Goal: Communication & Community: Ask a question

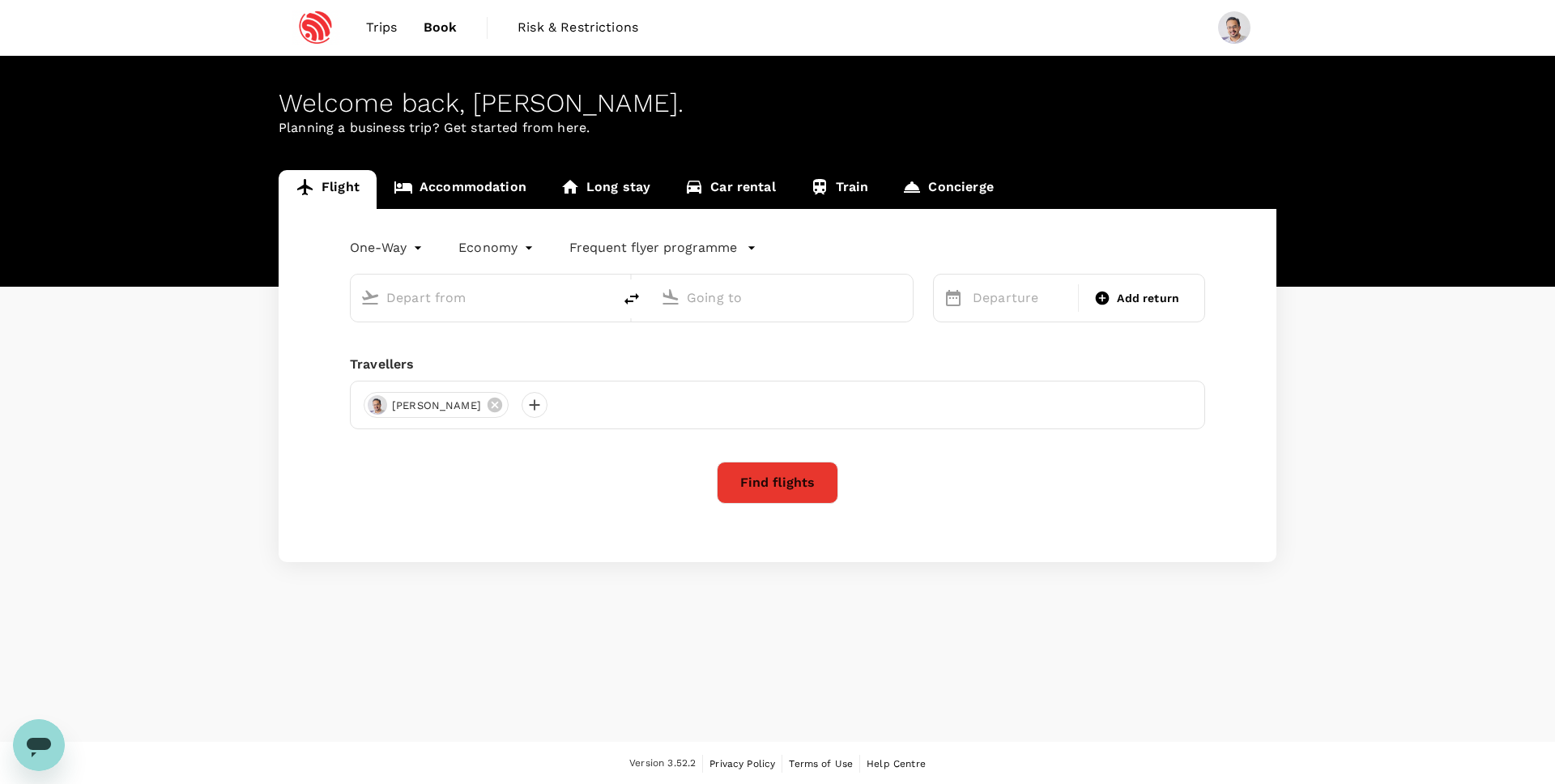
type input "roundtrip"
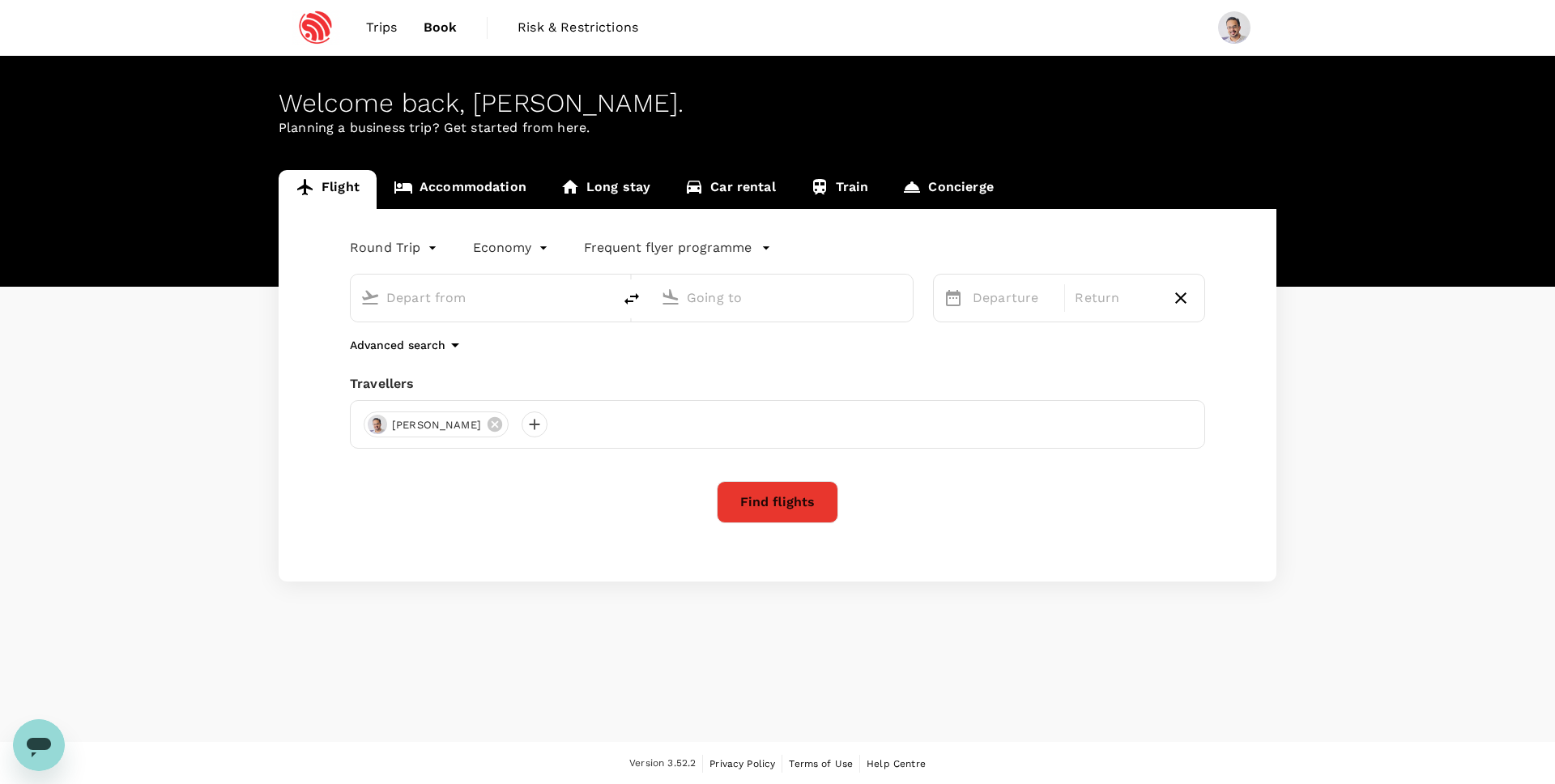
type input "Singapore Changi (SIN)"
type input "São Paulo-Guarulhos Intl (GRU)"
click at [381, 24] on span "Trips" at bounding box center [382, 27] width 32 height 19
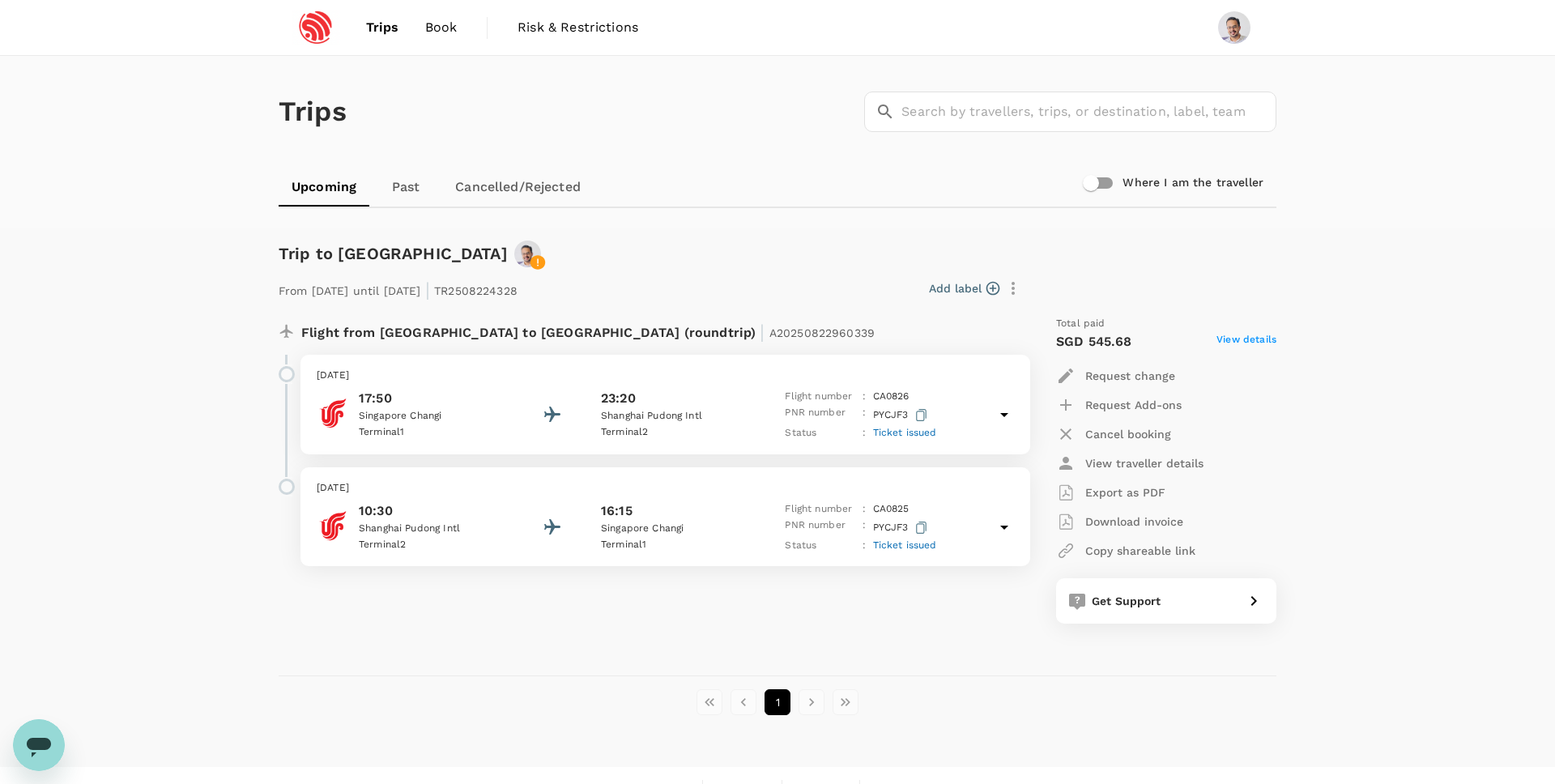
click at [911, 432] on span "Ticket issued" at bounding box center [905, 432] width 64 height 11
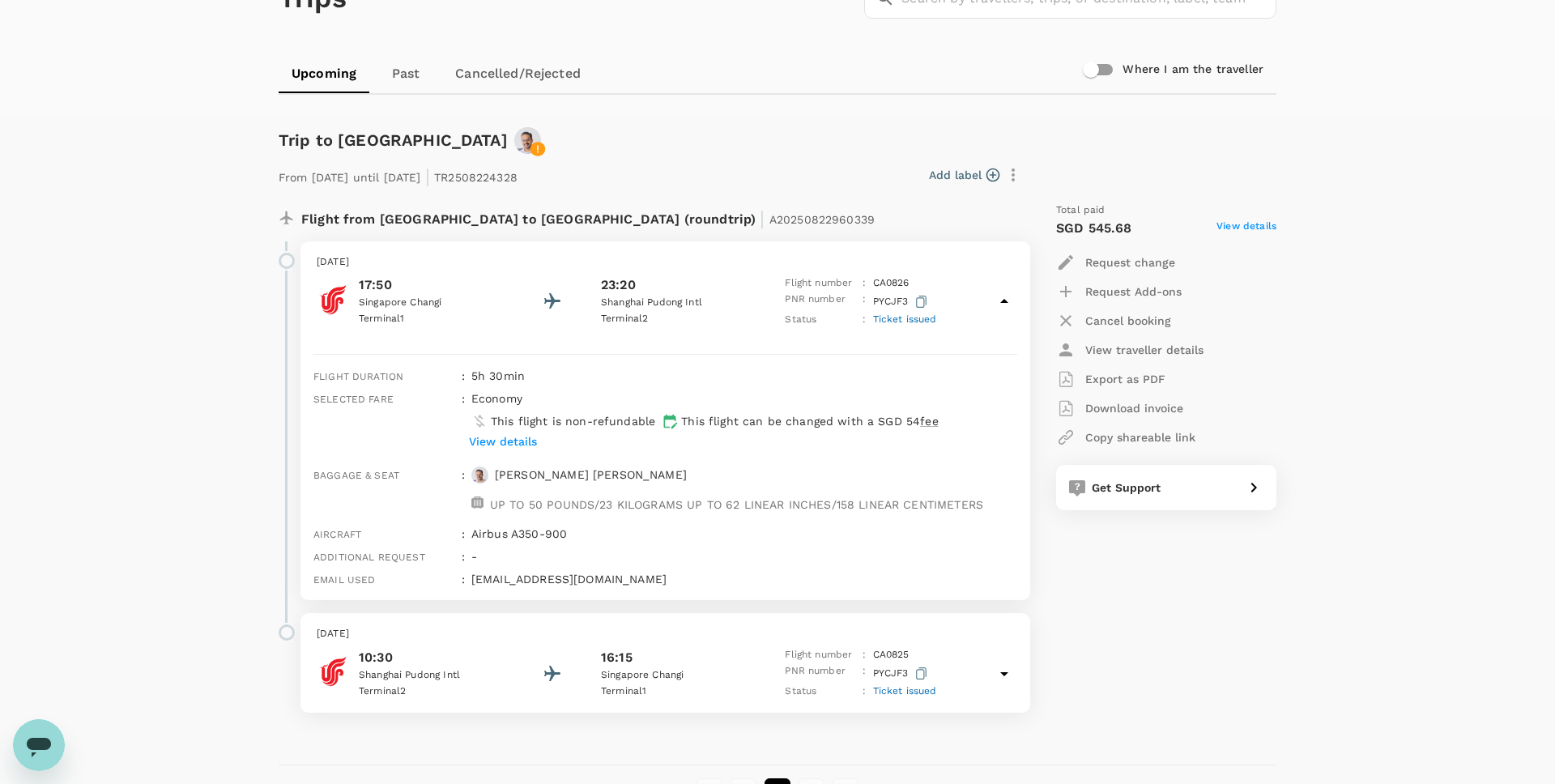
scroll to position [115, 0]
click at [922, 298] on icon "button" at bounding box center [921, 300] width 11 height 12
click at [524, 476] on p "[PERSON_NAME]" at bounding box center [591, 473] width 192 height 16
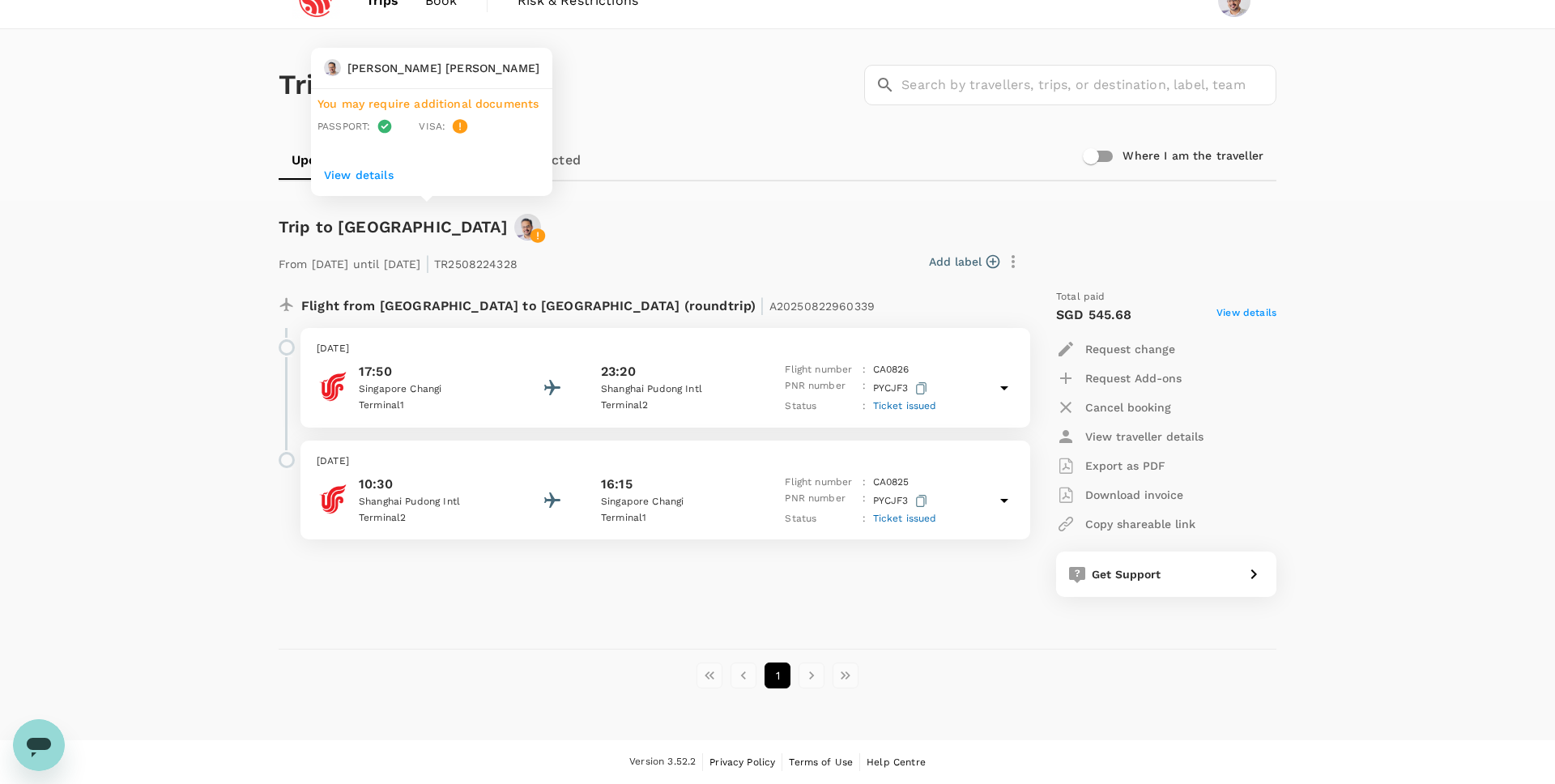
click at [357, 171] on p "View details" at bounding box center [431, 175] width 215 height 16
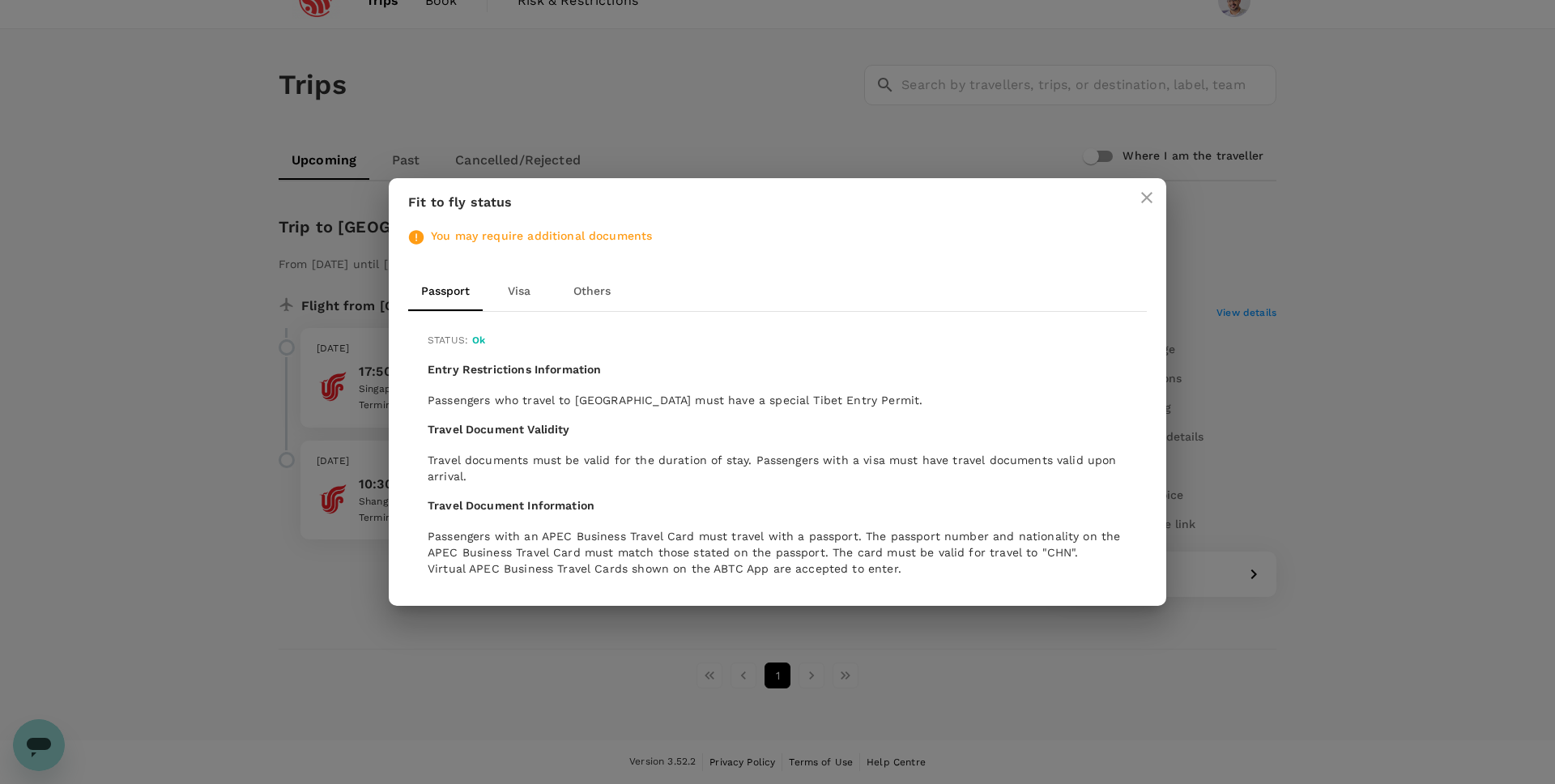
click at [594, 287] on button "Others" at bounding box center [592, 291] width 73 height 39
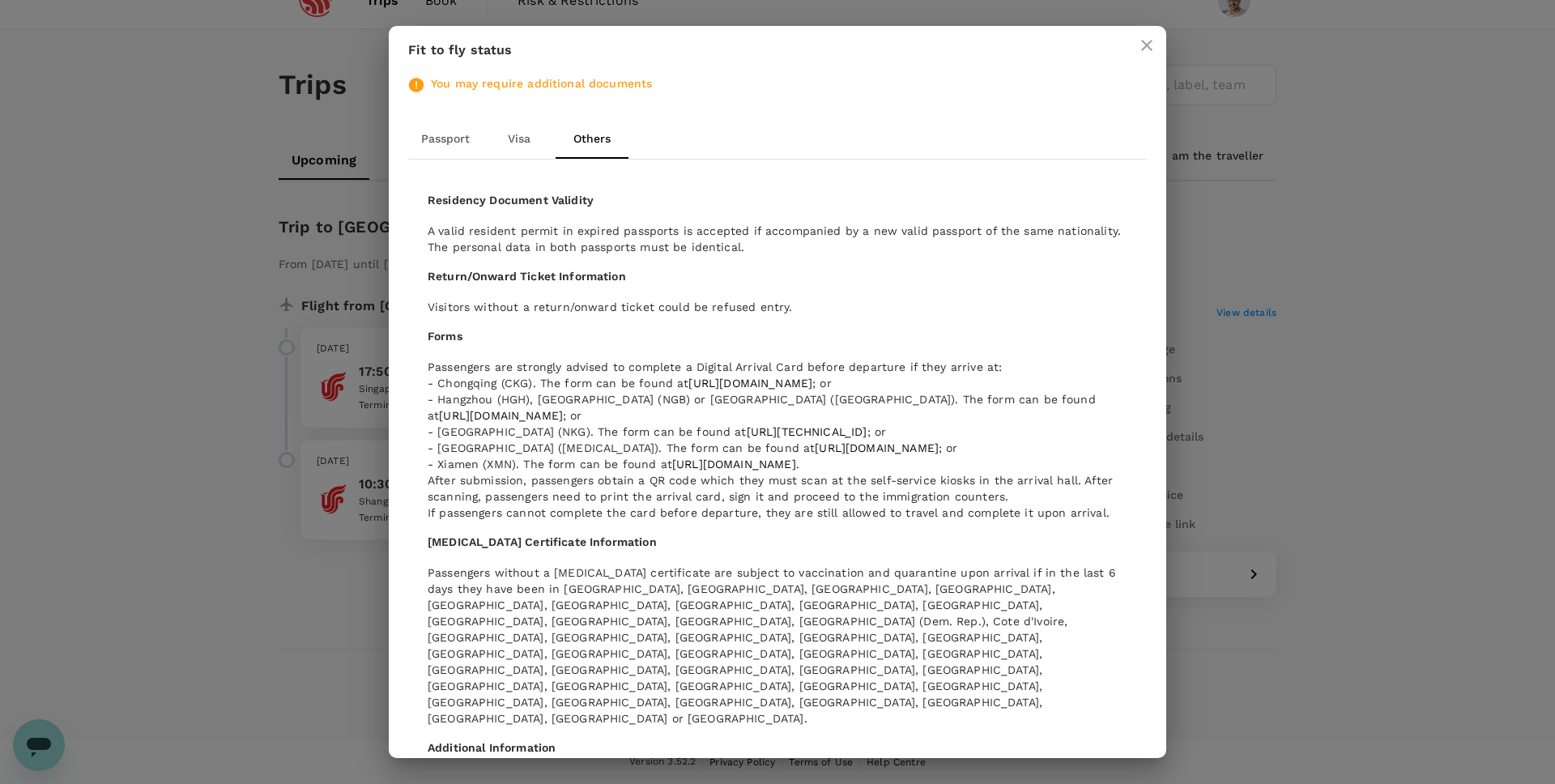
click at [1152, 52] on icon "close" at bounding box center [1147, 46] width 19 height 19
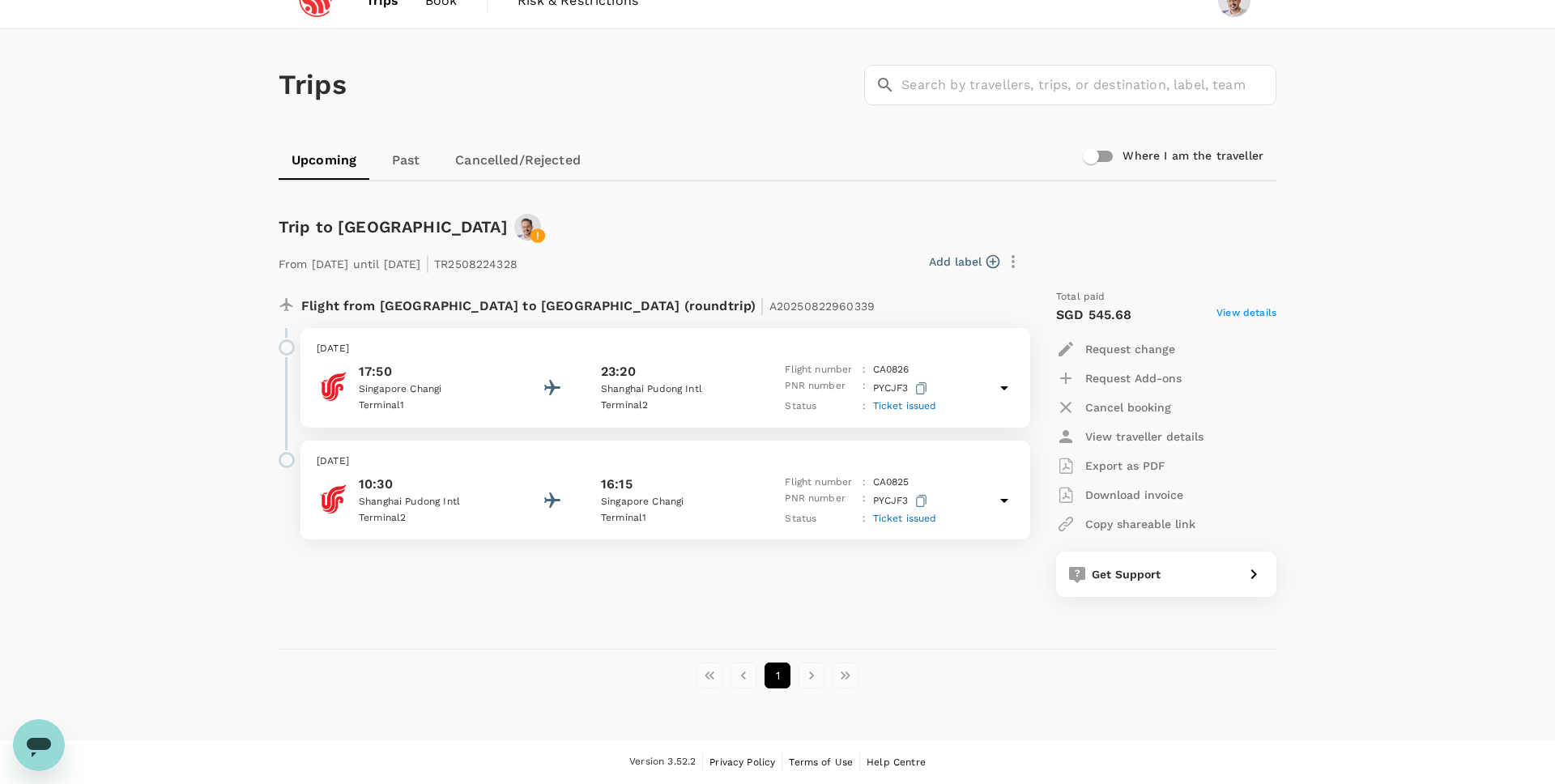
click at [1241, 316] on span "View details" at bounding box center [1247, 315] width 60 height 19
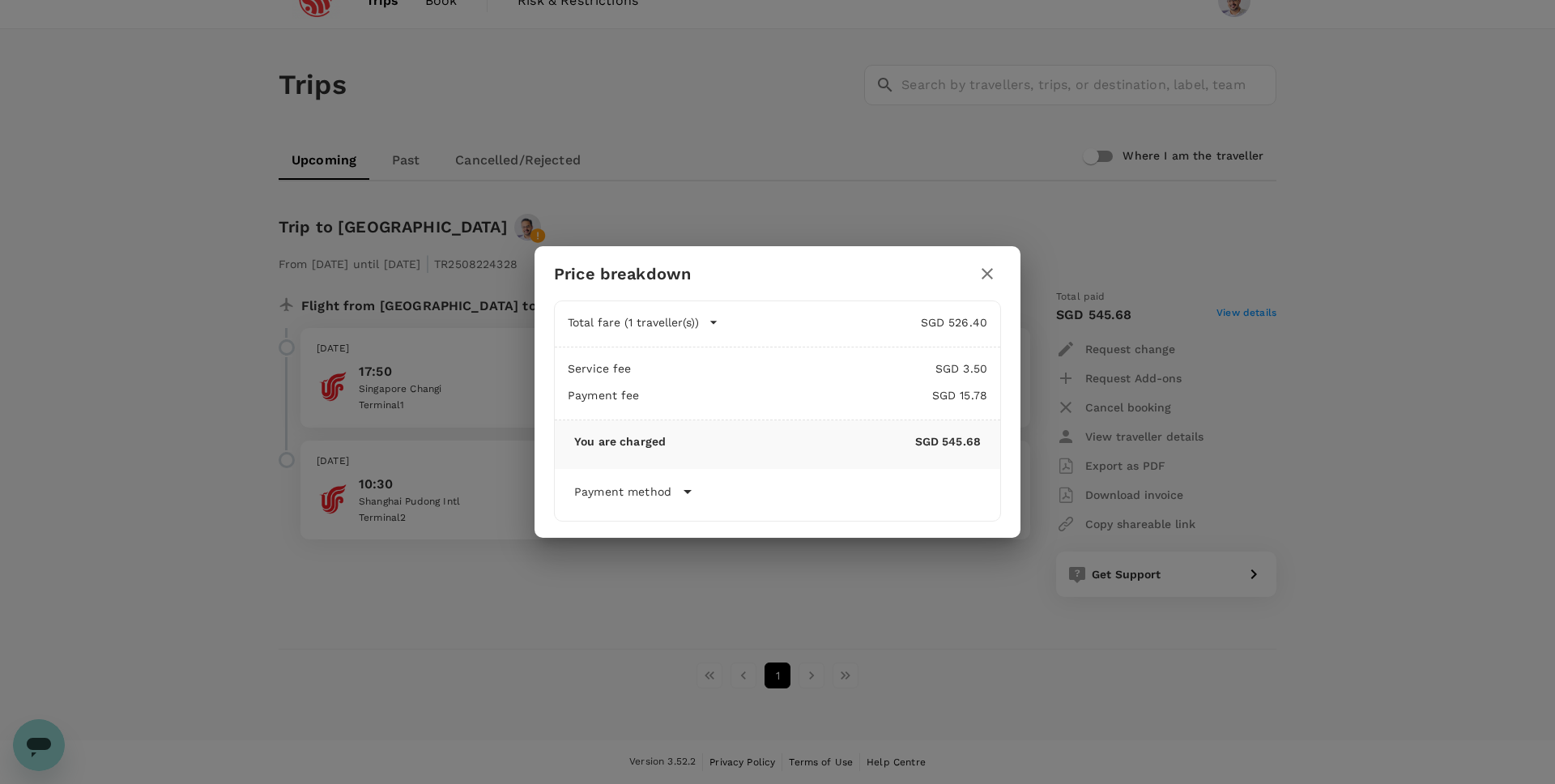
click at [994, 270] on icon "button" at bounding box center [988, 274] width 19 height 19
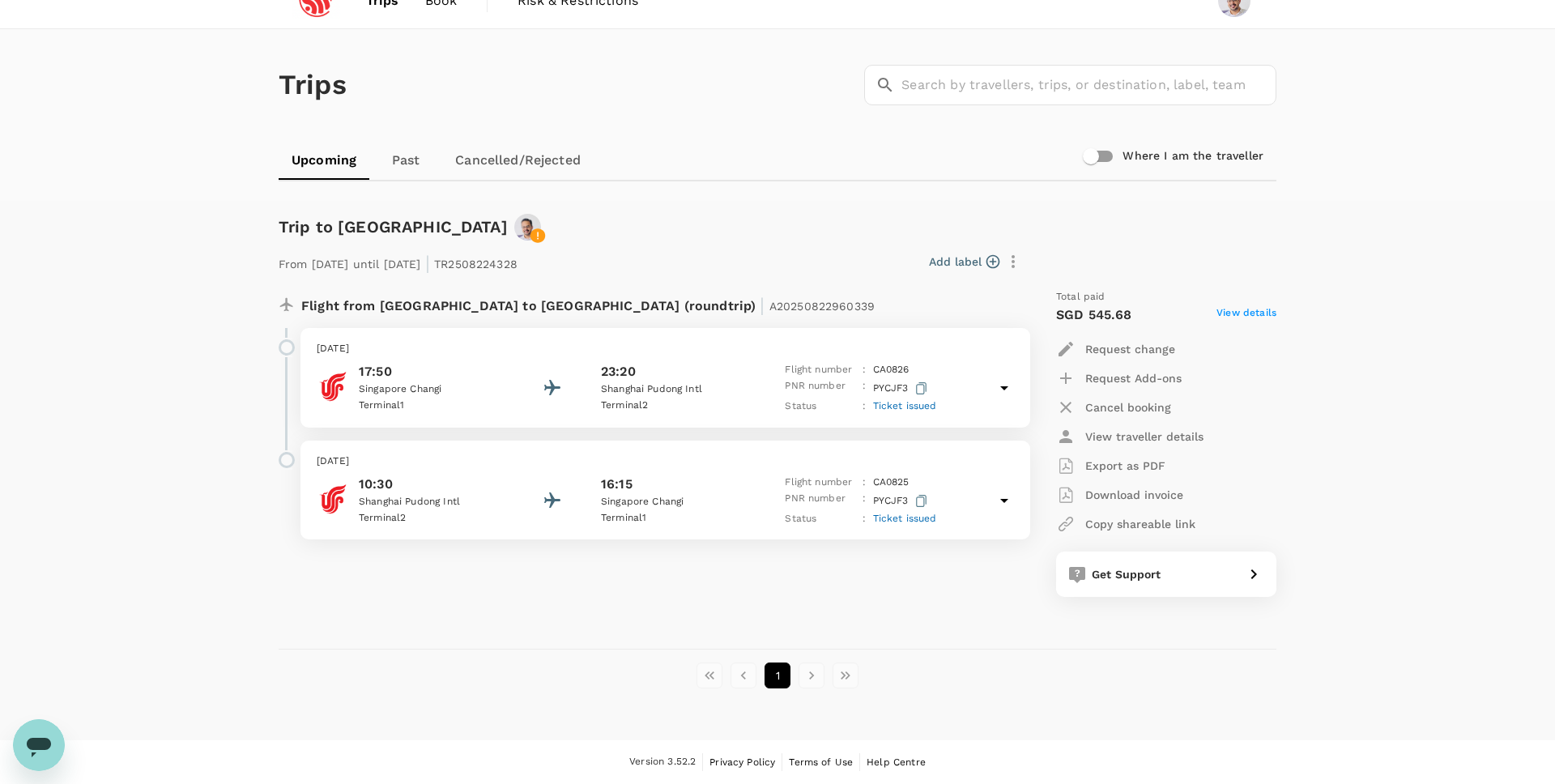
click at [984, 484] on div "10:30 [GEOGRAPHIC_DATA] 2 16:15 [GEOGRAPHIC_DATA] [GEOGRAPHIC_DATA] 1 Flight nu…" at bounding box center [666, 501] width 697 height 53
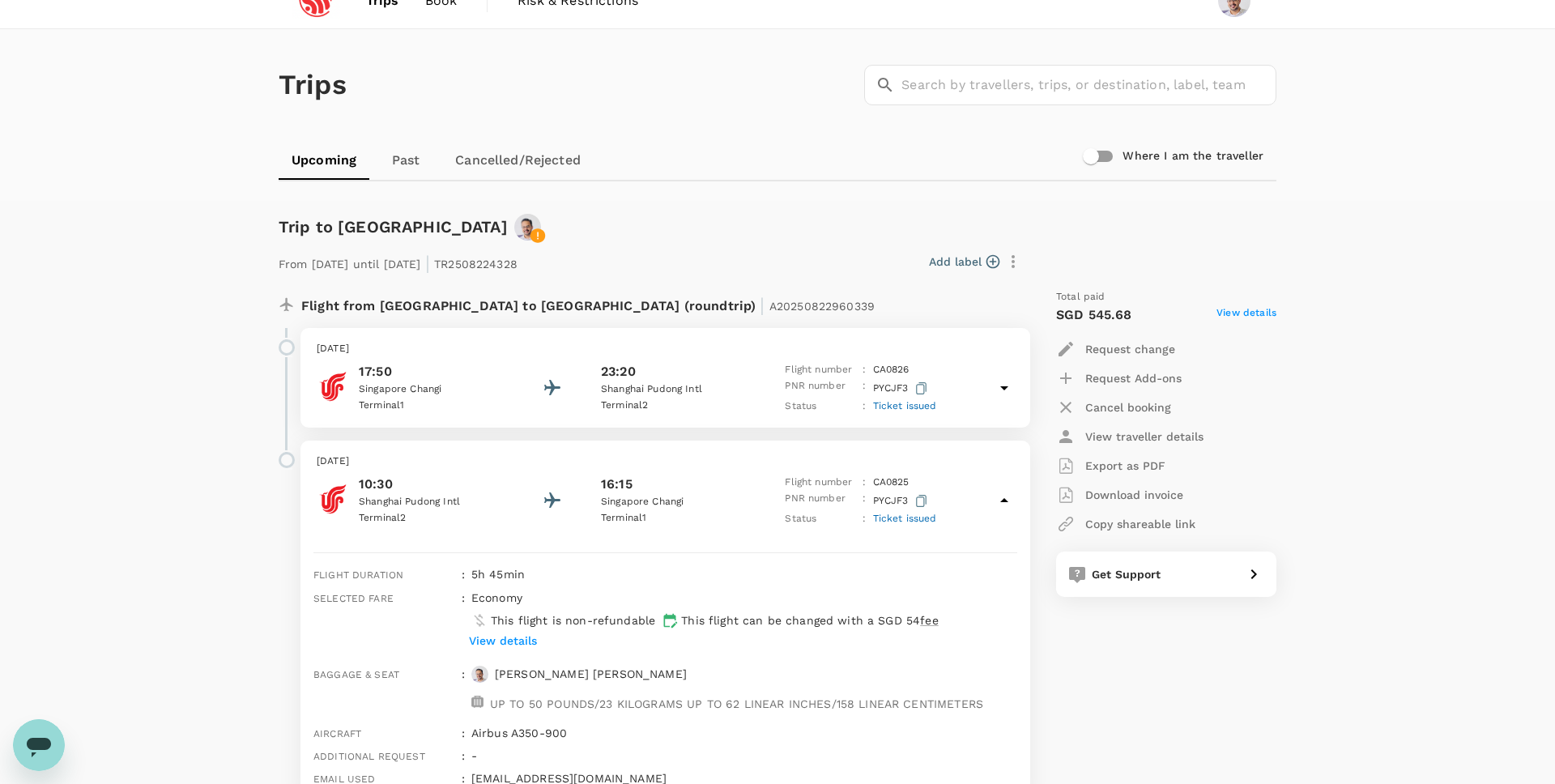
click at [911, 521] on span "Ticket issued" at bounding box center [905, 518] width 64 height 11
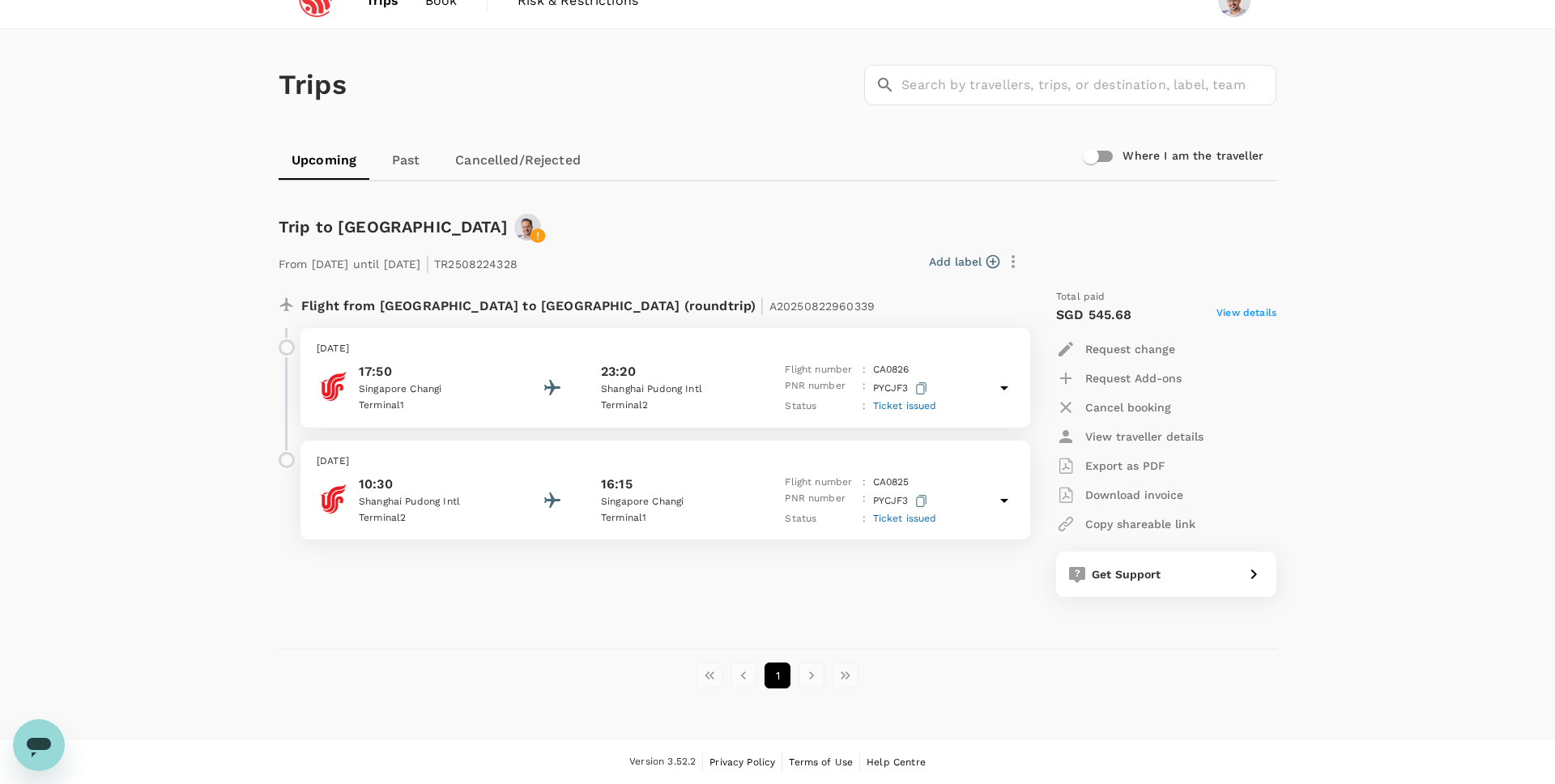
click at [911, 521] on span "Ticket issued" at bounding box center [905, 518] width 64 height 11
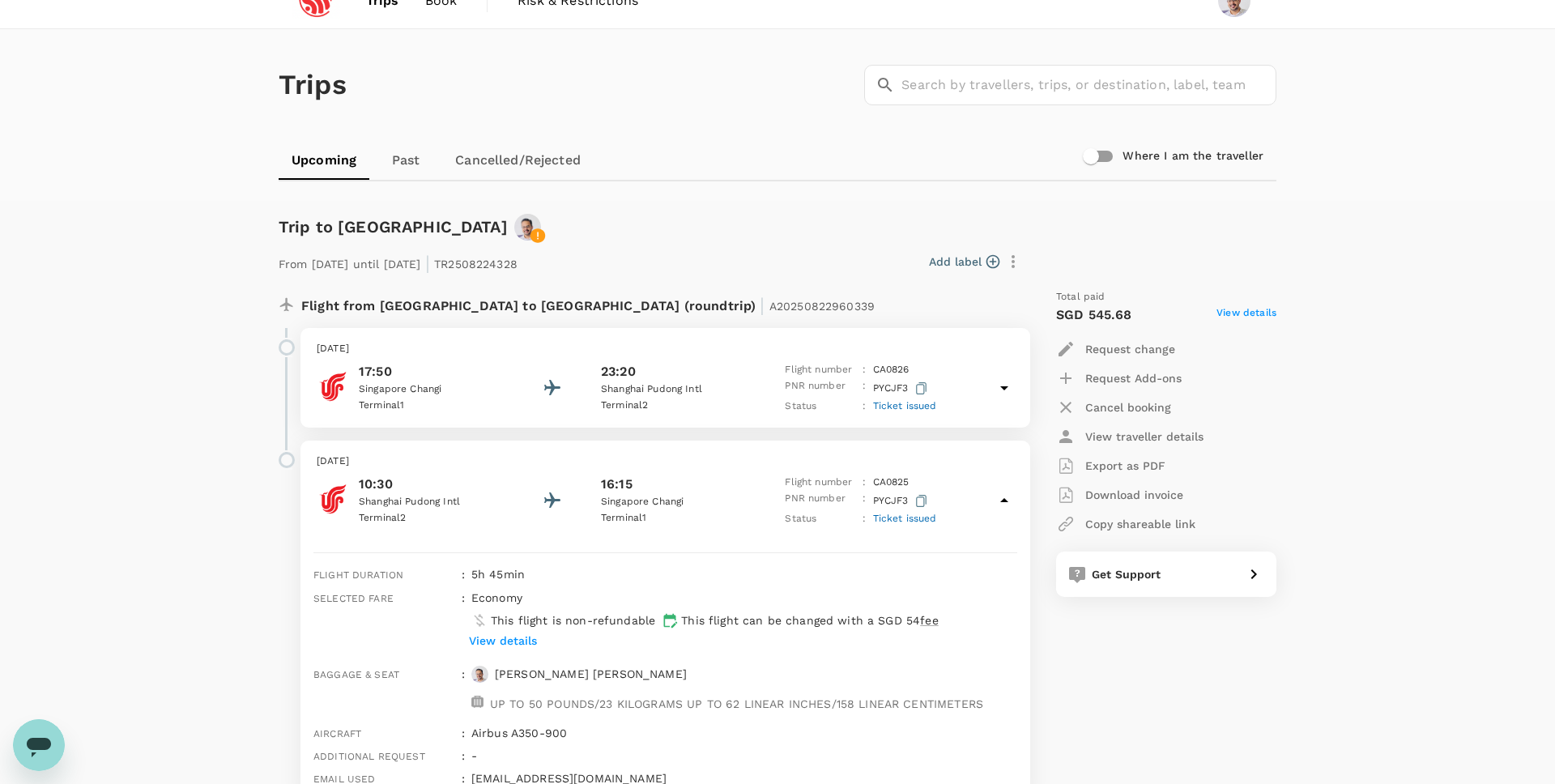
click at [879, 521] on span "Ticket issued" at bounding box center [905, 518] width 64 height 11
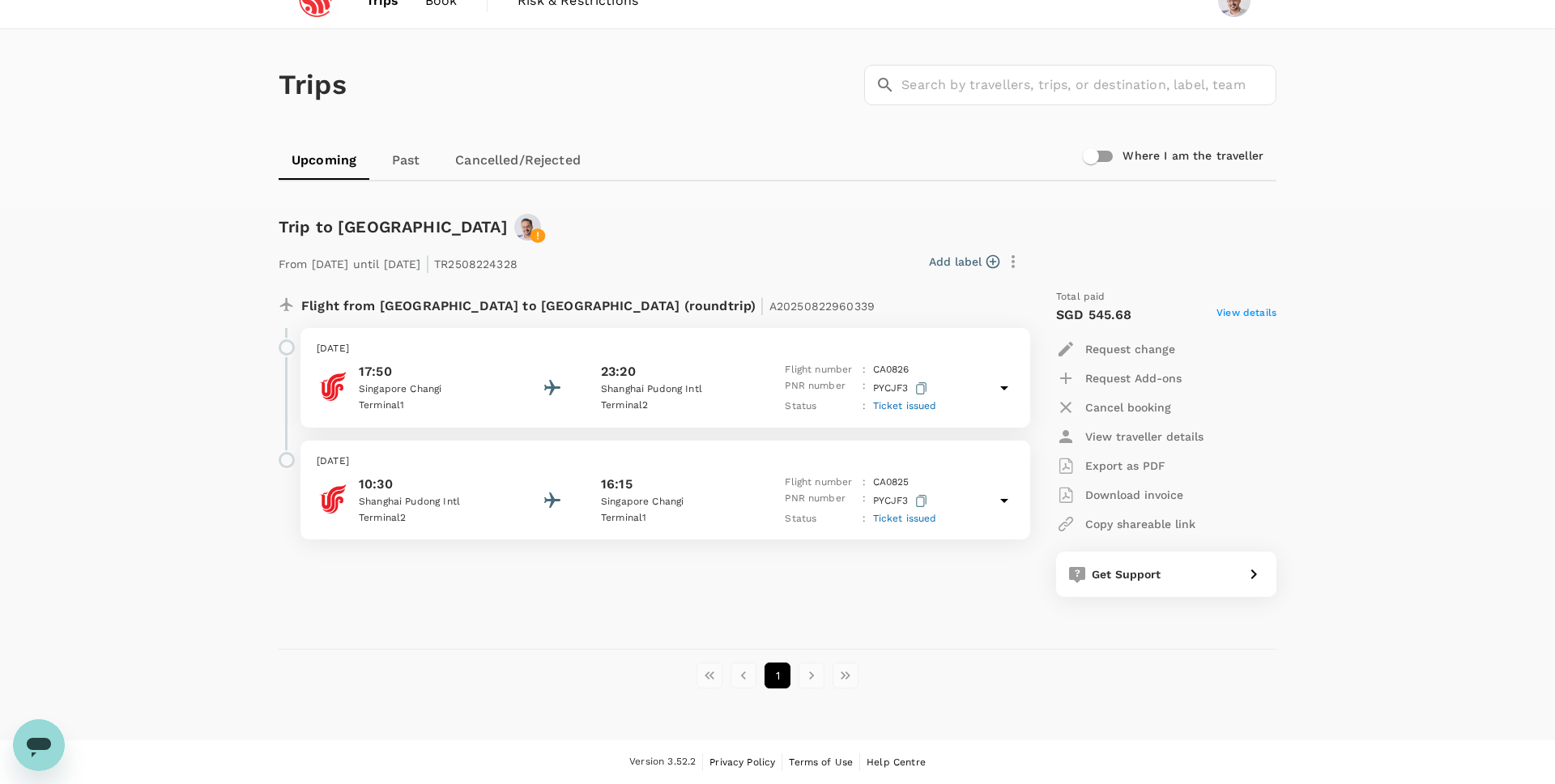
click at [749, 480] on div "10:30 [GEOGRAPHIC_DATA] 2 16:15 [GEOGRAPHIC_DATA] [GEOGRAPHIC_DATA] 1 Flight nu…" at bounding box center [666, 501] width 697 height 53
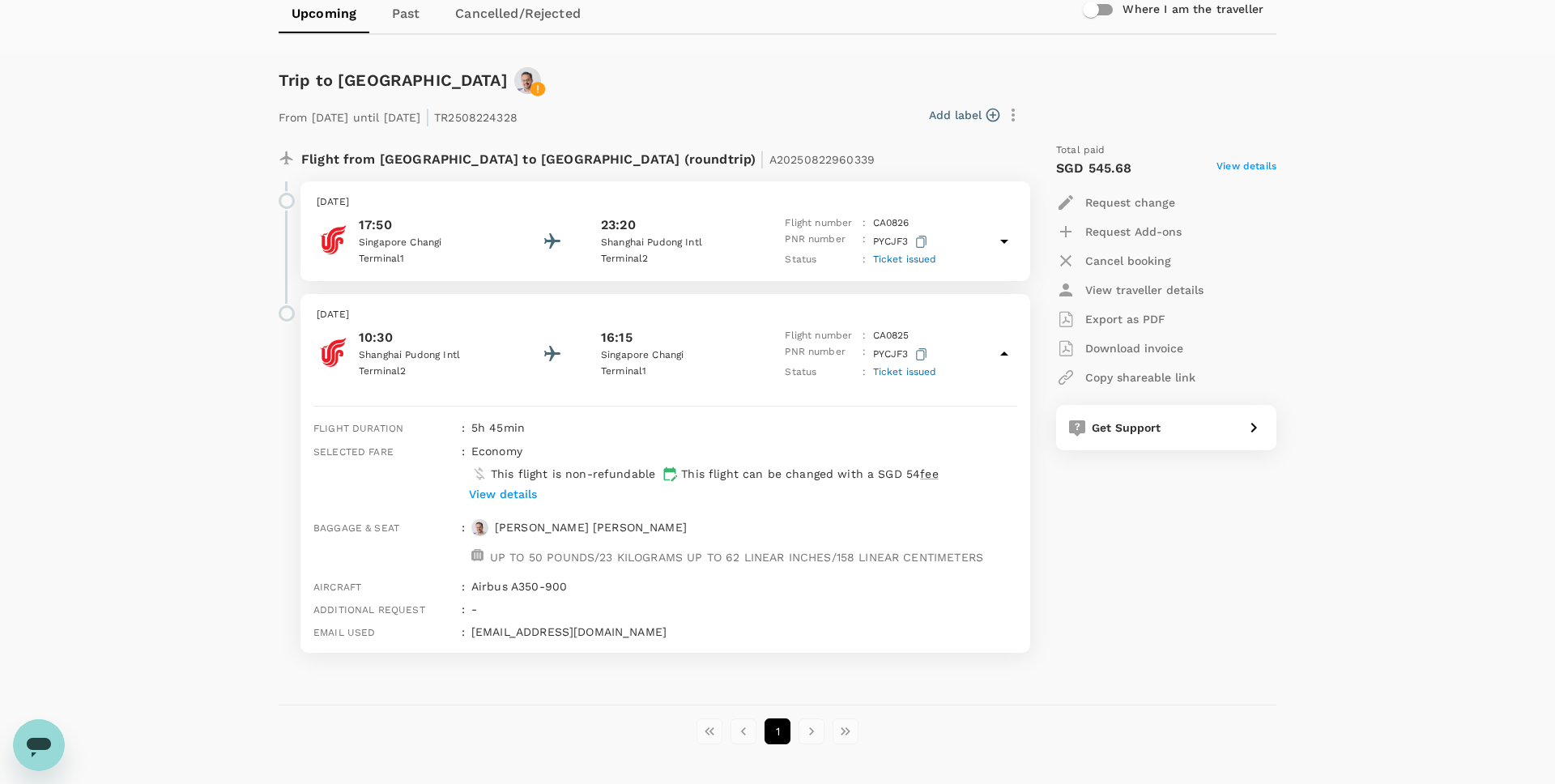
scroll to position [229, 0]
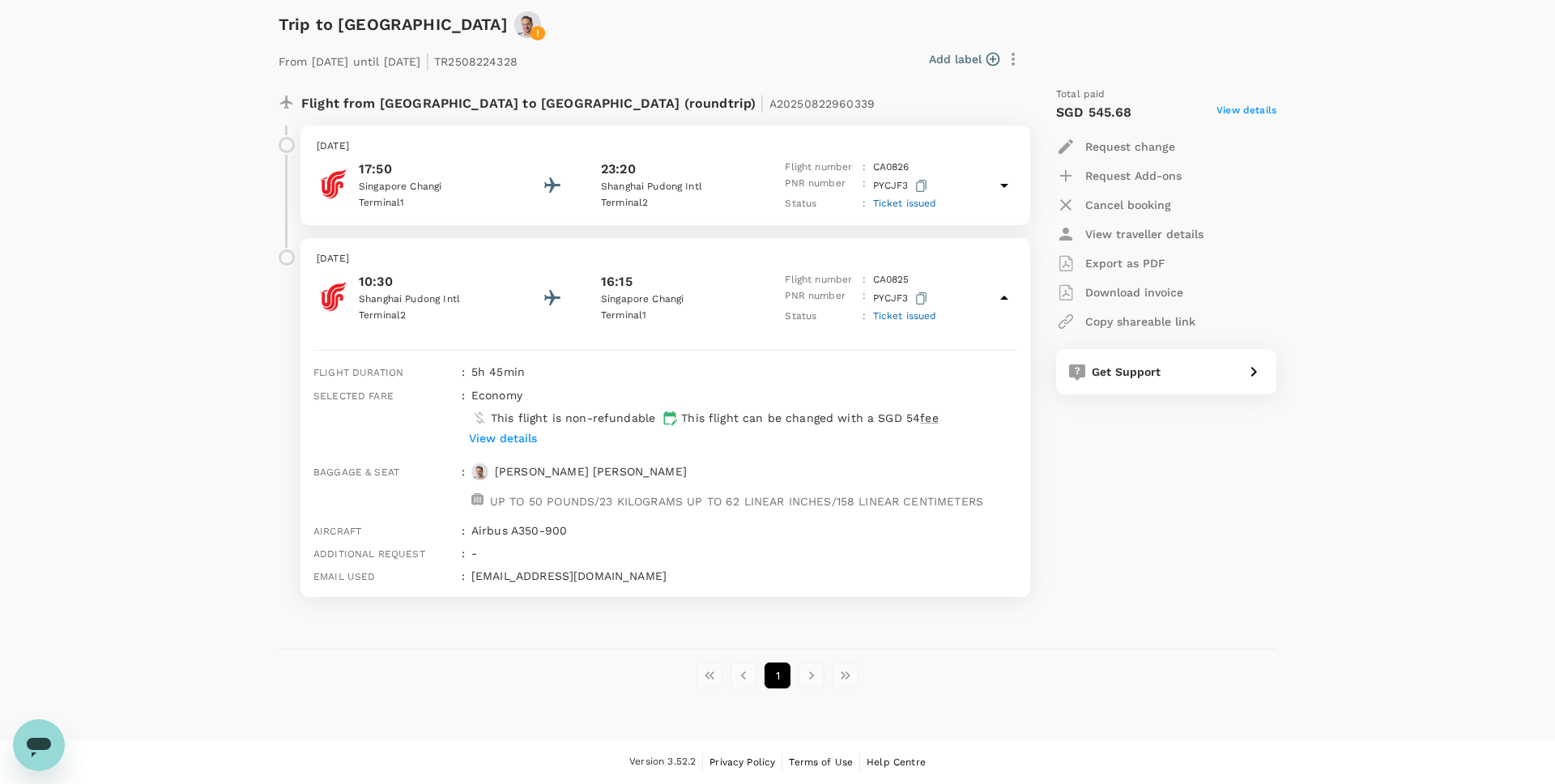
click at [509, 442] on p "View details" at bounding box center [503, 438] width 68 height 16
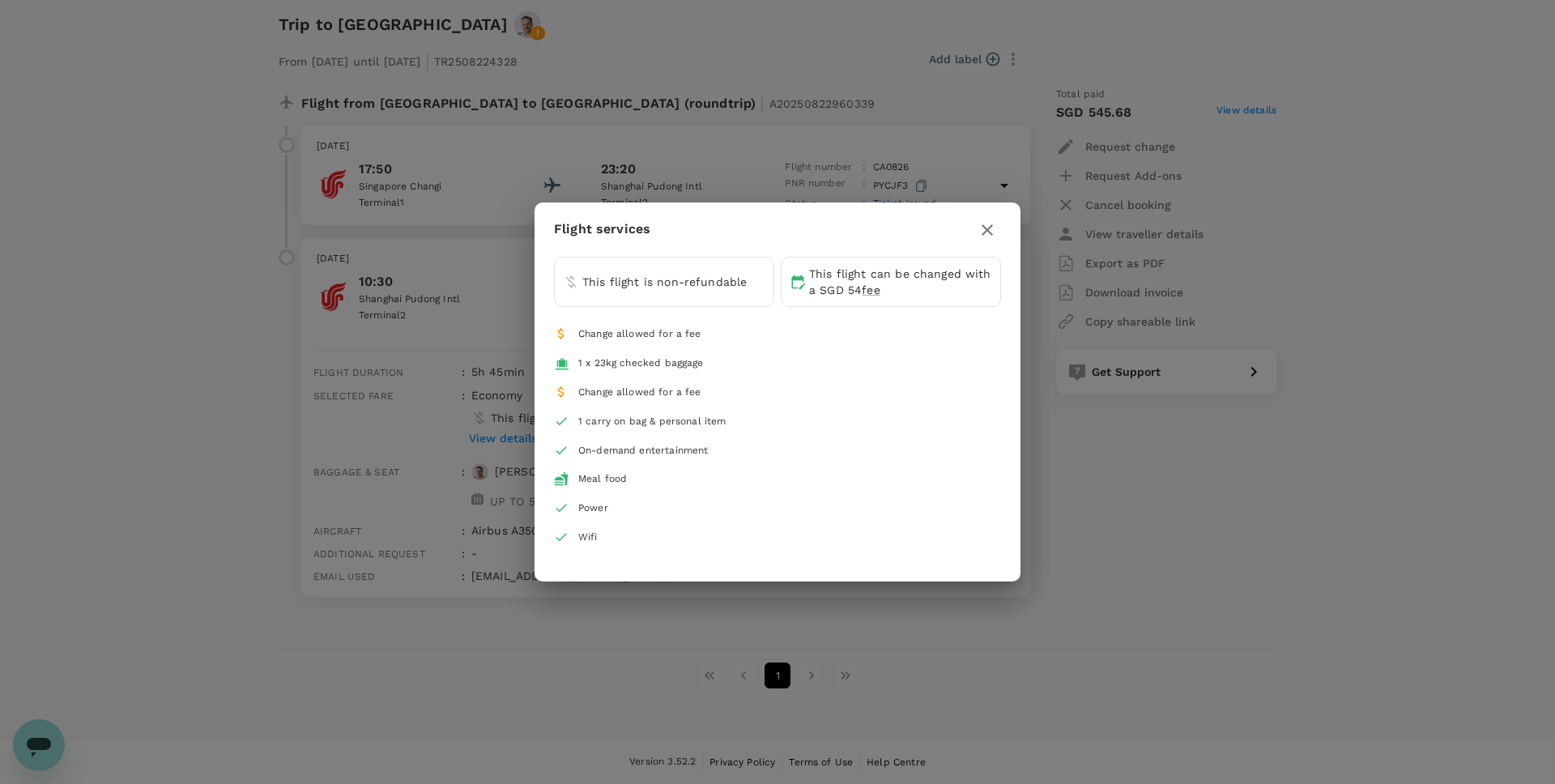
click at [990, 226] on icon "button" at bounding box center [987, 230] width 11 height 11
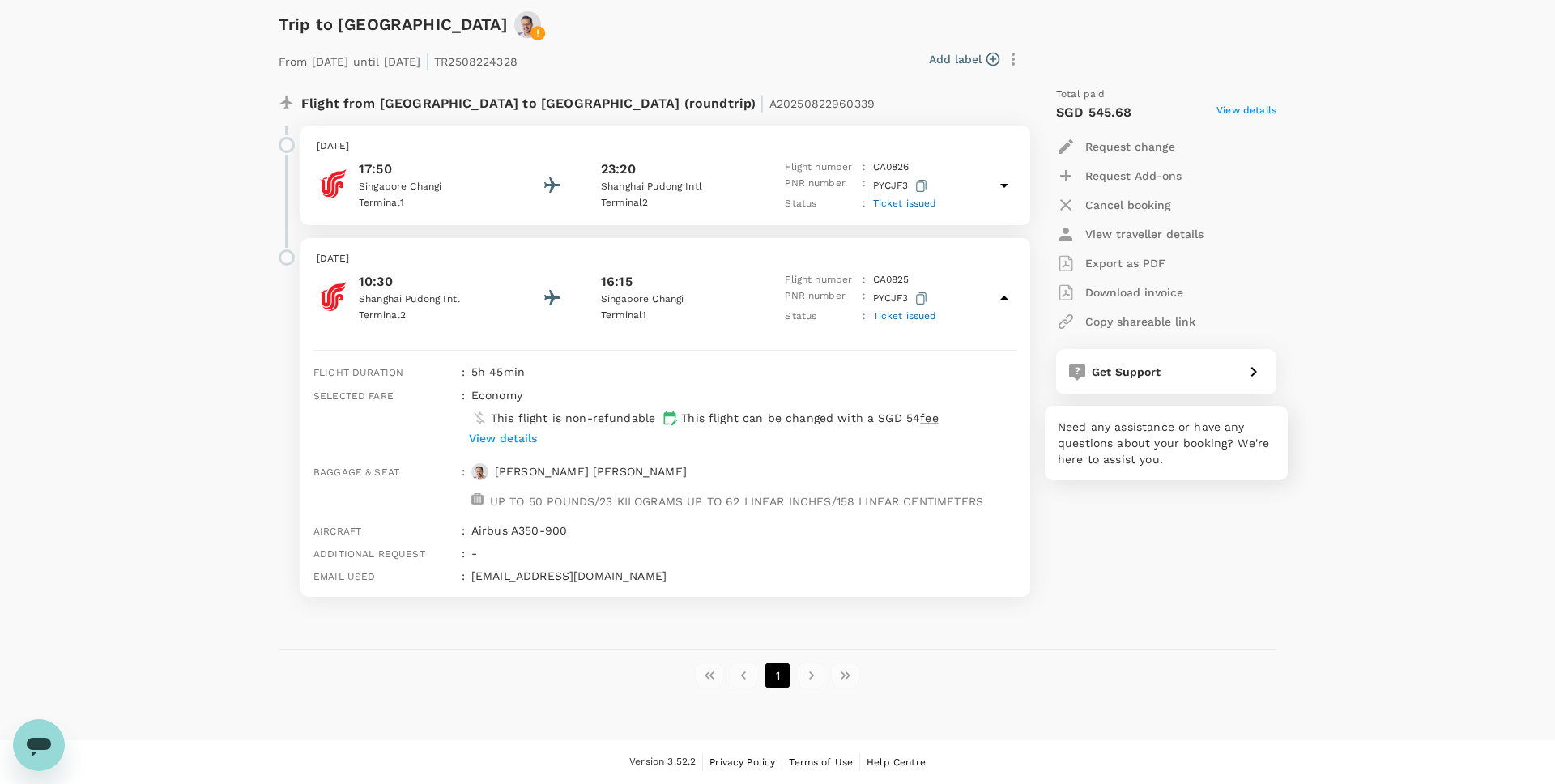
click at [1128, 370] on span "Get Support" at bounding box center [1127, 371] width 69 height 13
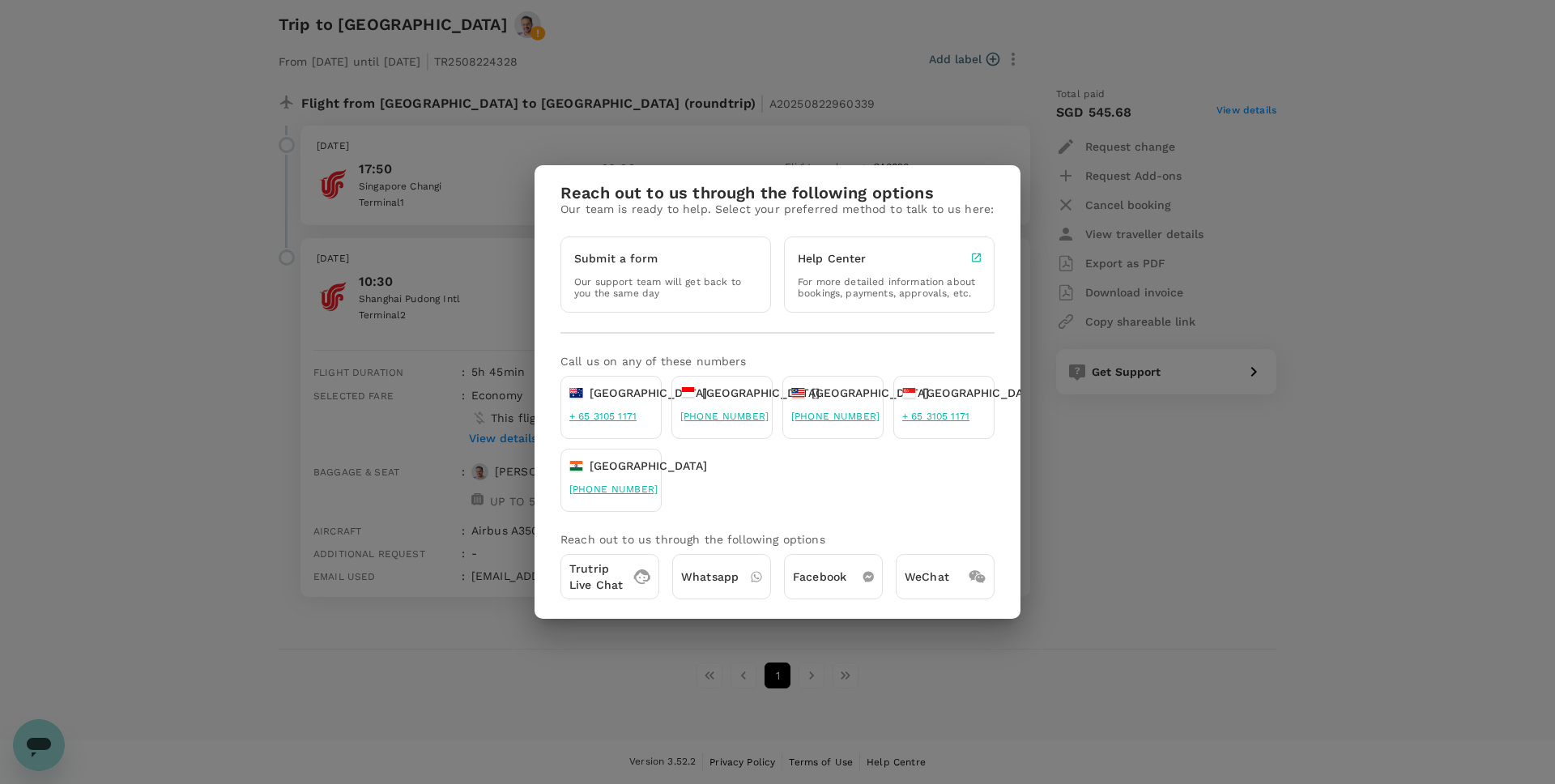
click at [603, 592] on p "Trutrip Live Chat" at bounding box center [596, 576] width 54 height 32
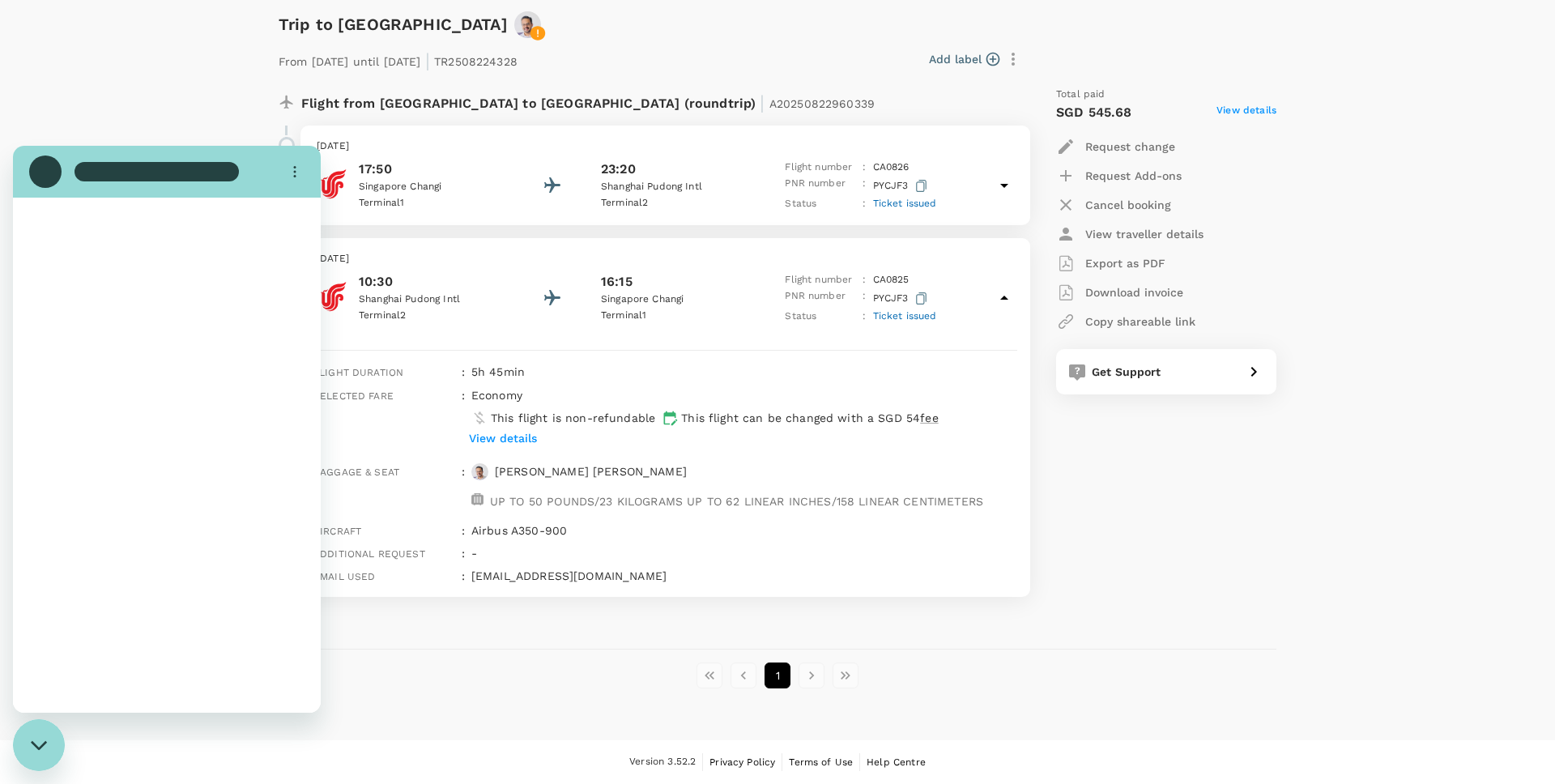
scroll to position [0, 0]
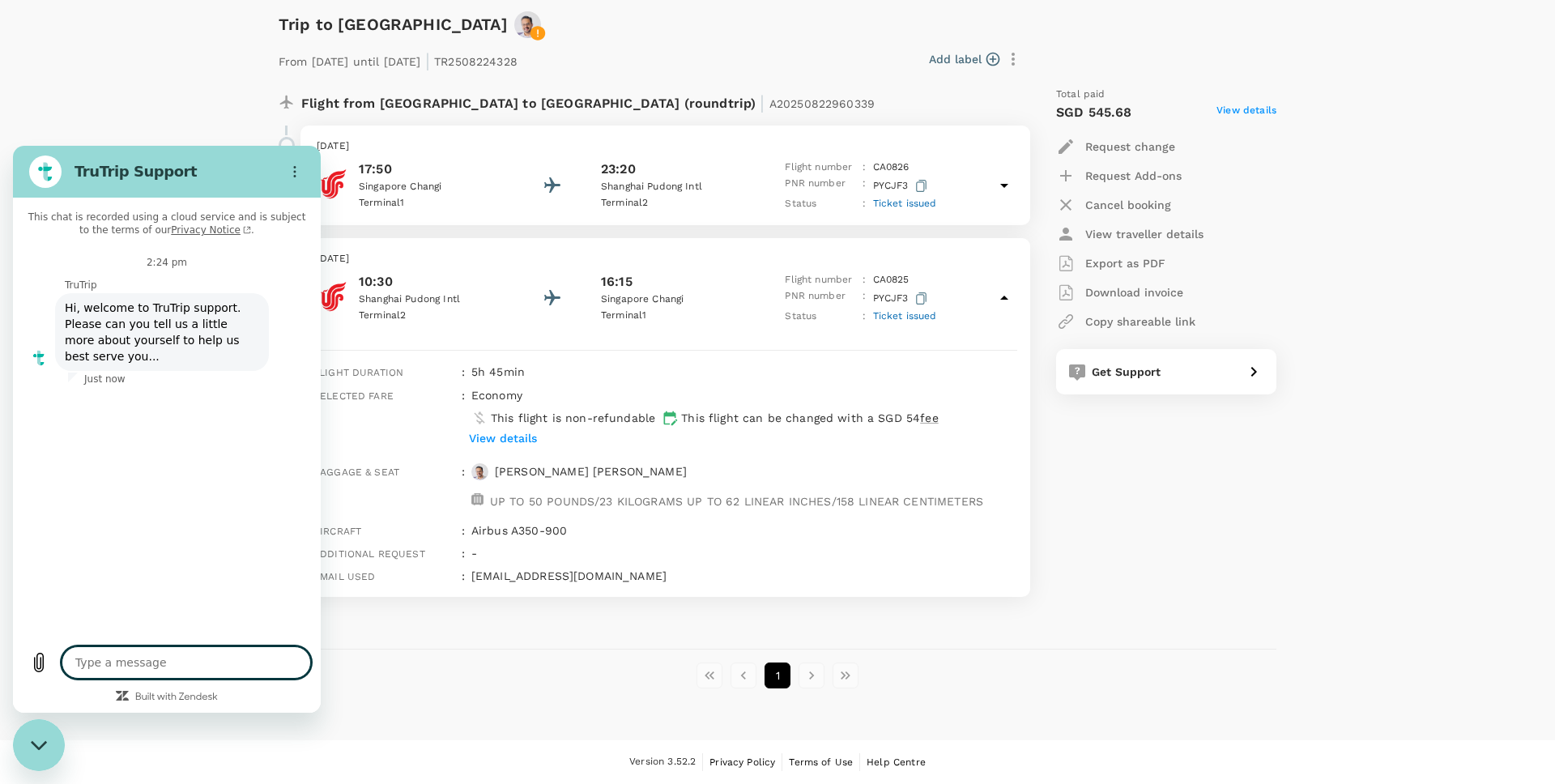
type textarea "x"
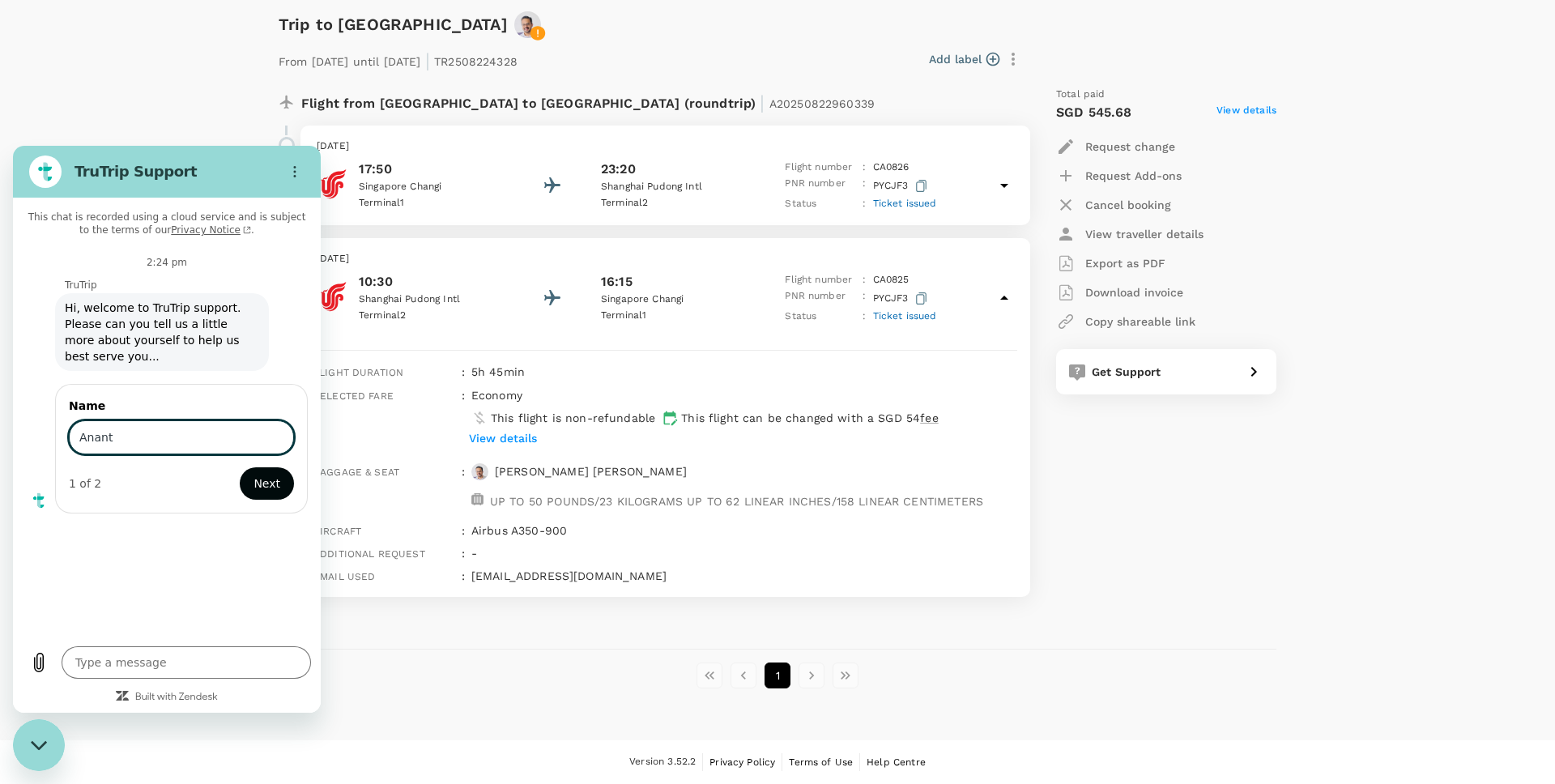
type input "Anant"
click at [287, 472] on button "Next" at bounding box center [267, 483] width 54 height 32
type textarea "x"
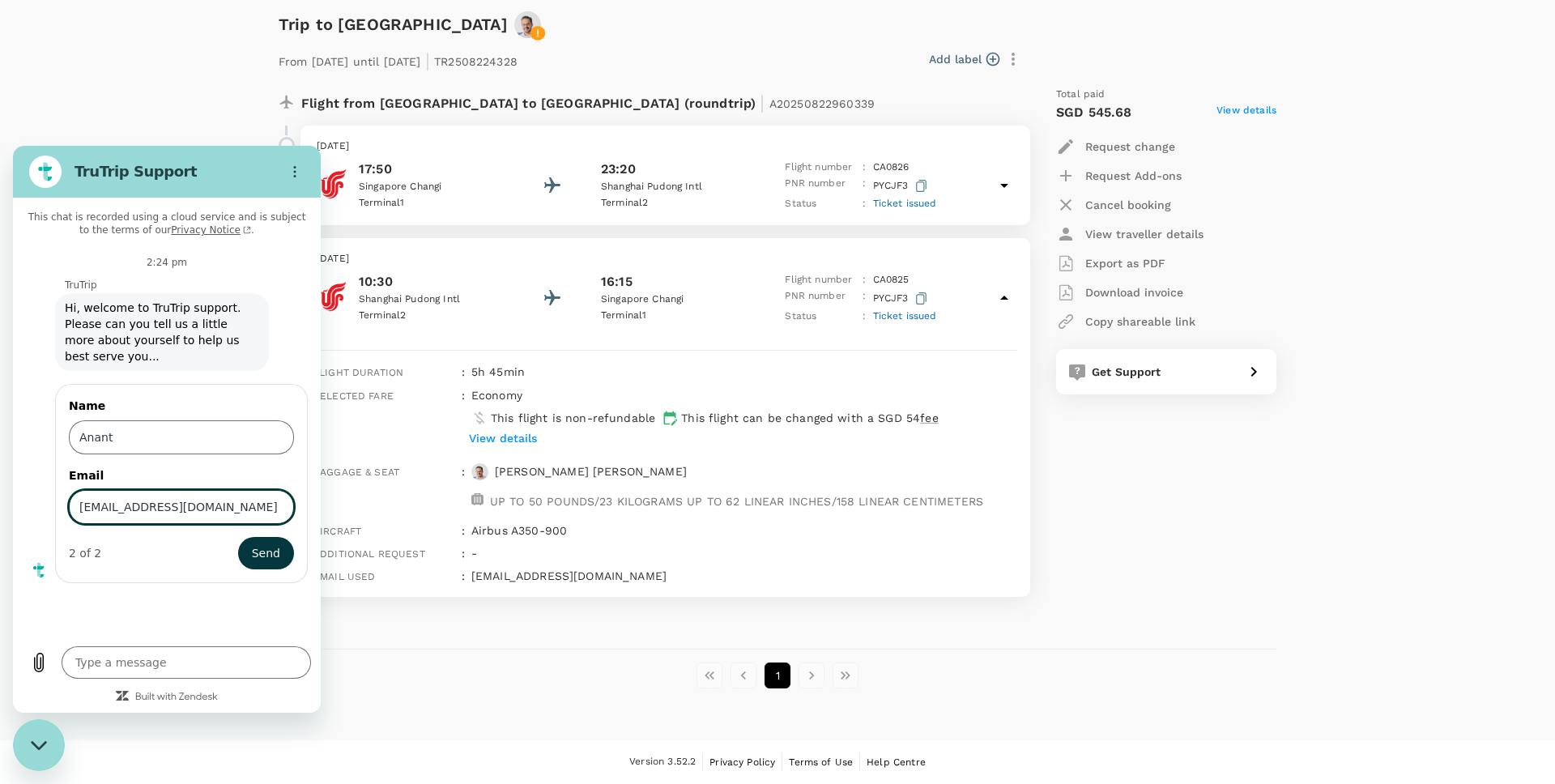
type input "[EMAIL_ADDRESS][DOMAIN_NAME]"
click at [238, 537] on button "Send" at bounding box center [266, 553] width 56 height 32
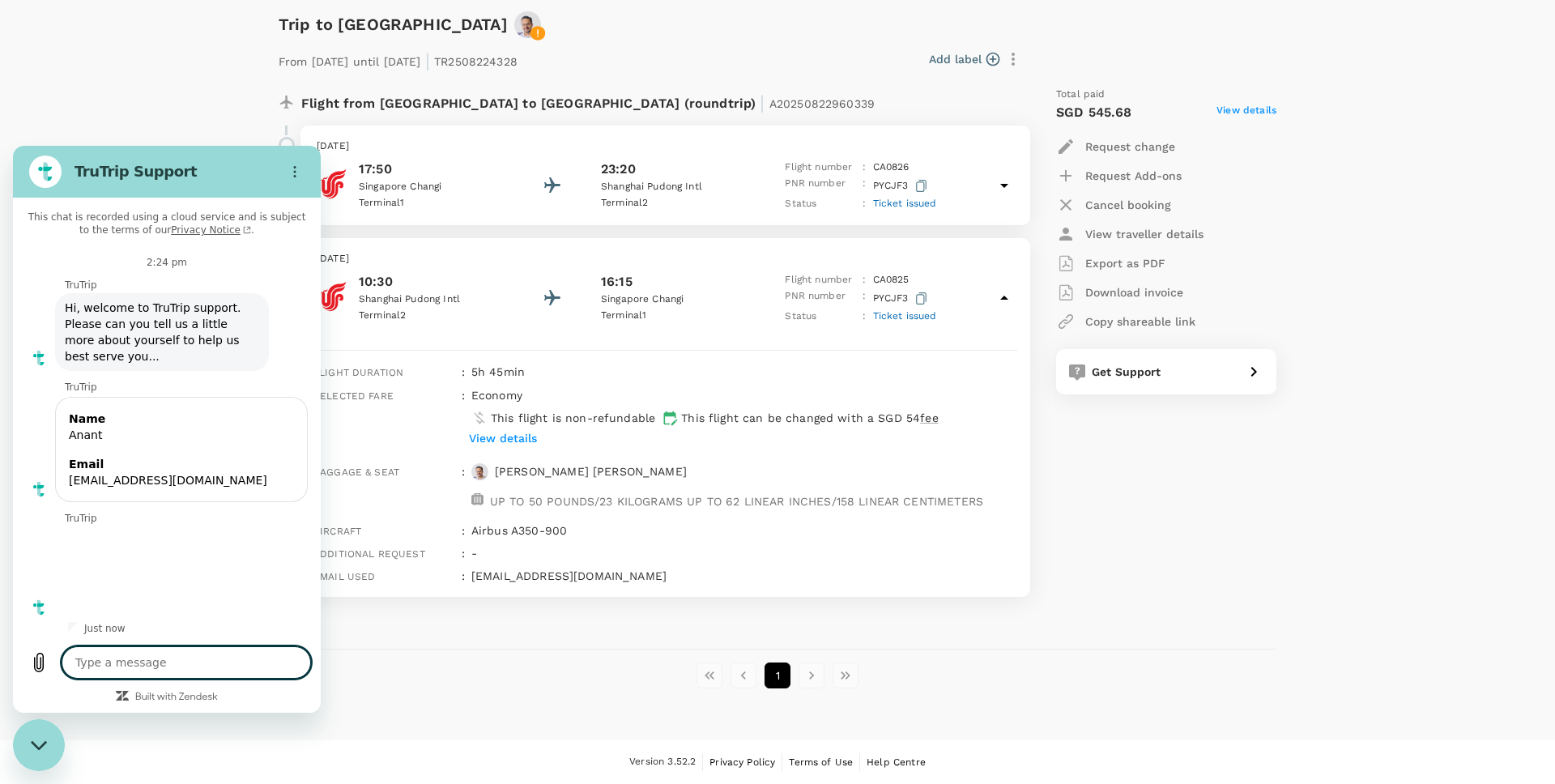
scroll to position [3, 0]
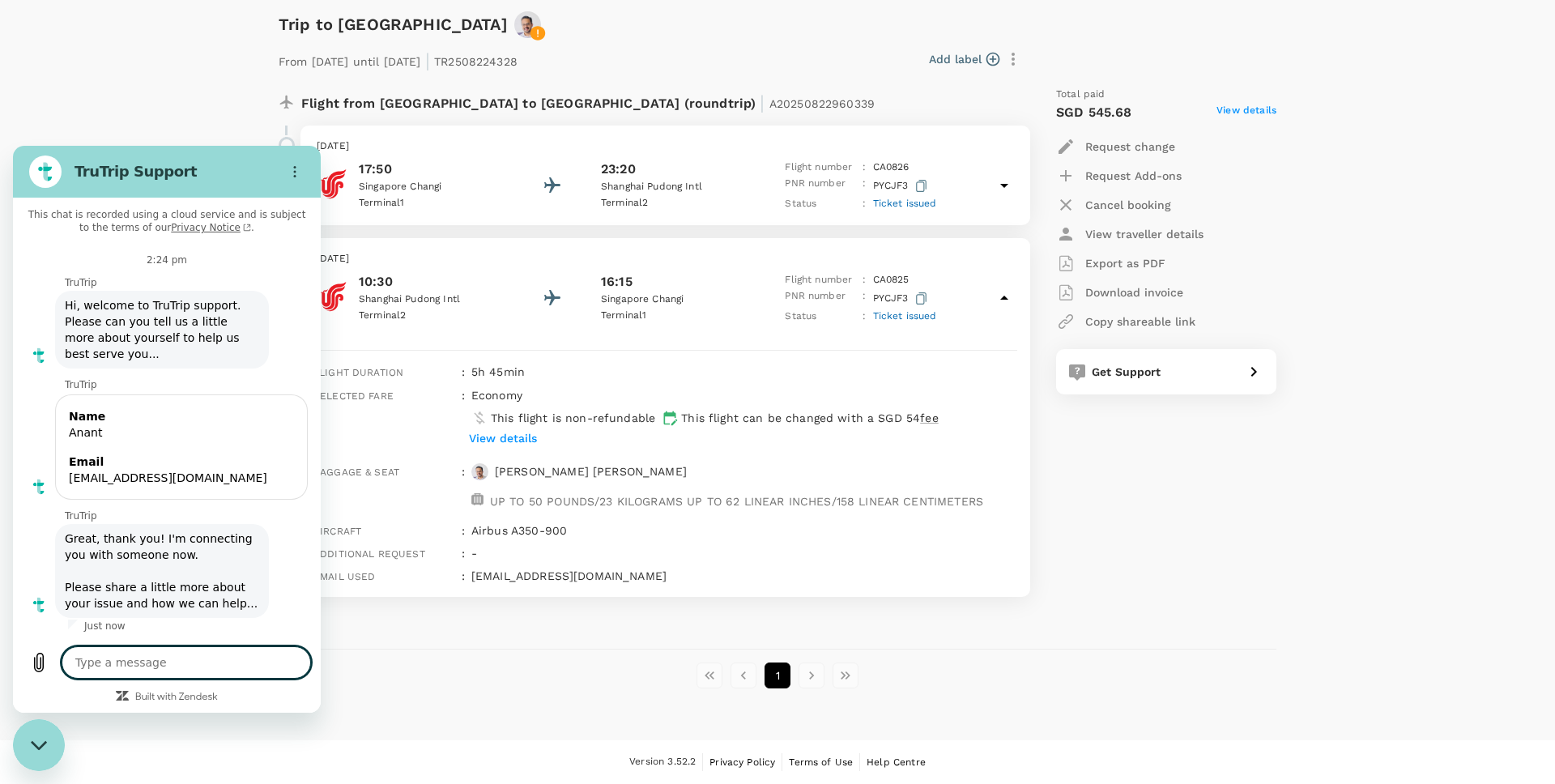
click at [157, 660] on textarea at bounding box center [186, 662] width 249 height 32
type textarea "x"
type textarea "I"
type textarea "x"
type textarea "I"
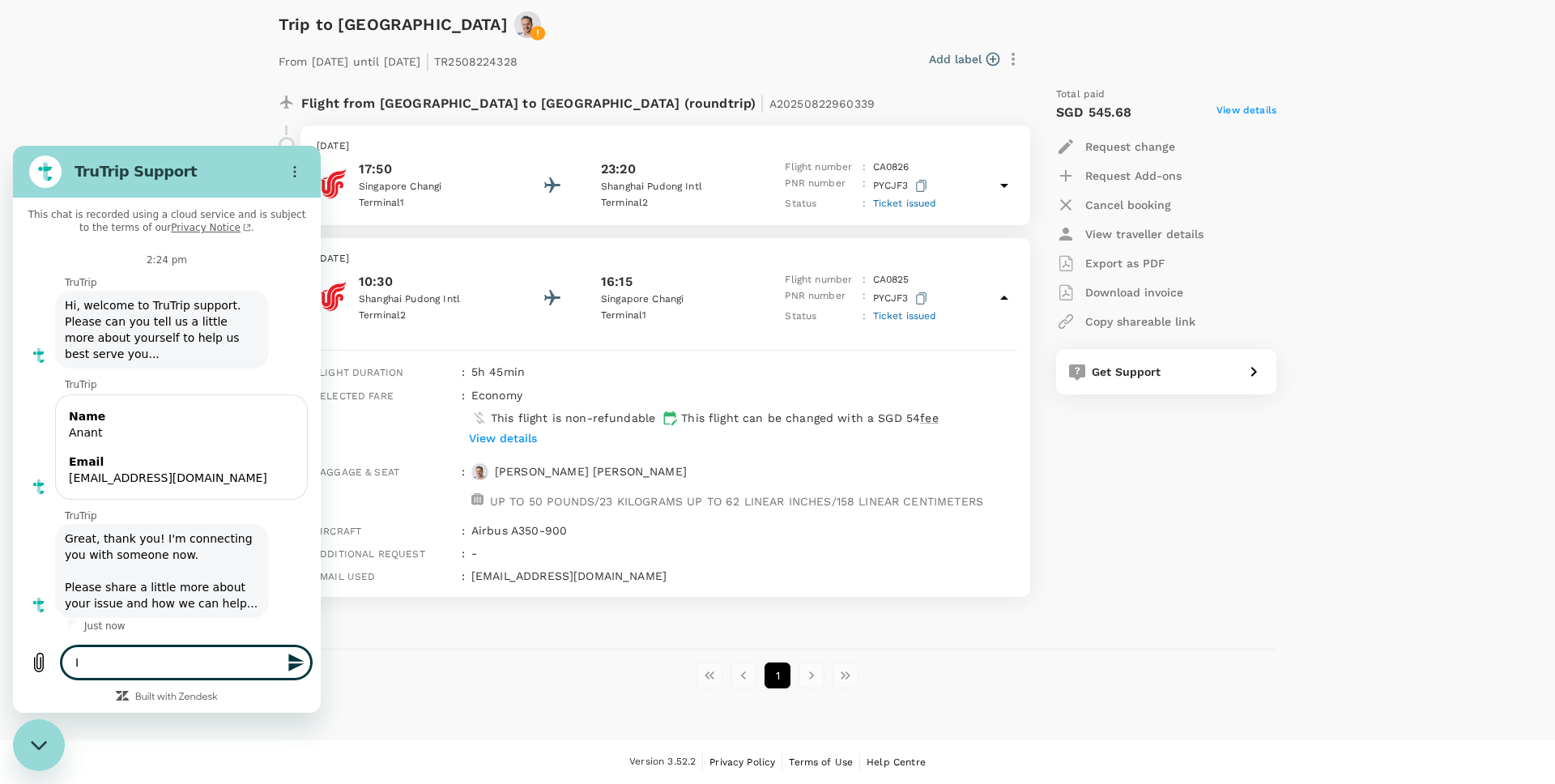
type textarea "x"
type textarea "I w"
type textarea "x"
type textarea "I wa"
type textarea "x"
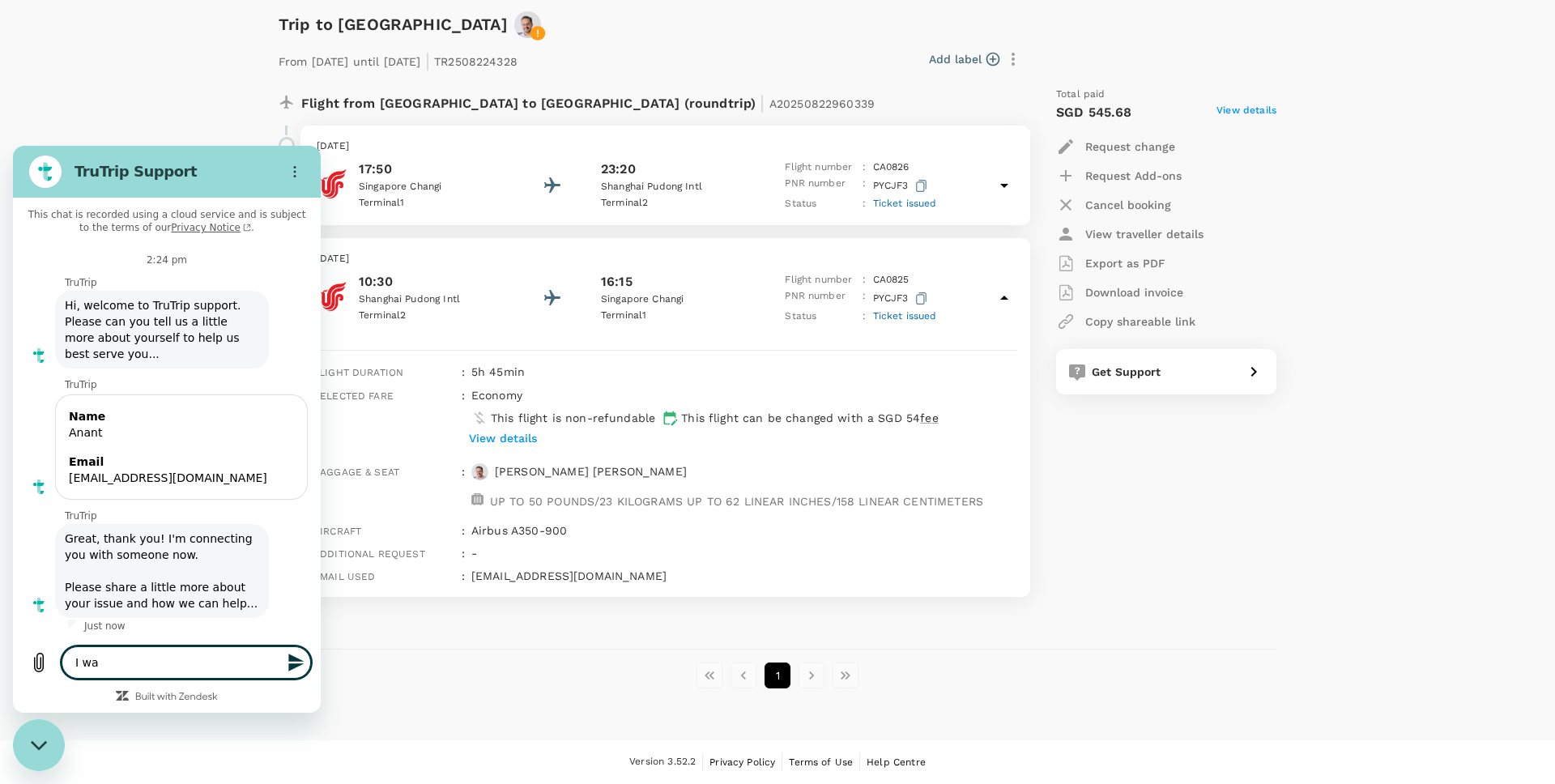
type textarea "I wan"
type textarea "x"
type textarea "I want"
type textarea "x"
type textarea "I want"
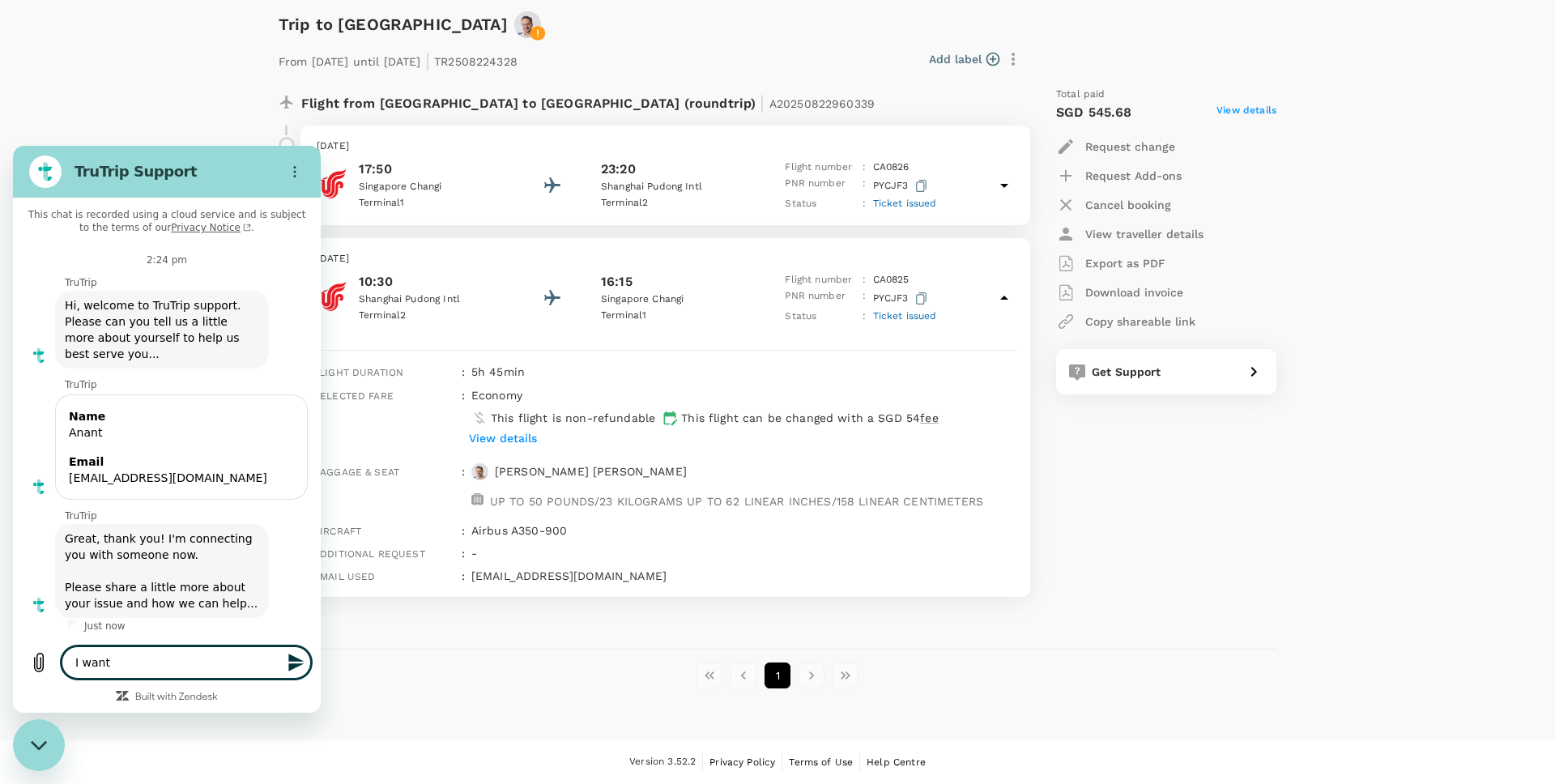
type textarea "x"
type textarea "I want t"
type textarea "x"
type textarea "I want to"
type textarea "x"
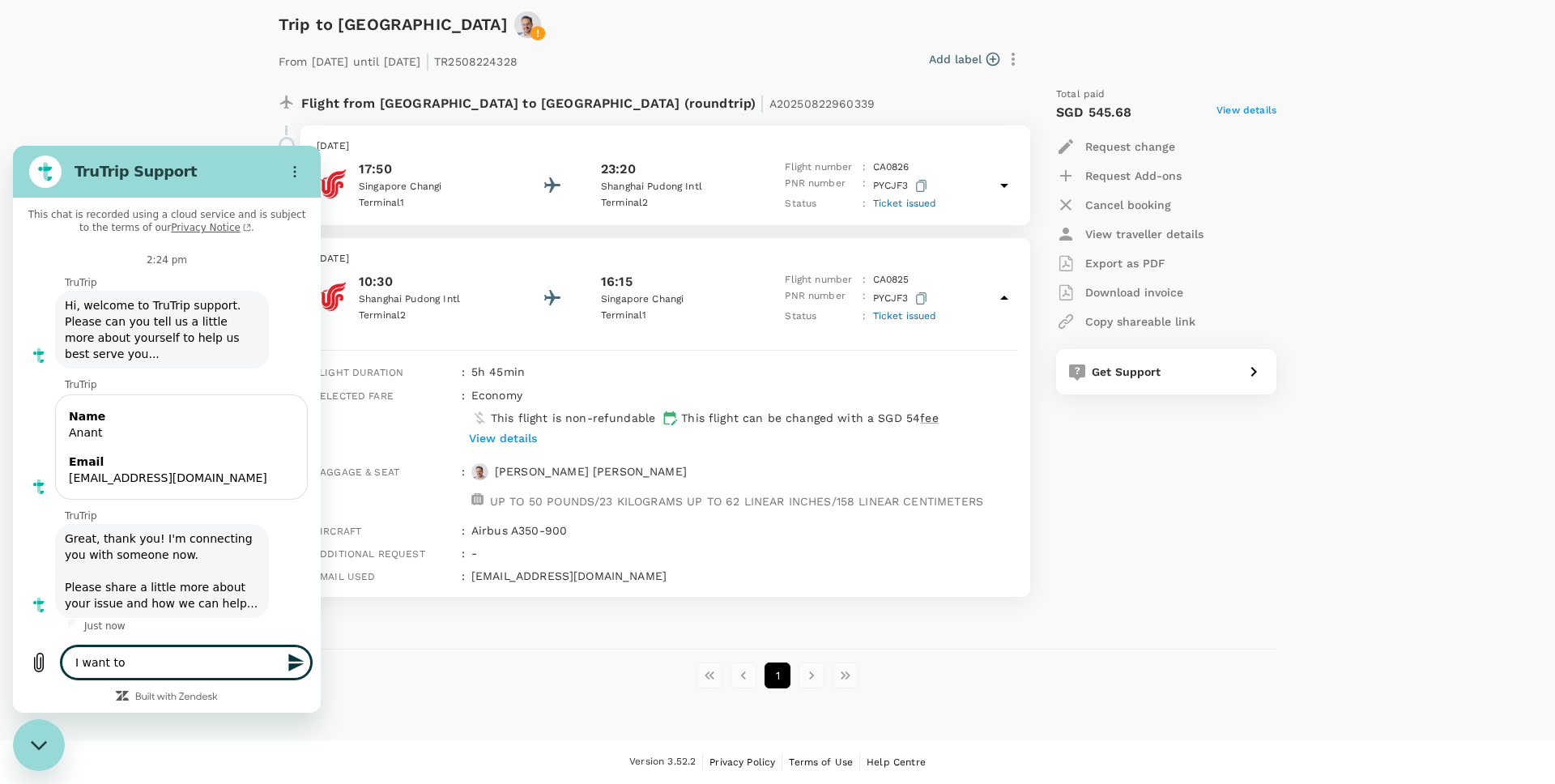
type textarea "I want to"
type textarea "x"
type textarea "I want to a"
type textarea "x"
type textarea "I want to ad"
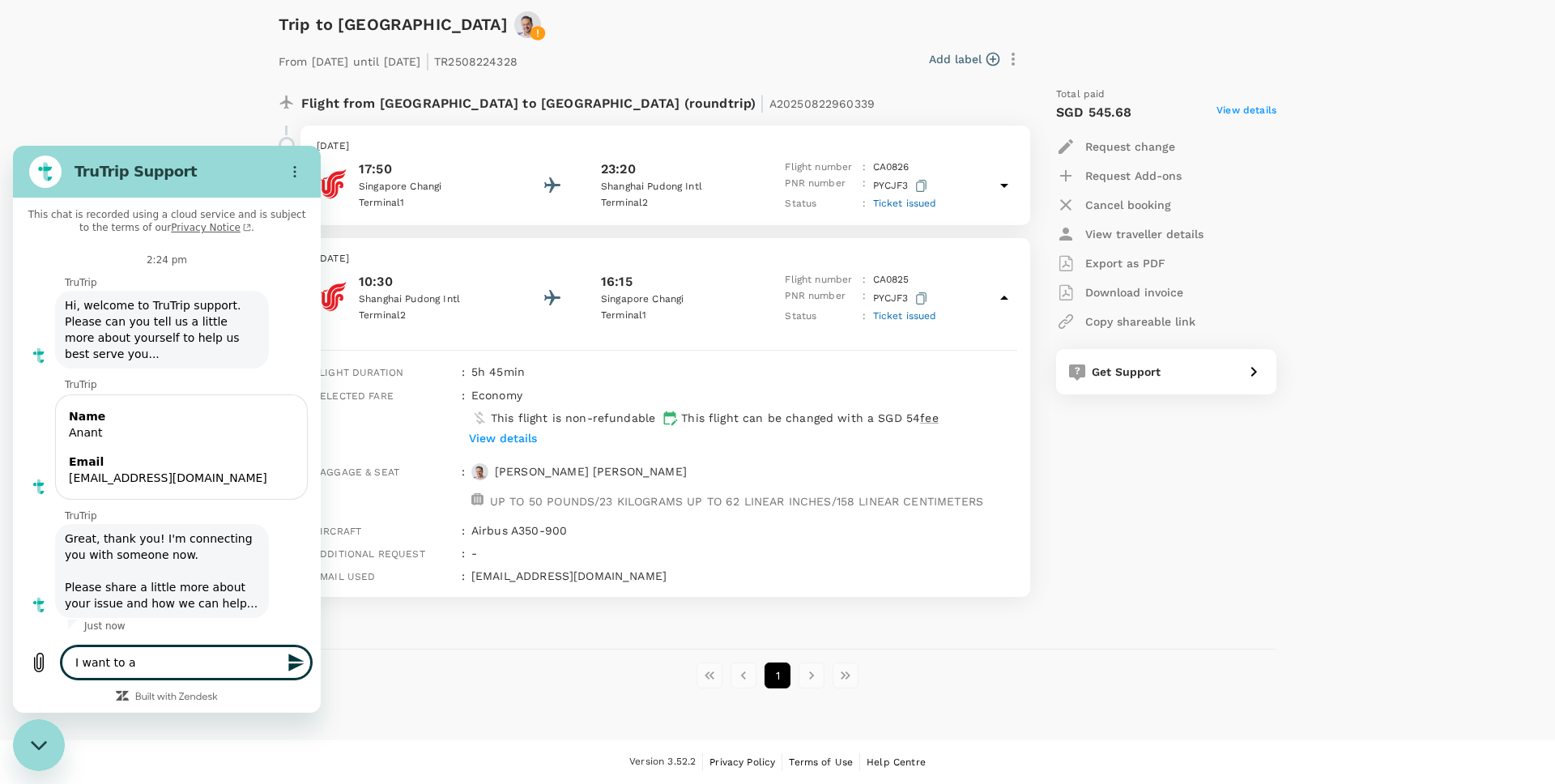
type textarea "x"
type textarea "I want to add"
type textarea "x"
type textarea "I want to add"
type textarea "x"
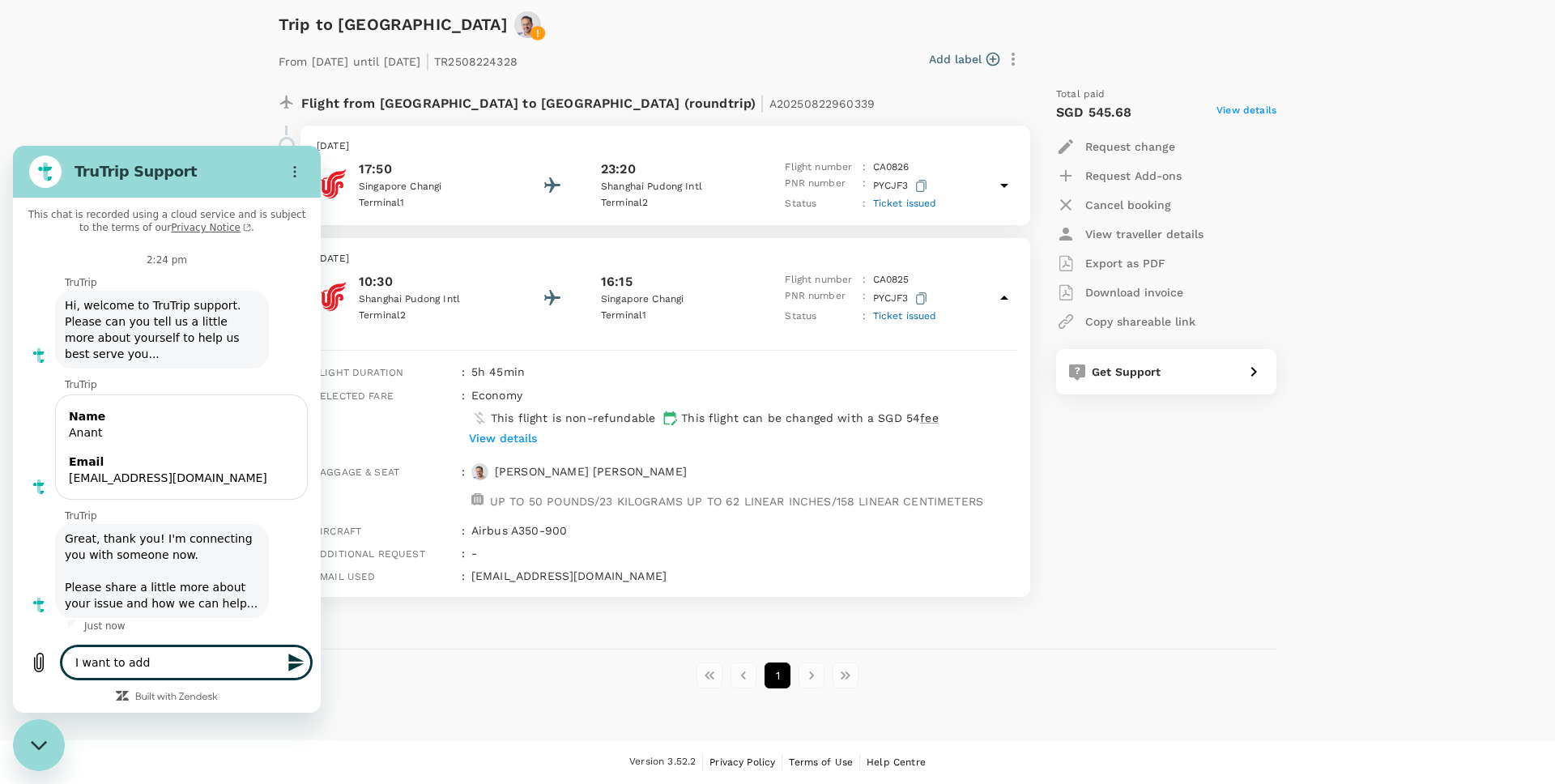
type textarea "I want to add m"
type textarea "x"
type textarea "I want to add me"
type textarea "x"
type textarea "I want to add mea"
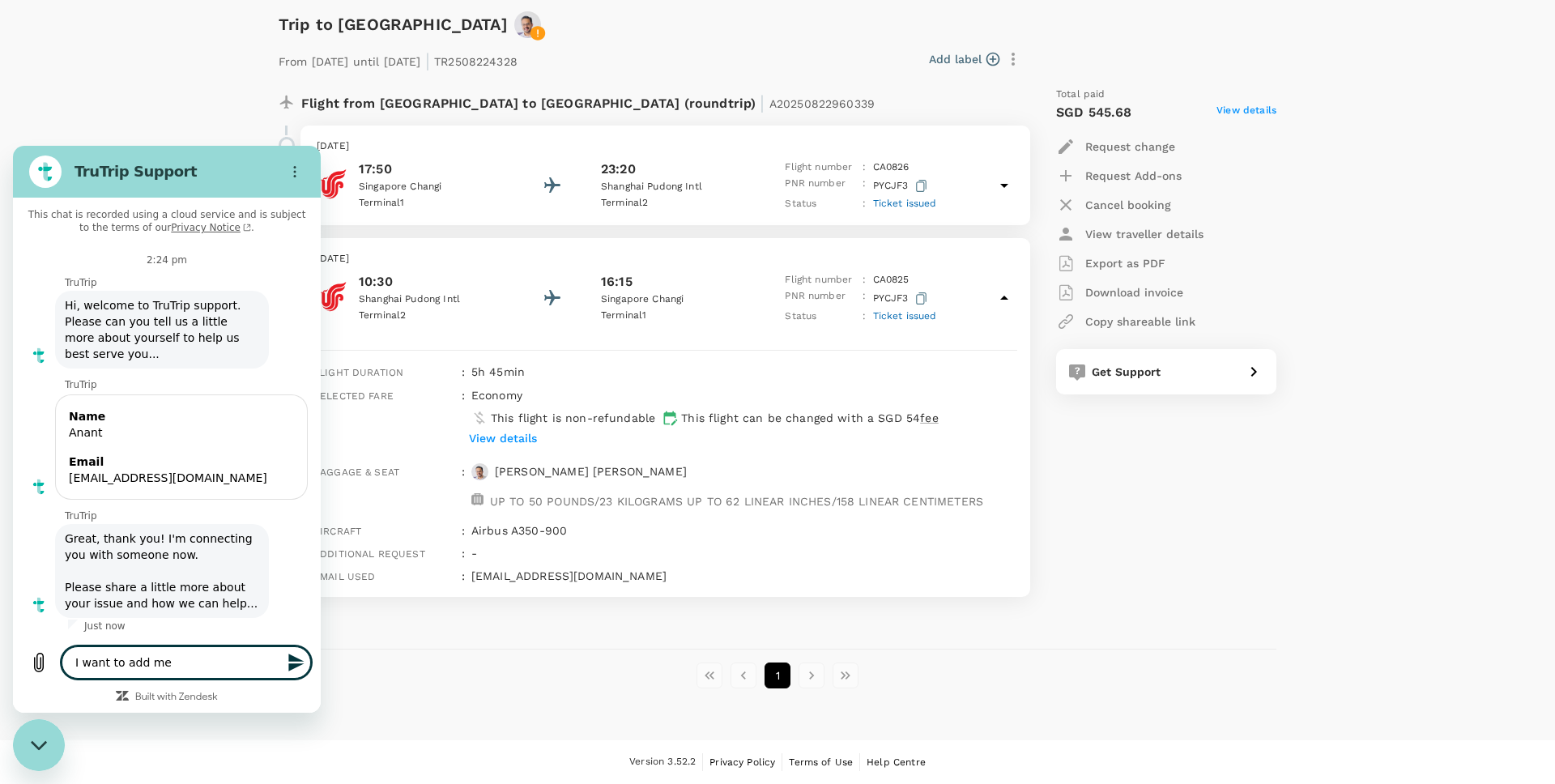
type textarea "x"
type textarea "I want to add meal"
type textarea "x"
type textarea "I want to add meal"
type textarea "x"
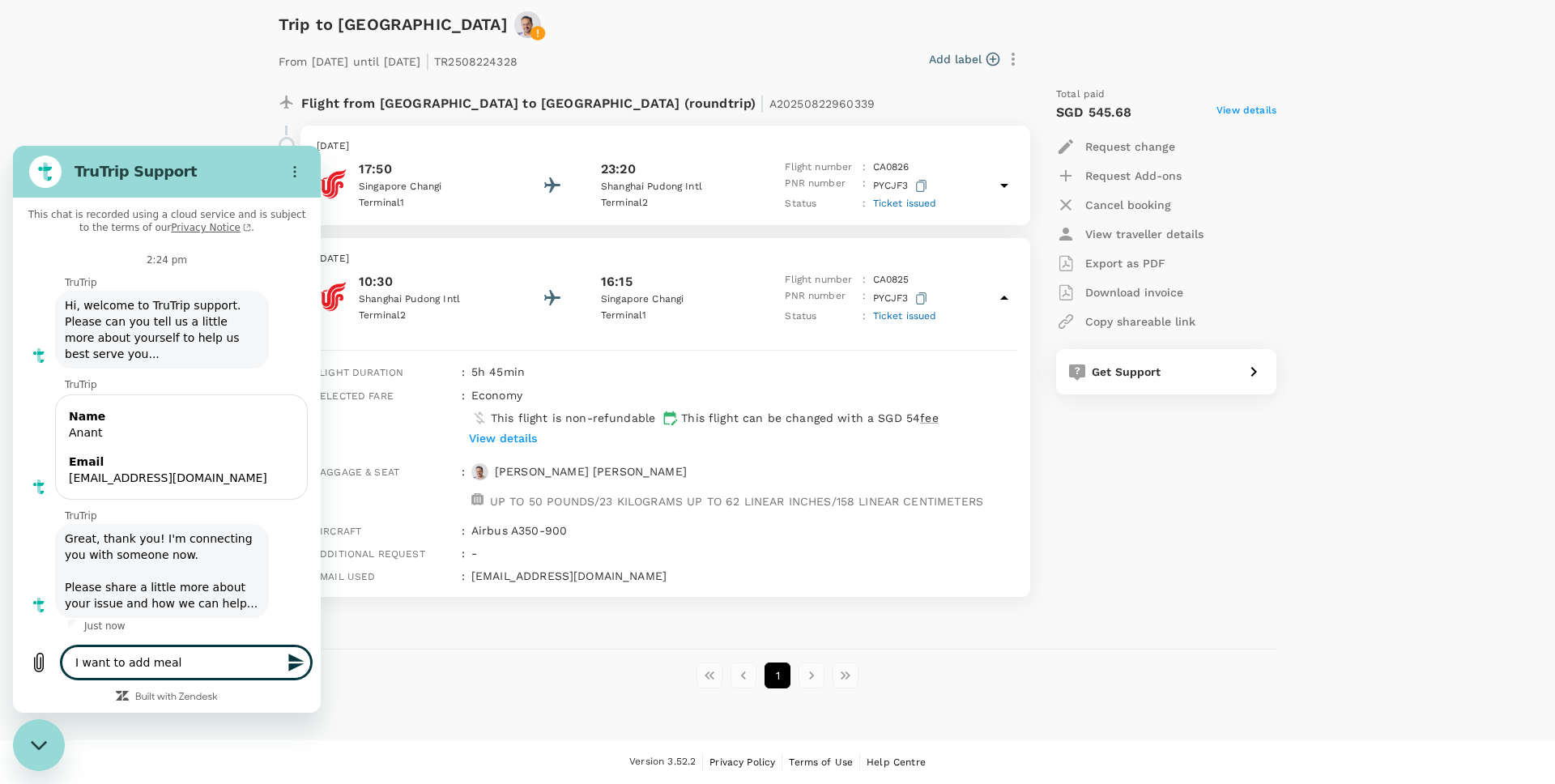
type textarea "I want to add meal s"
type textarea "x"
type textarea "I want to add meal se"
type textarea "x"
type textarea "I want to add meal sel"
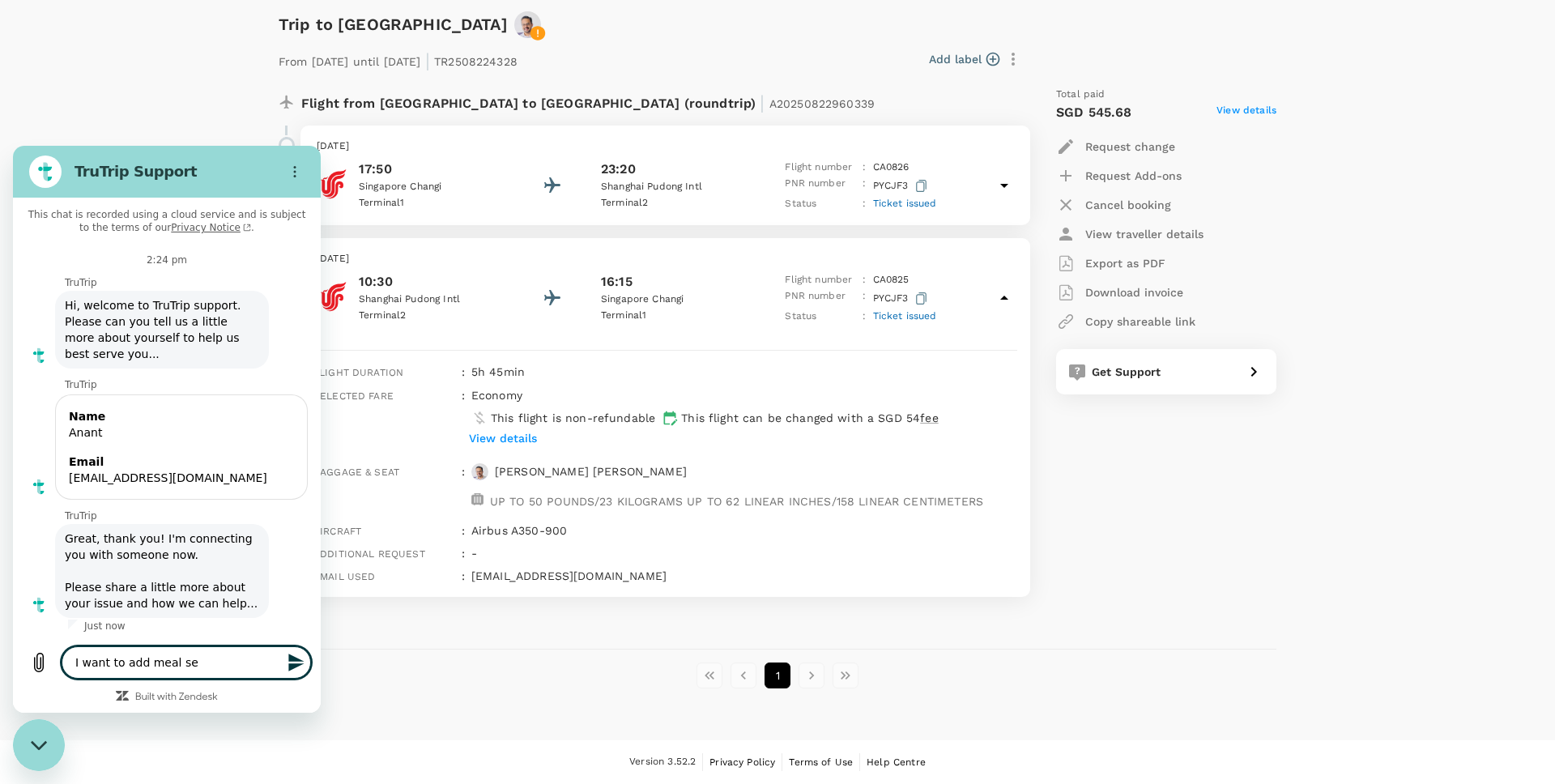
type textarea "x"
type textarea "I want to add meal sele"
type textarea "x"
type textarea "I want to add meal selec"
type textarea "x"
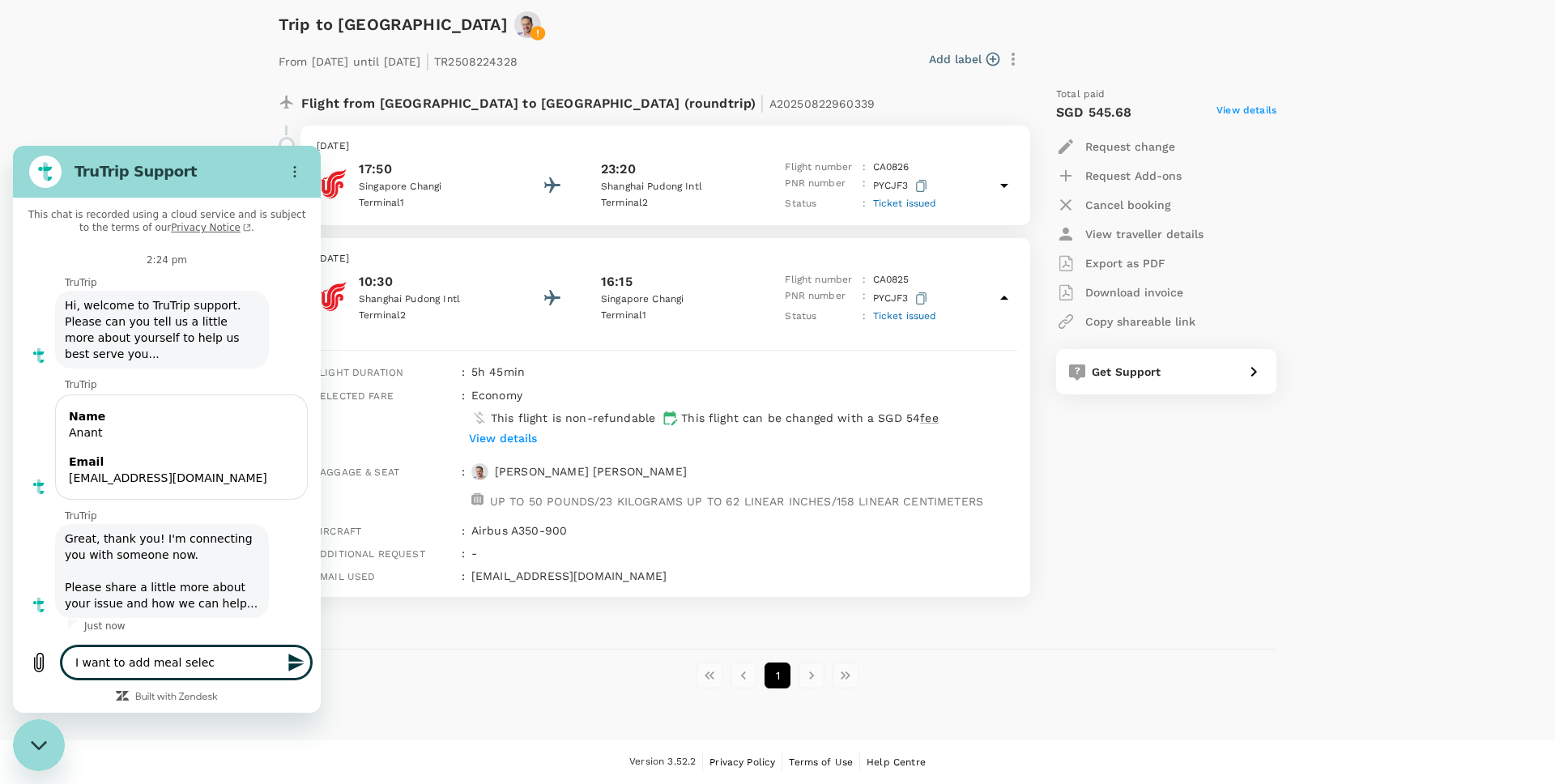
type textarea "I want to add meal select"
type textarea "x"
type textarea "I want to add meal selecti"
type textarea "x"
type textarea "I want to add meal selectio"
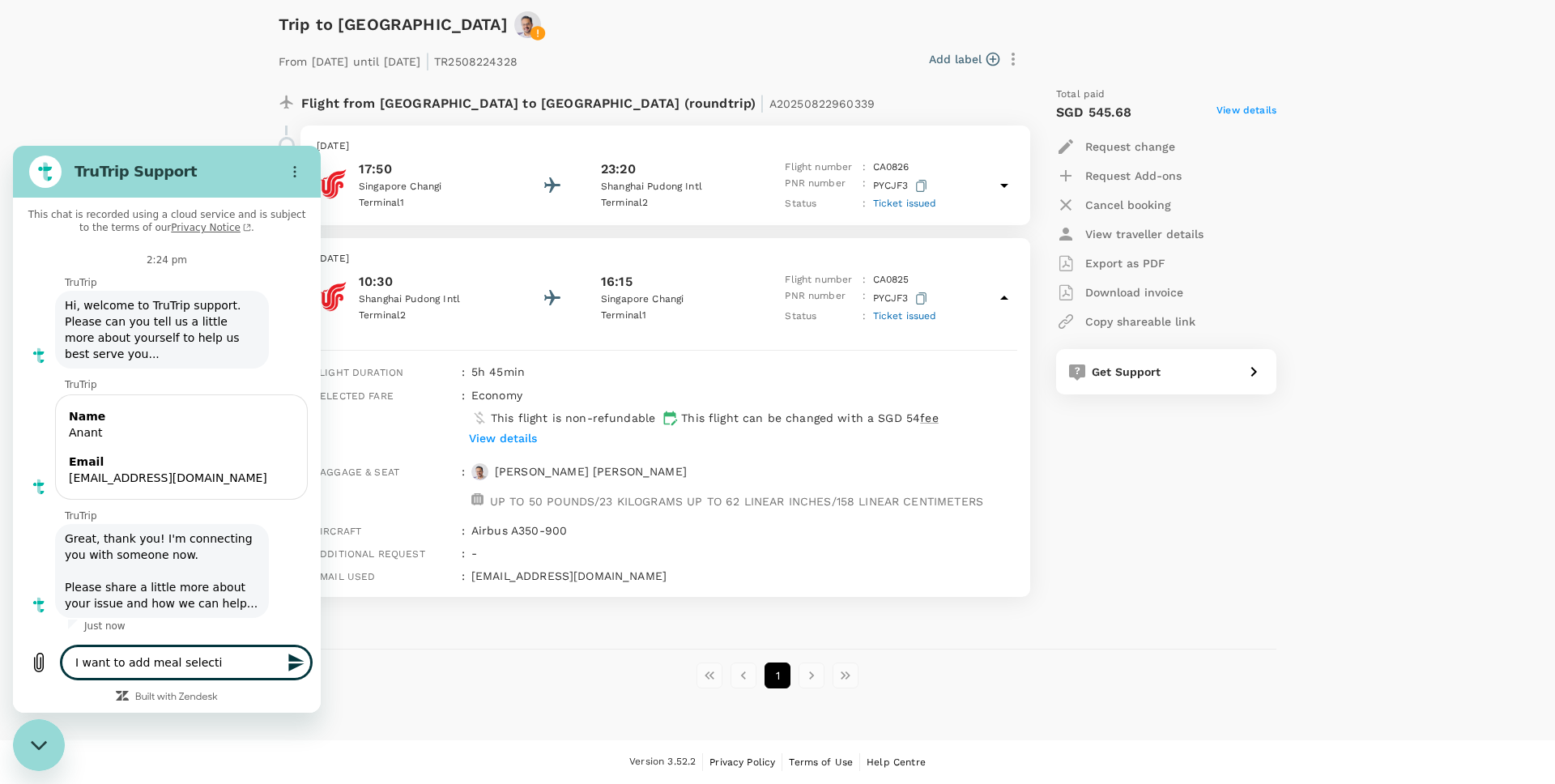
type textarea "x"
type textarea "I want to add meal selection"
type textarea "x"
type textarea "I want to add meal selection"
type textarea "x"
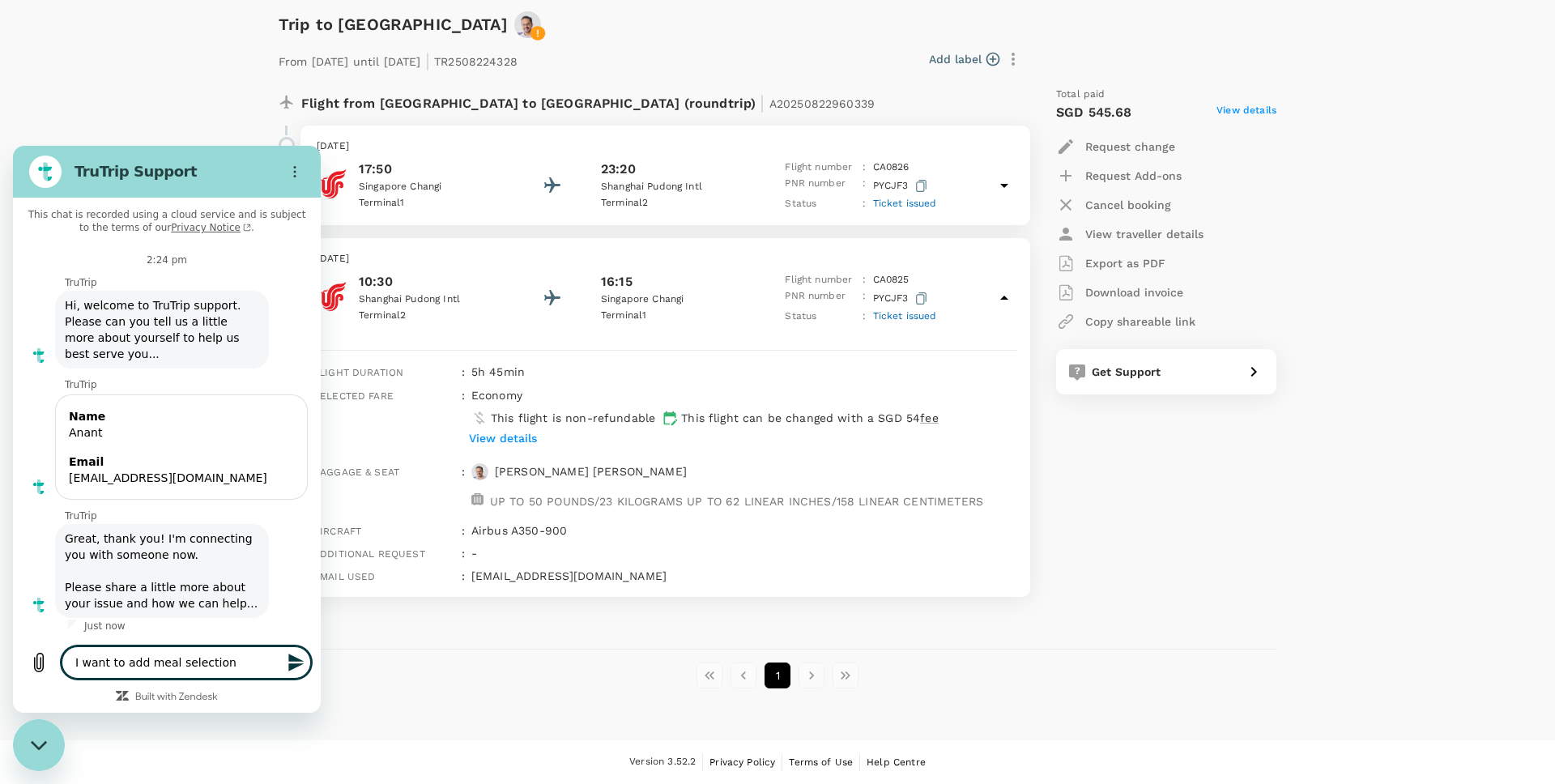
type textarea "I want to add meal selection t"
type textarea "x"
type textarea "I want to add meal selection to"
type textarea "x"
type textarea "I want to add meal selection to"
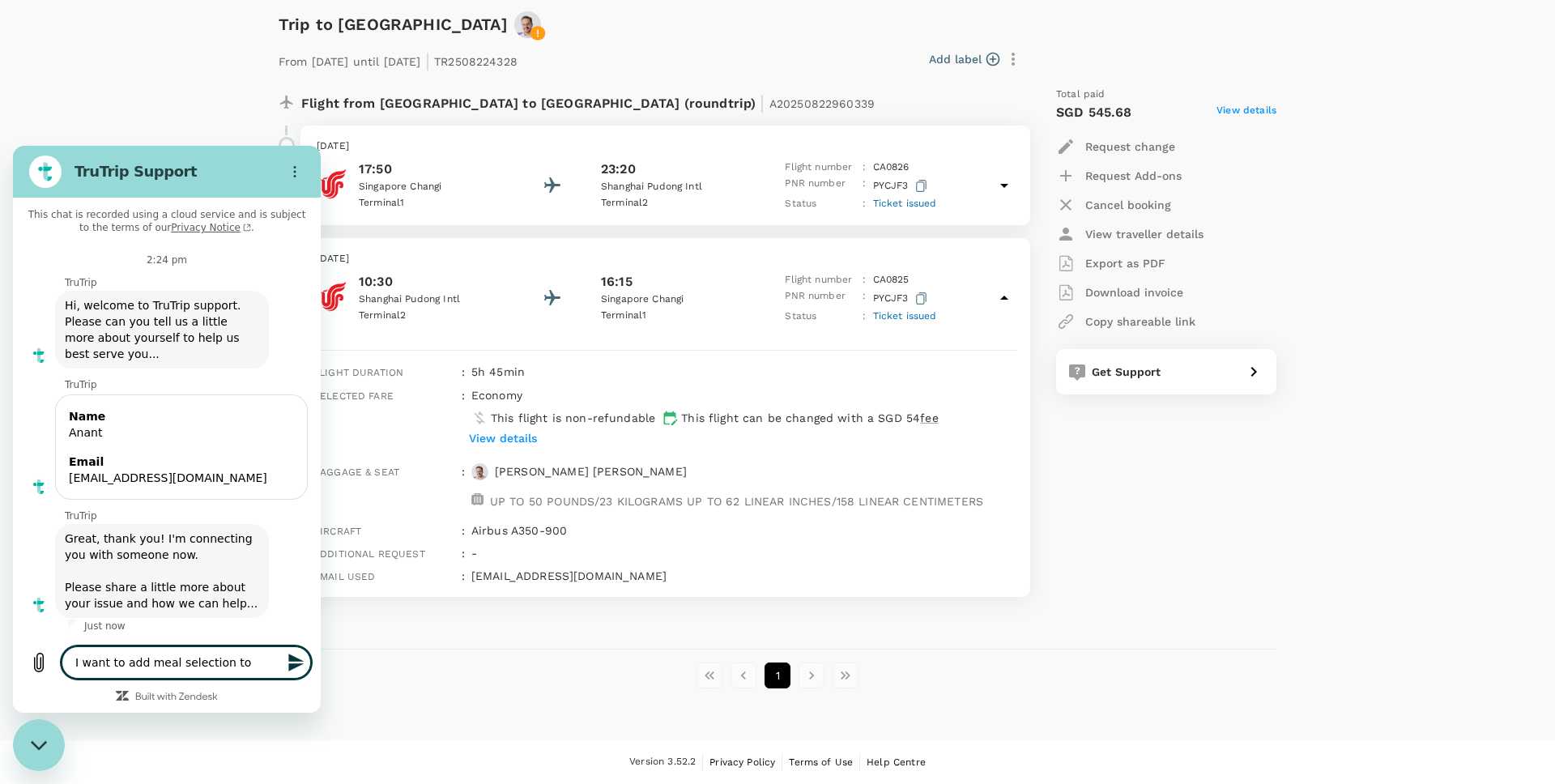
type textarea "x"
type textarea "I want to add meal selection to m"
type textarea "x"
type textarea "I want to add meal selection to my"
type textarea "x"
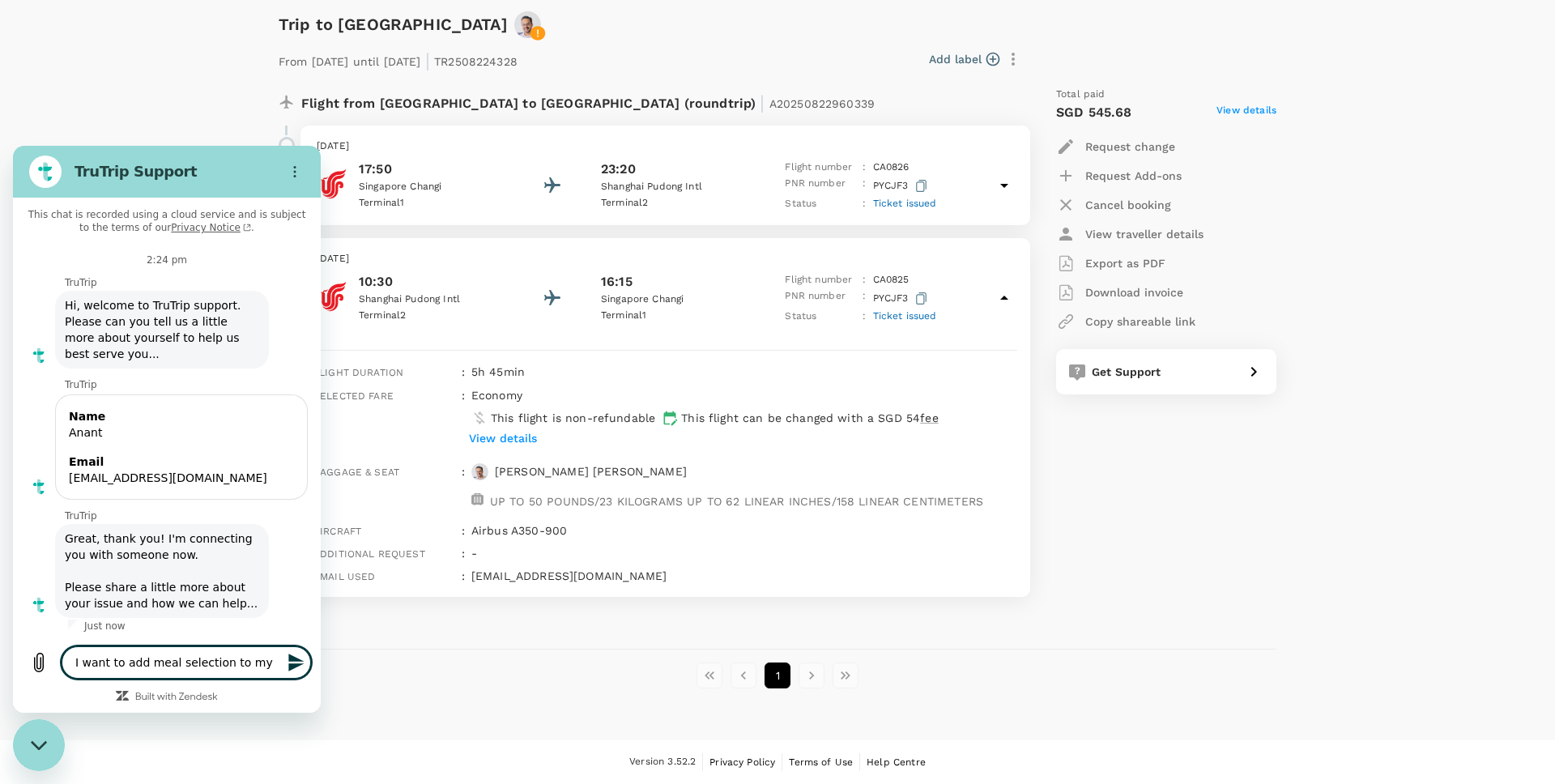
type textarea "I want to add meal selection to my"
type textarea "x"
type textarea "I want to add meal selection to my b"
type textarea "x"
type textarea "I want to add meal selection to my bo"
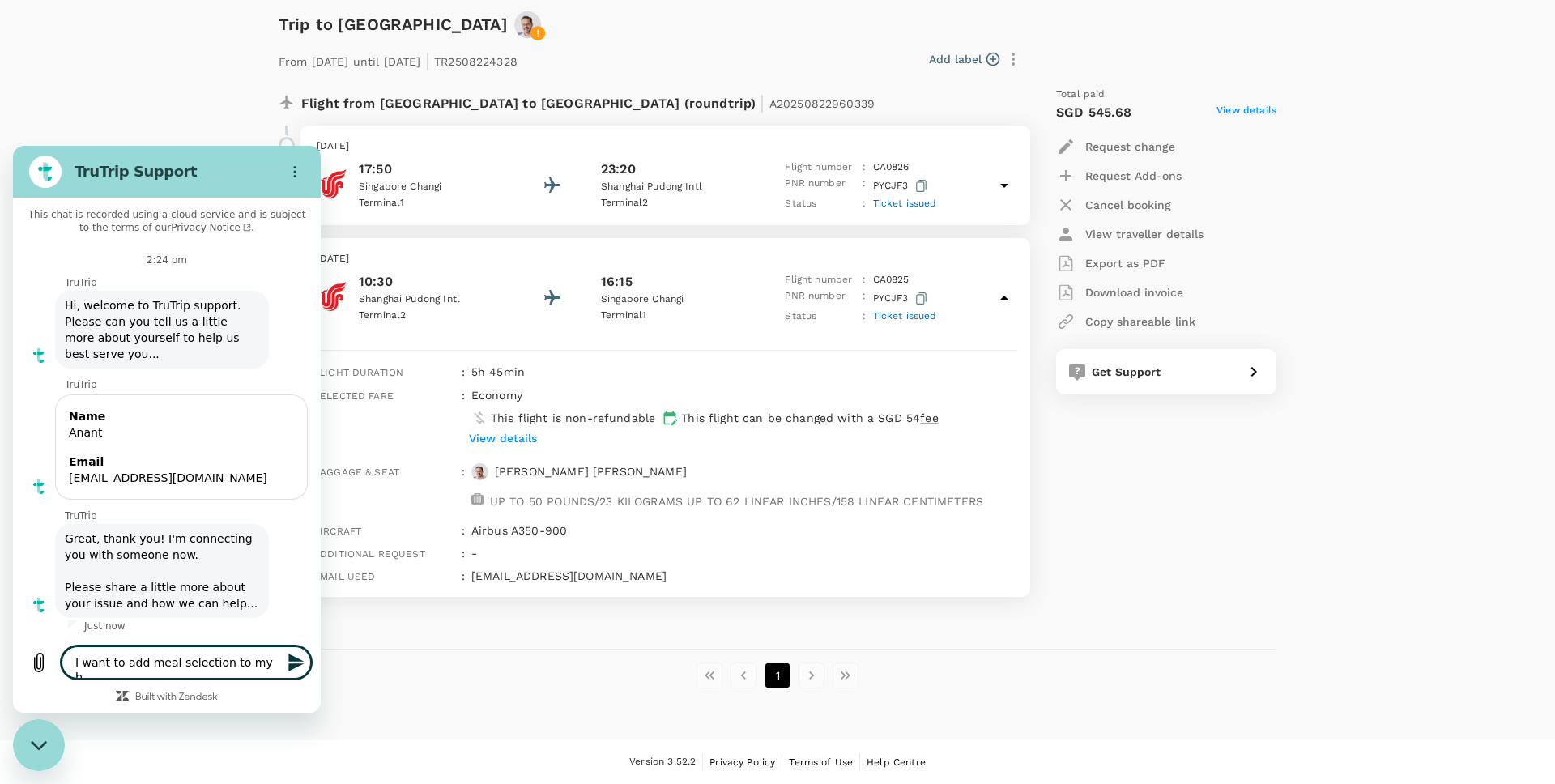
type textarea "x"
type textarea "I want to add meal selection to my boo"
type textarea "x"
type textarea "I want to add meal selection to my book"
type textarea "x"
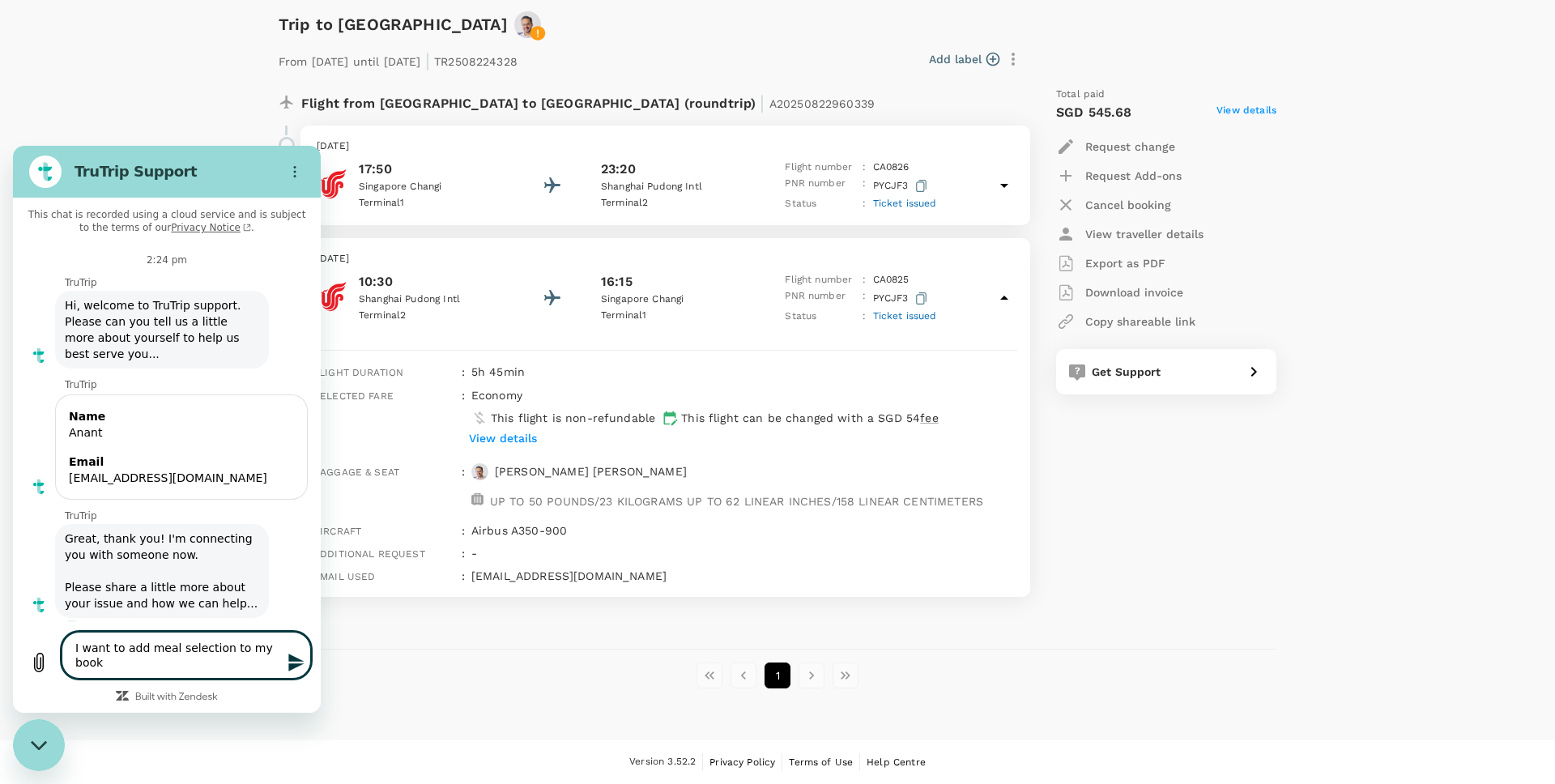
type textarea "I want to add meal selection to my booki"
type textarea "x"
type textarea "I want to add meal selection to my bookin"
type textarea "x"
type textarea "I want to add meal selection to my booking"
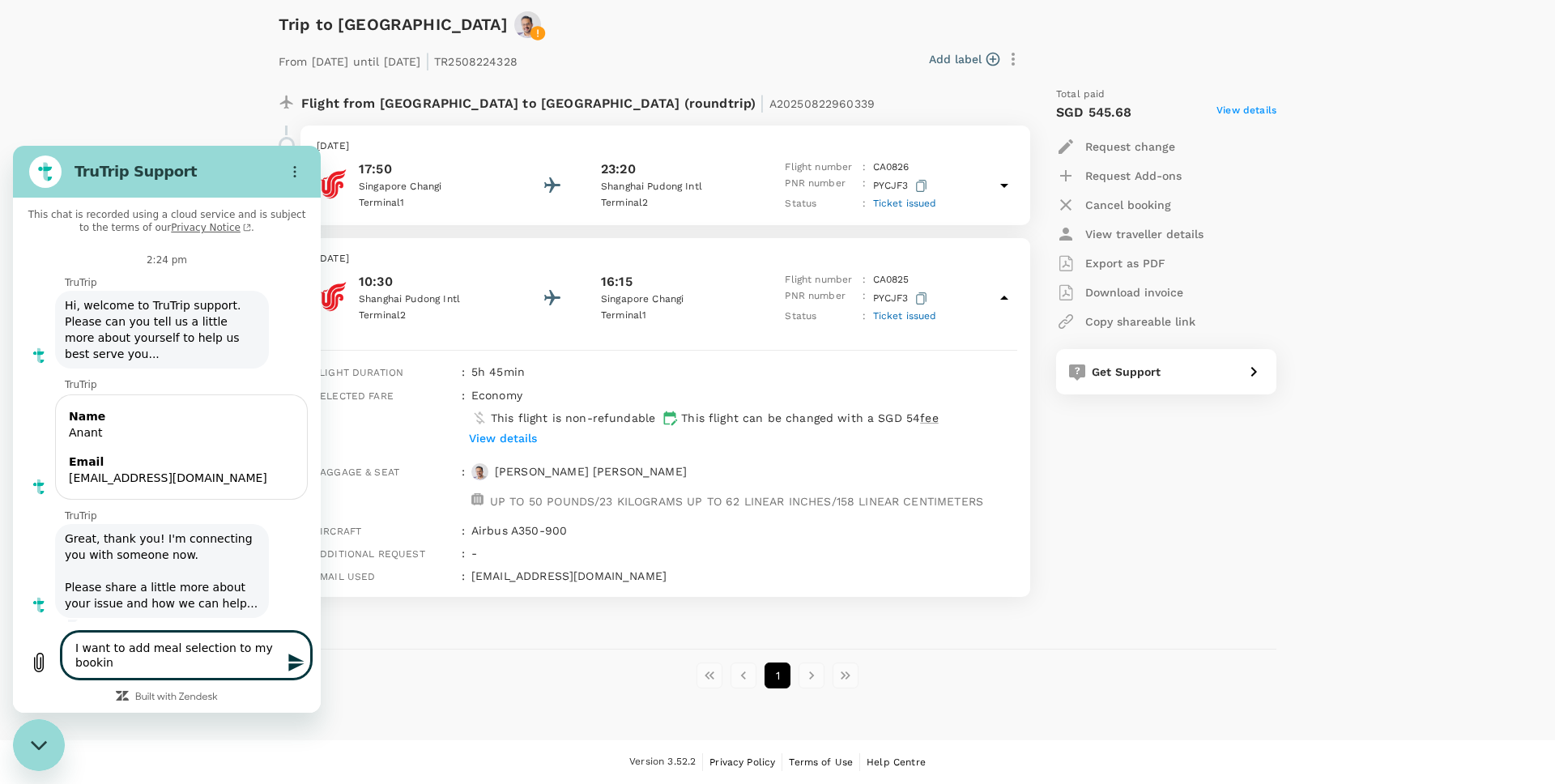
type textarea "x"
type textarea "I want to add meal selection to my booking."
type textarea "x"
type textarea "I want to add meal selection to my booking."
type textarea "x"
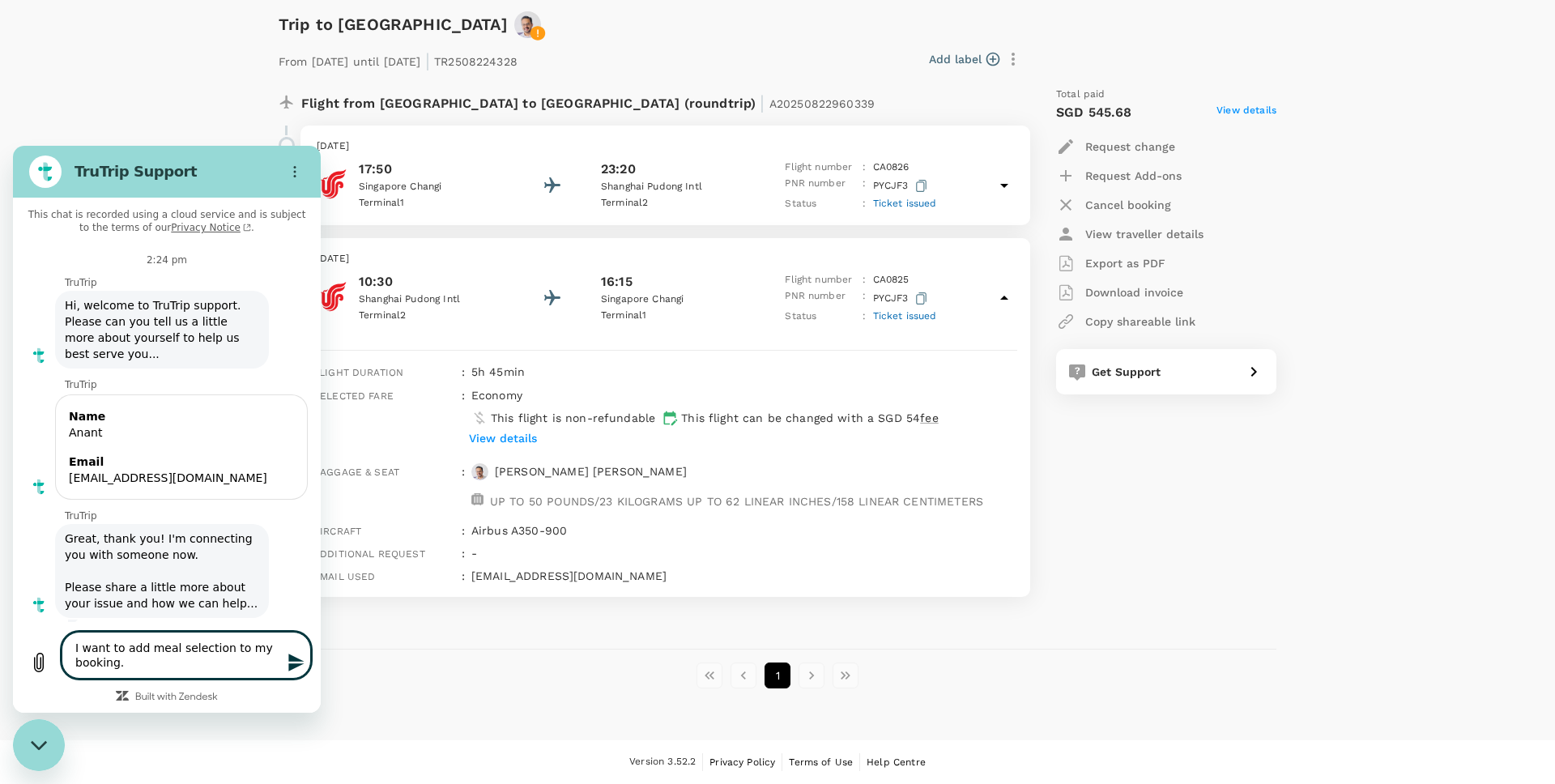
type textarea "I want to add meal selection to my booking. U"
type textarea "x"
type textarea "I want to add meal selection to my booking. Un"
type textarea "x"
type textarea "I want to add meal selection to my booking. Una"
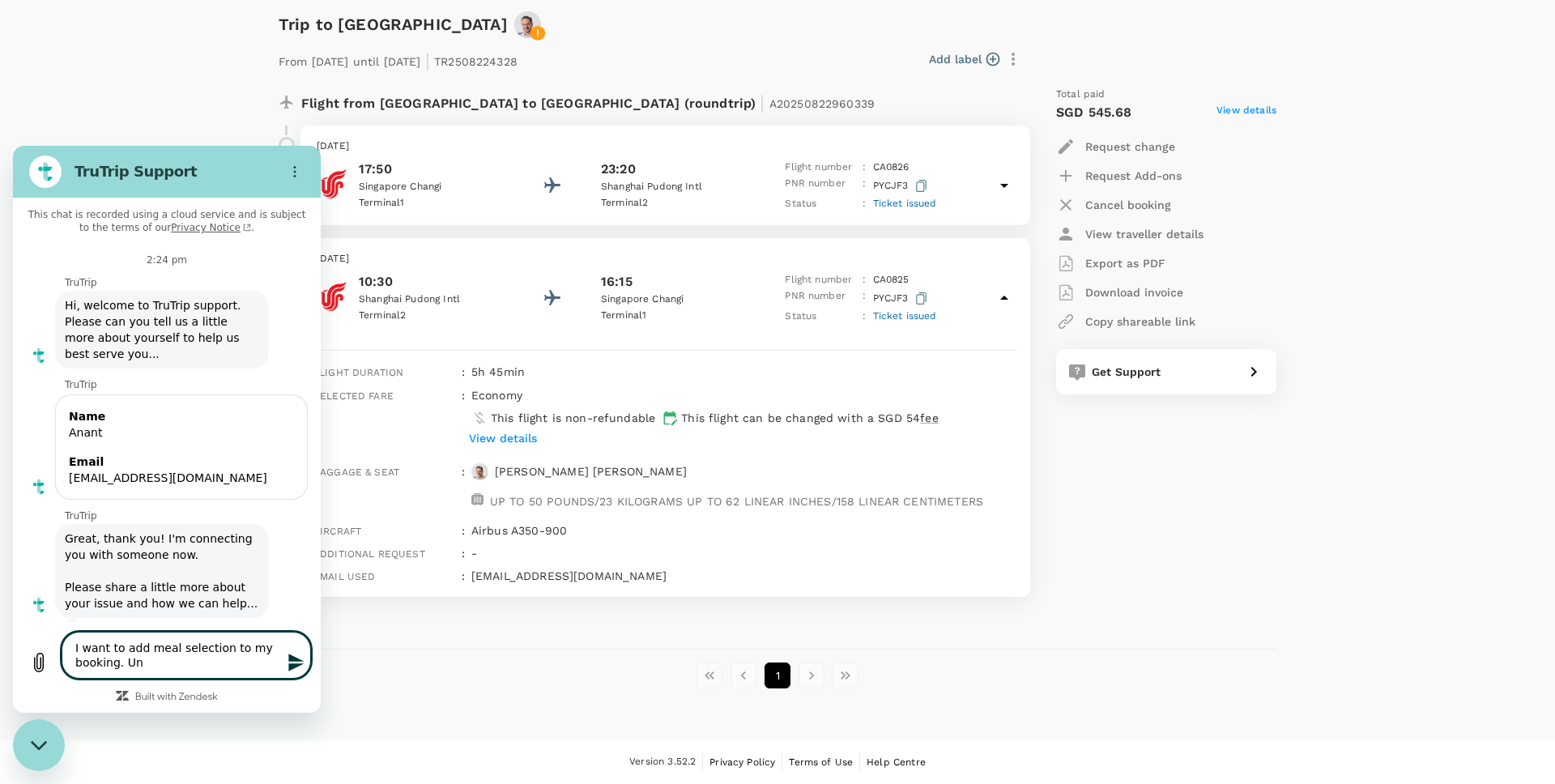
type textarea "x"
type textarea "I want to add meal selection to my booking. Unab"
type textarea "x"
type textarea "I want to add meal selection to my booking. Unabl"
type textarea "x"
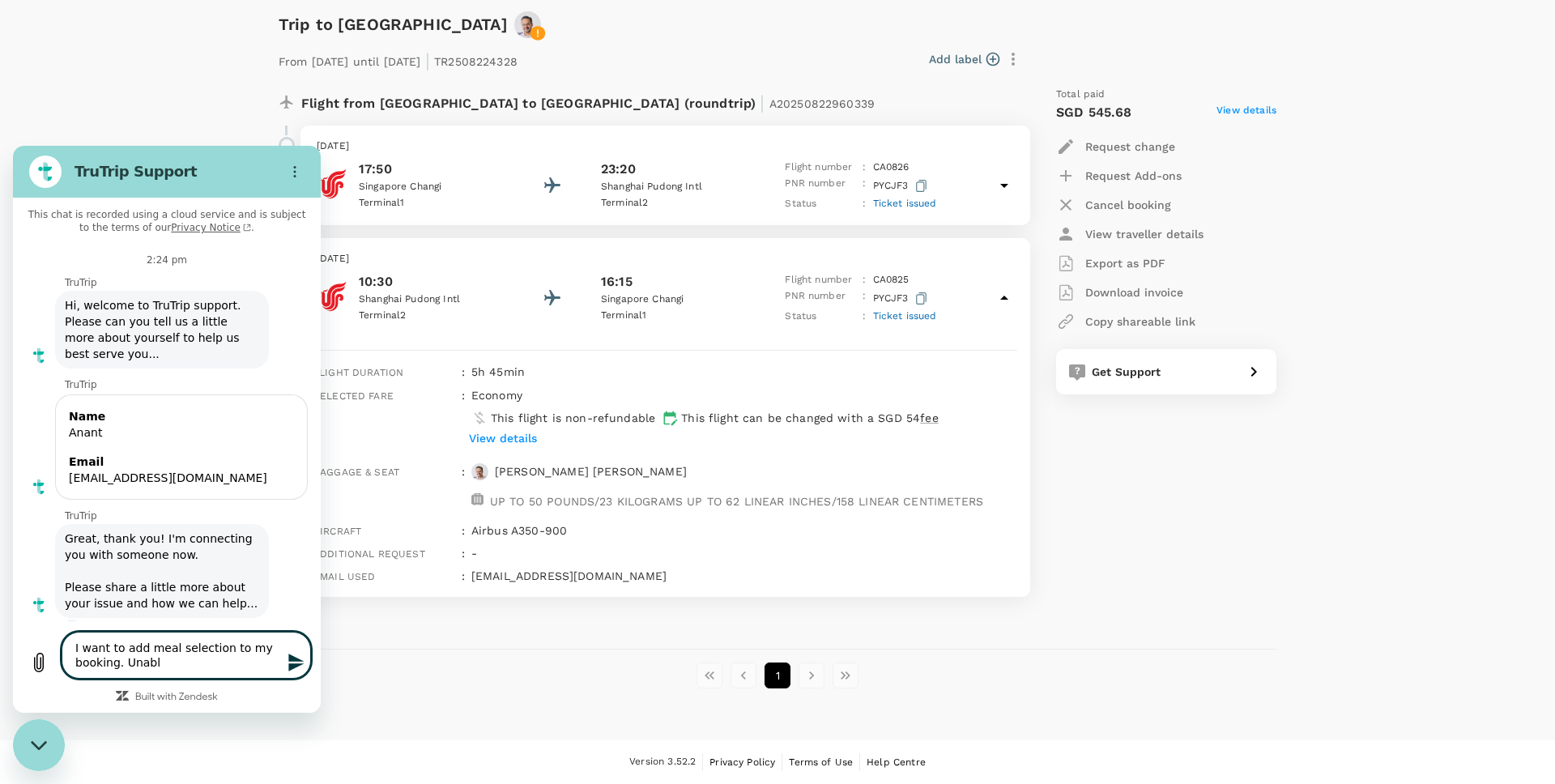
type textarea "I want to add meal selection to my booking. Unable"
type textarea "x"
type textarea "I want to add meal selection to my booking. Unable"
type textarea "x"
type textarea "I want to add meal selection to my booking. Unable t"
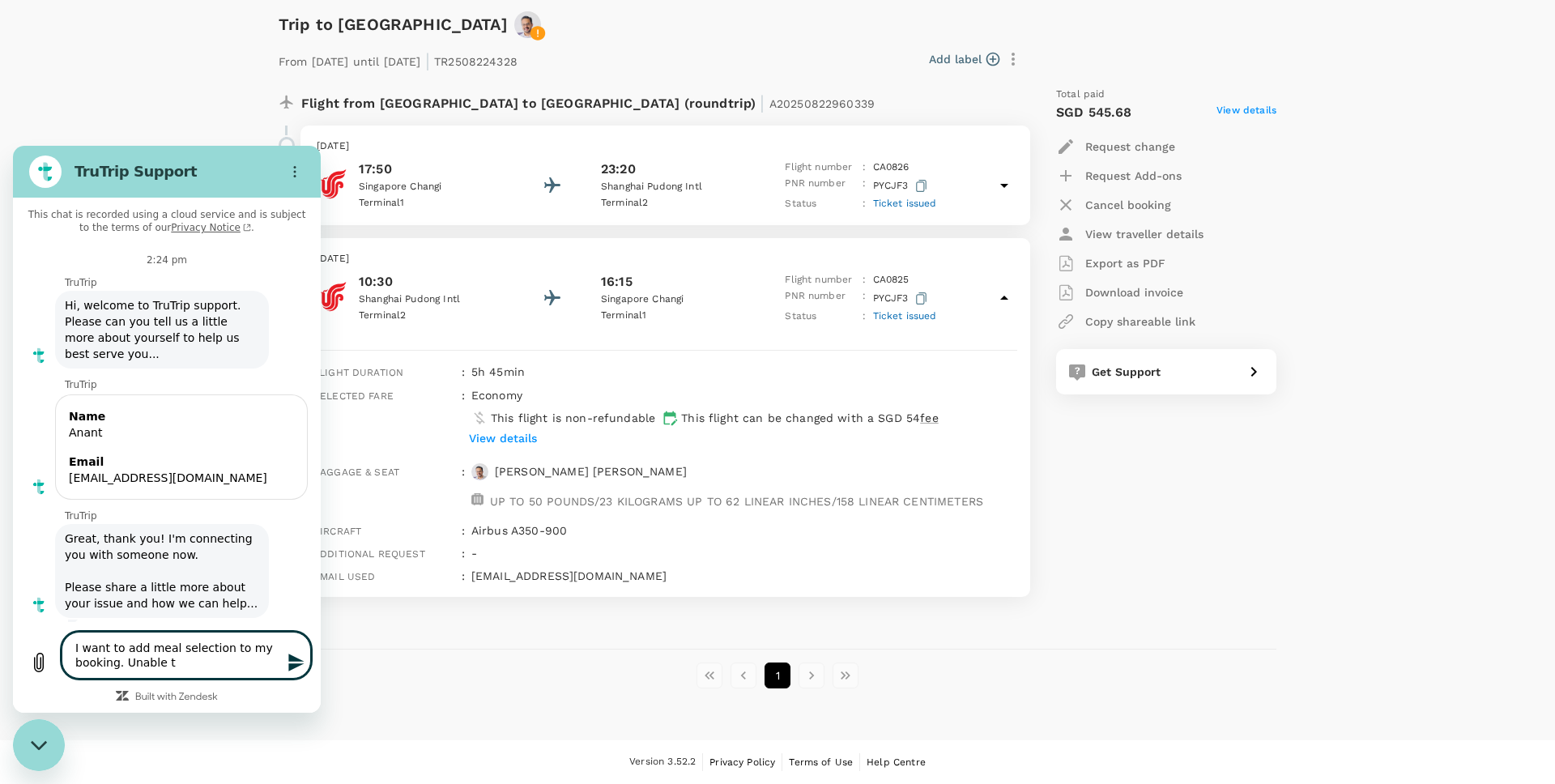
type textarea "x"
type textarea "I want to add meal selection to my booking. Unable to"
type textarea "x"
type textarea "I want to add meal selection to my booking. Unable to"
type textarea "x"
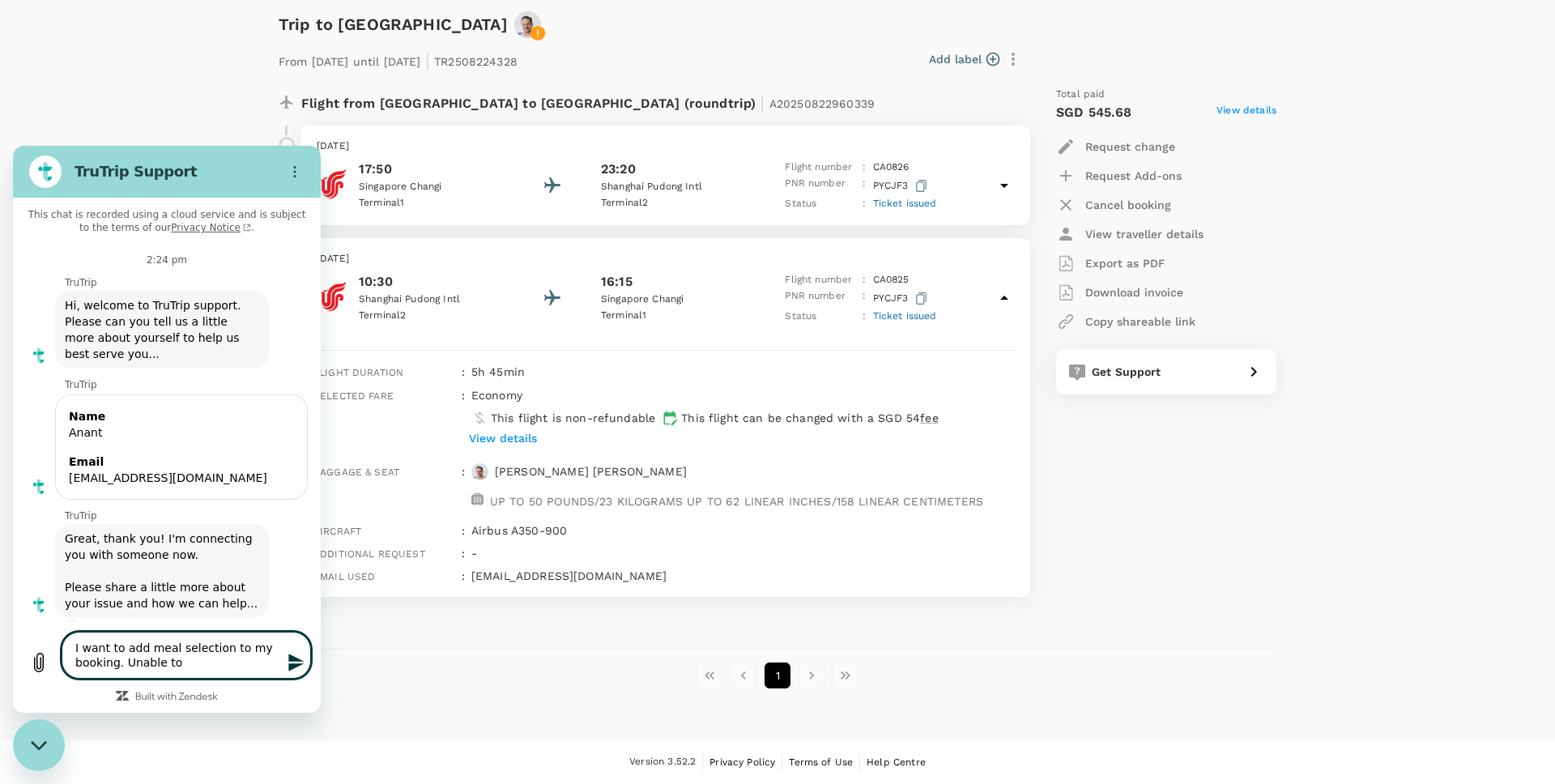
type textarea "I want to add meal selection to my booking. Unable to r"
type textarea "x"
type textarea "I want to add meal selection to my booking. Unable to re"
type textarea "x"
type textarea "I want to add meal selection to my booking. Unable to ret"
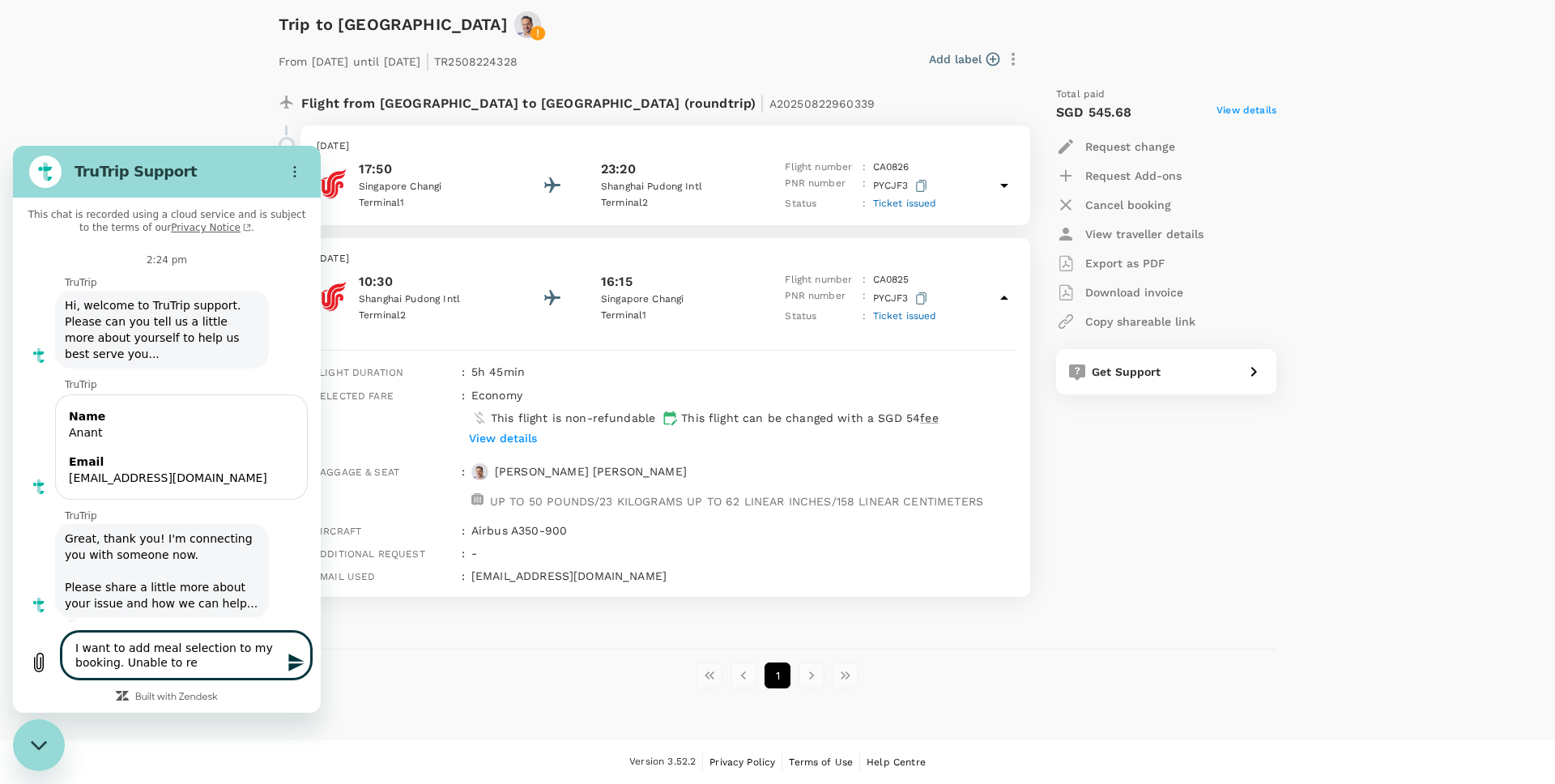
type textarea "x"
type textarea "I want to add meal selection to my booking. Unable to retr"
type textarea "x"
type textarea "I want to add meal selection to my booking. Unable to retri"
type textarea "x"
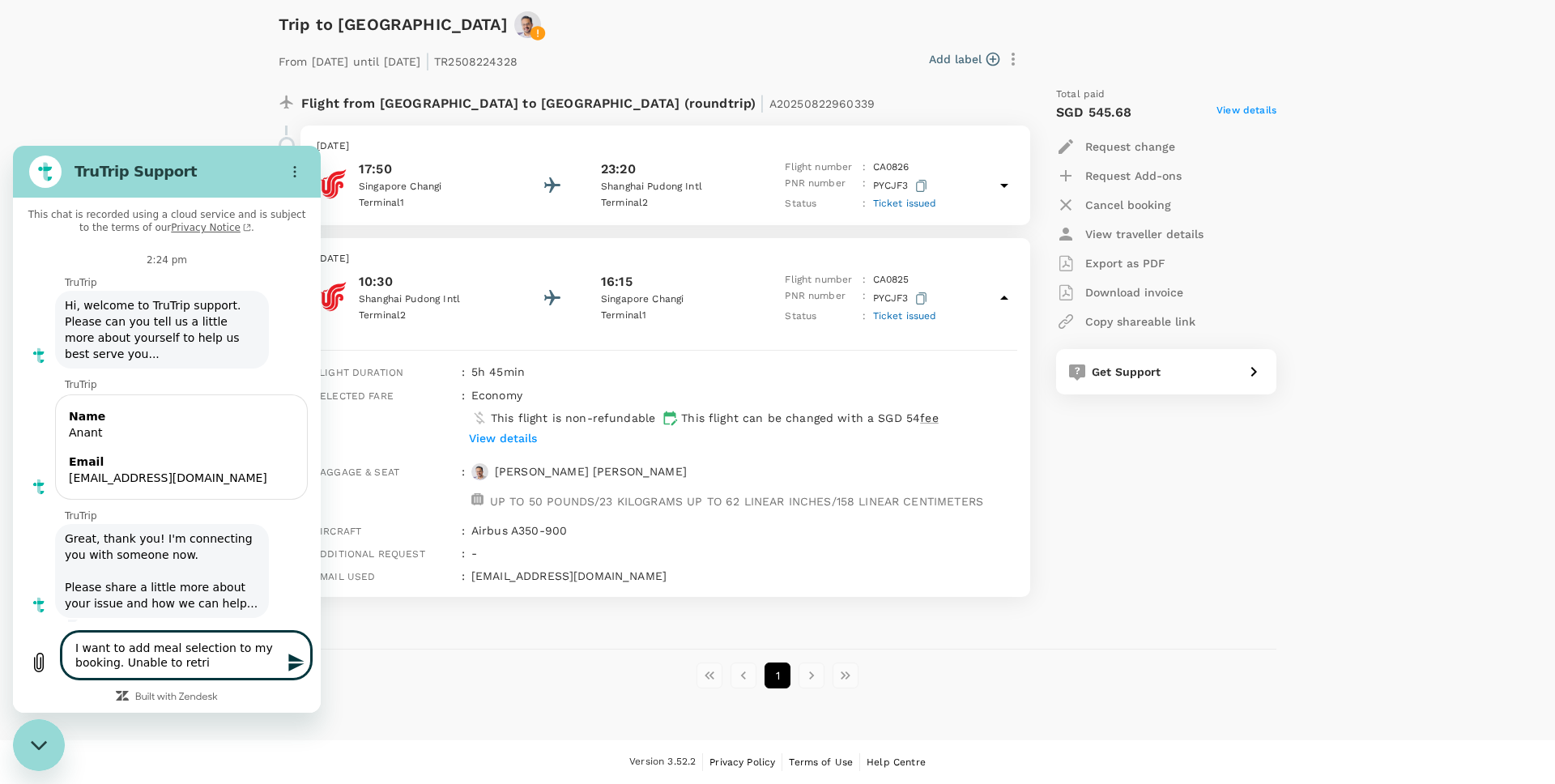
type textarea "I want to add meal selection to my booking. Unable to retrie"
type textarea "x"
type textarea "I want to add meal selection to my booking. Unable to retriev"
type textarea "x"
type textarea "I want to add meal selection to my booking. Unable to retrieve"
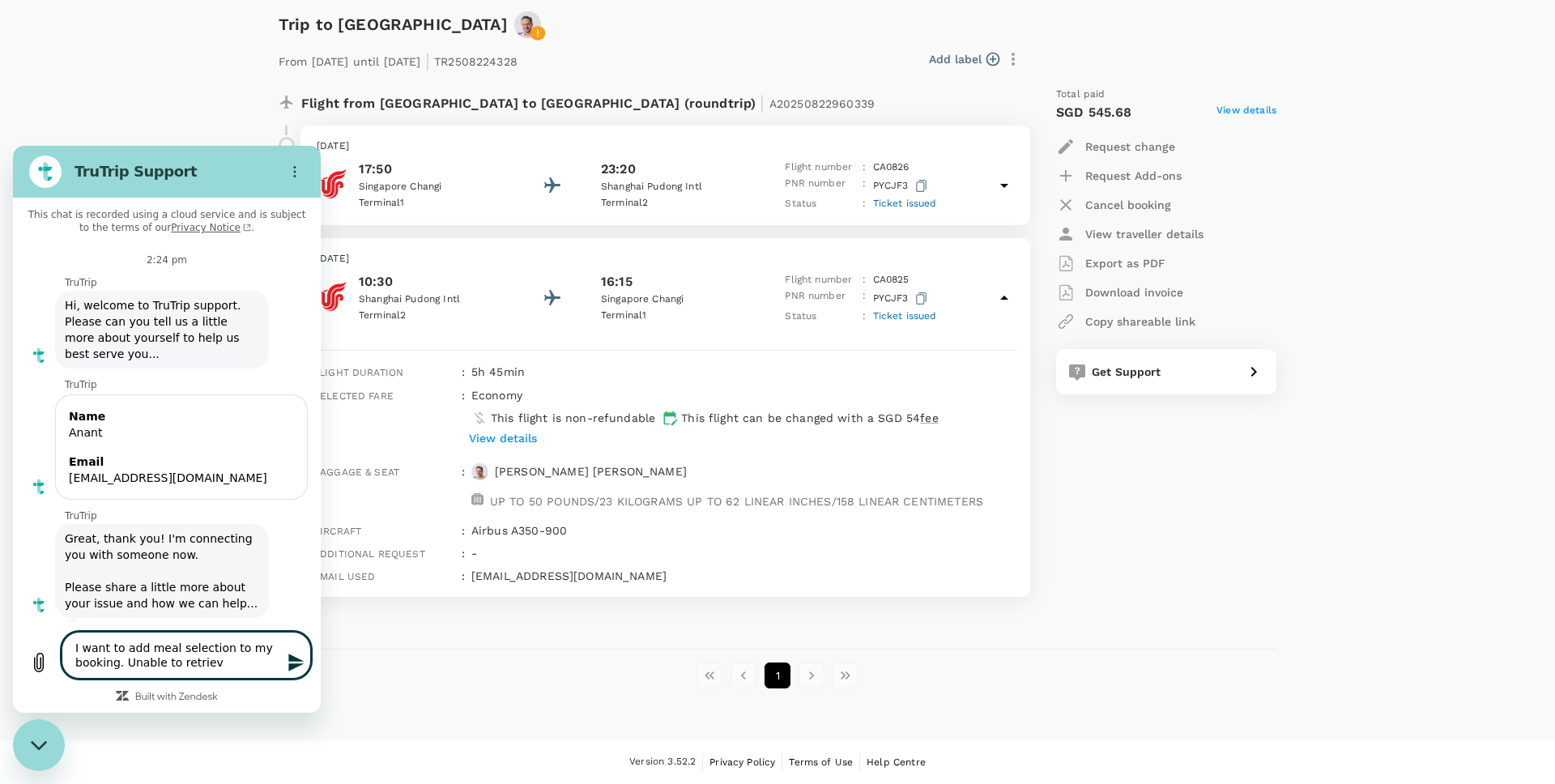
type textarea "x"
type textarea "I want to add meal selection to my booking. Unable to retrieve"
type textarea "x"
type textarea "I want to add meal selection to my booking. Unable to retrieve t"
type textarea "x"
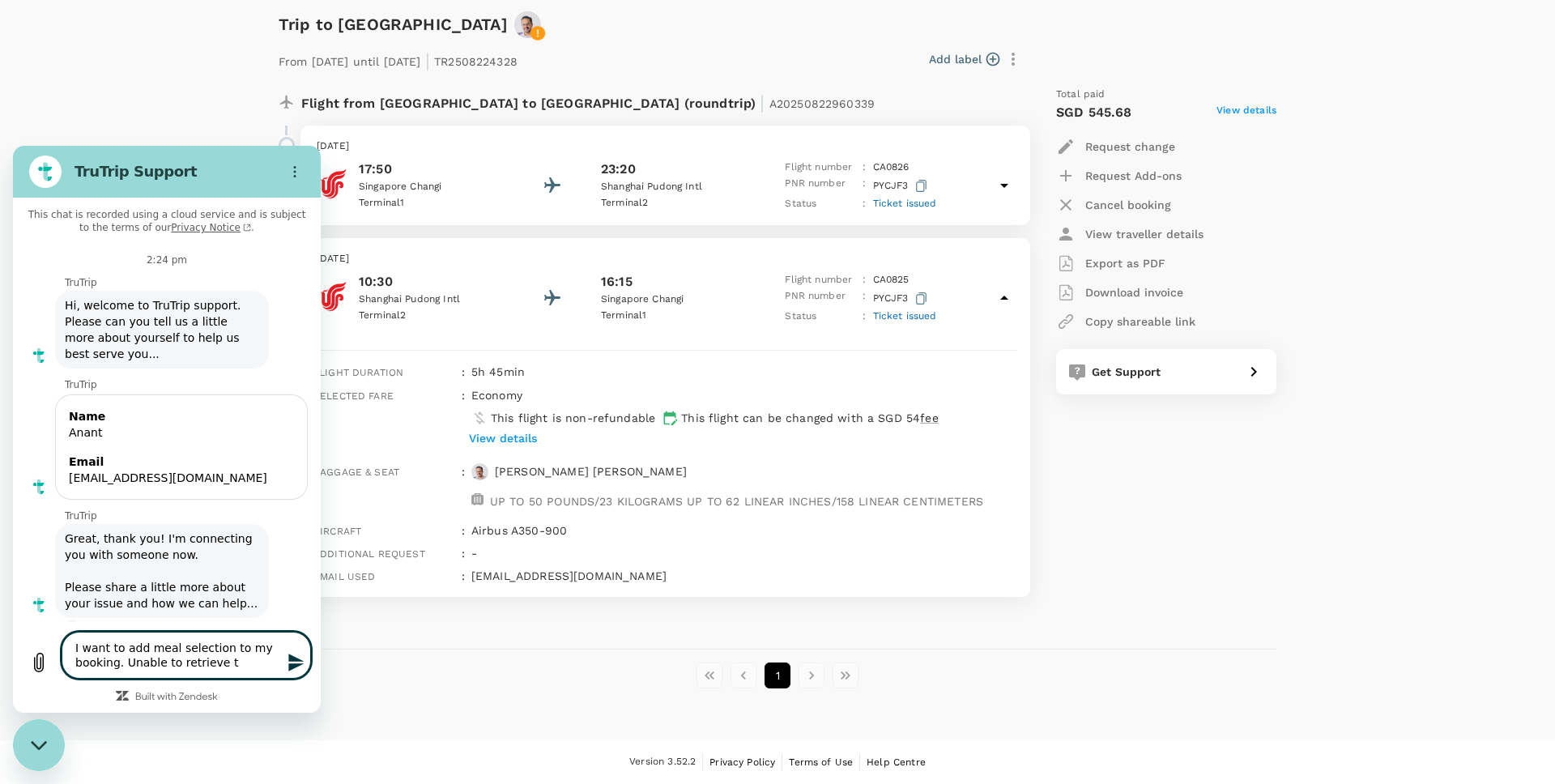
type textarea "I want to add meal selection to my booking. Unable to retrieve th"
type textarea "x"
type textarea "I want to add meal selection to my booking. Unable to retrieve the"
type textarea "x"
type textarea "I want to add meal selection to my booking. Unable to retrieve the"
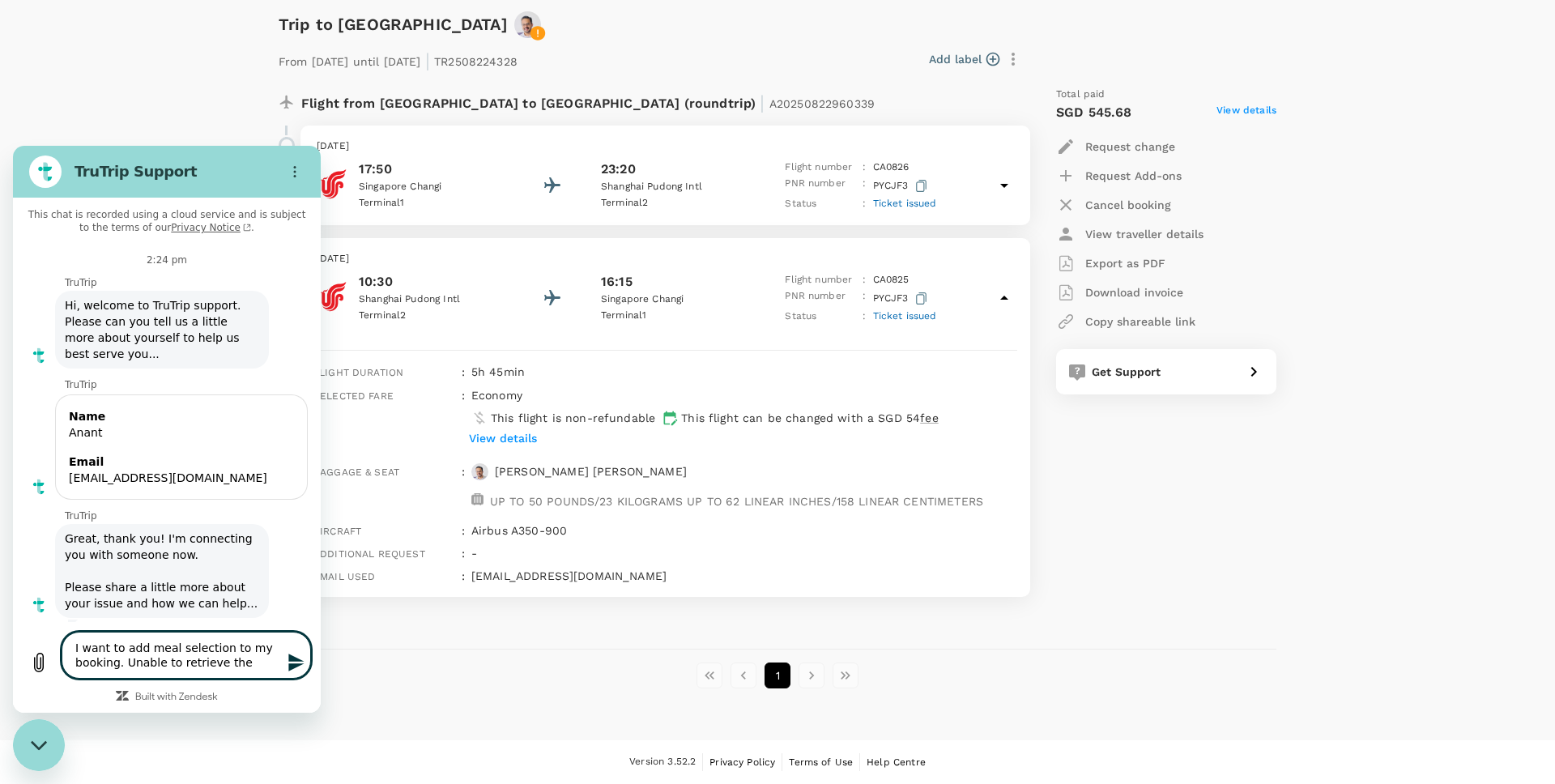
type textarea "x"
type textarea "I want to add meal selection to my booking. Unable to retrieve the b"
type textarea "x"
type textarea "I want to add meal selection to my booking. Unable to retrieve the bo"
type textarea "x"
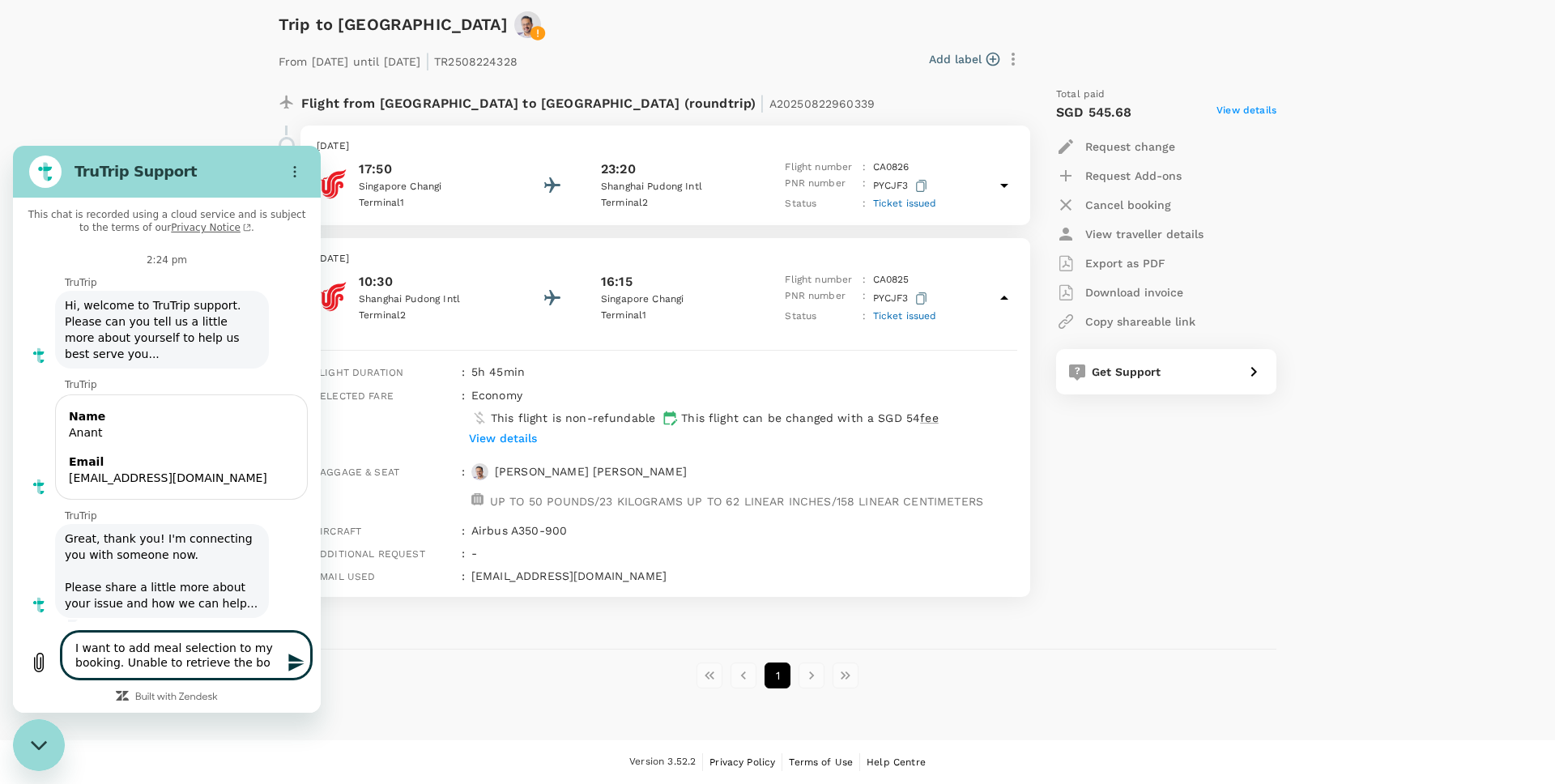
type textarea "I want to add meal selection to my booking. Unable to retrieve the boo"
type textarea "x"
type textarea "I want to add meal selection to my booking. Unable to retrieve the book"
type textarea "x"
type textarea "I want to add meal selection to my booking. Unable to retrieve the booki"
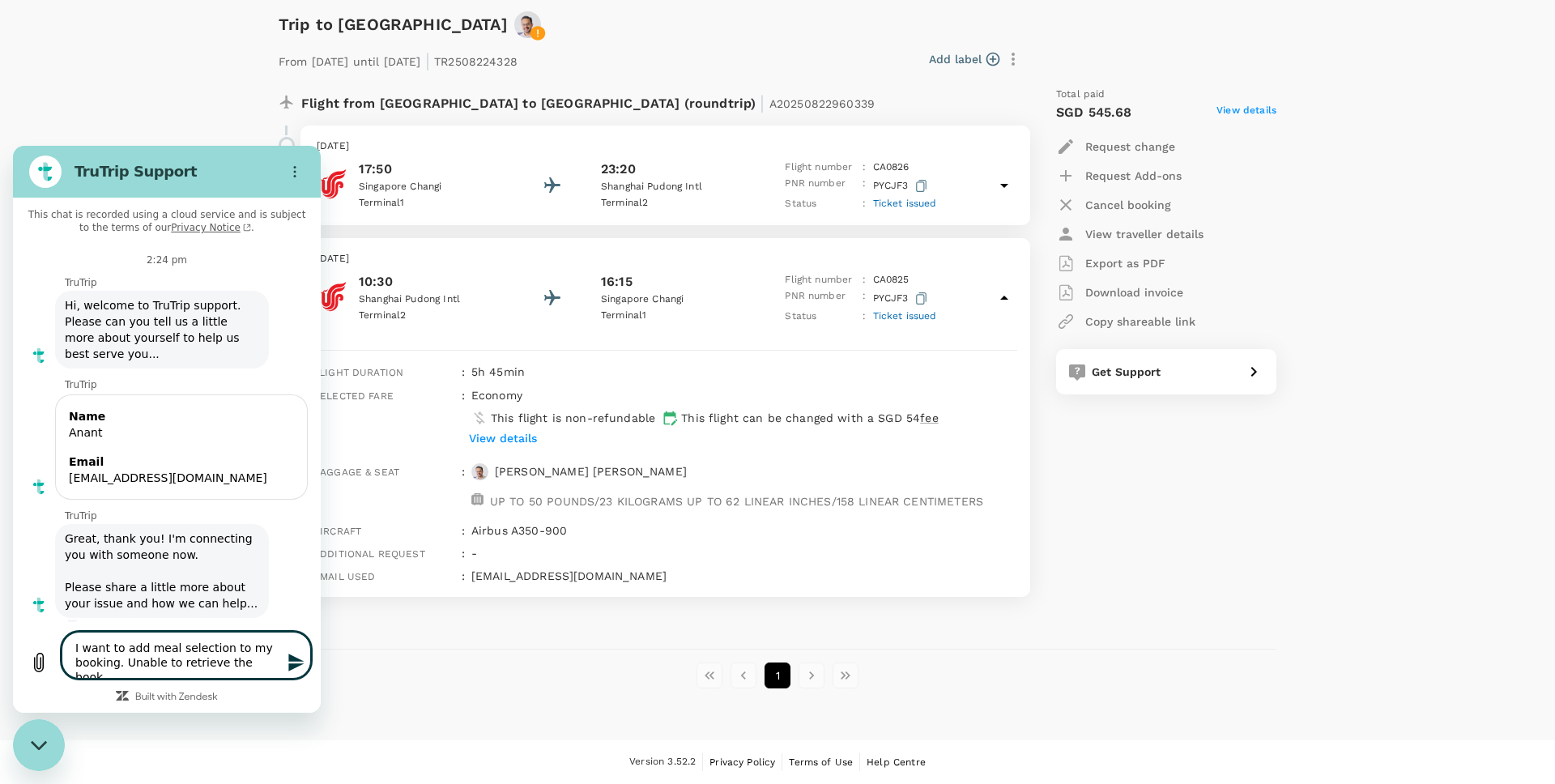
type textarea "x"
type textarea "I want to add meal selection to my booking. Unable to retrieve the bookin"
type textarea "x"
type textarea "I want to add meal selection to my booking. Unable to retrieve the booking"
type textarea "x"
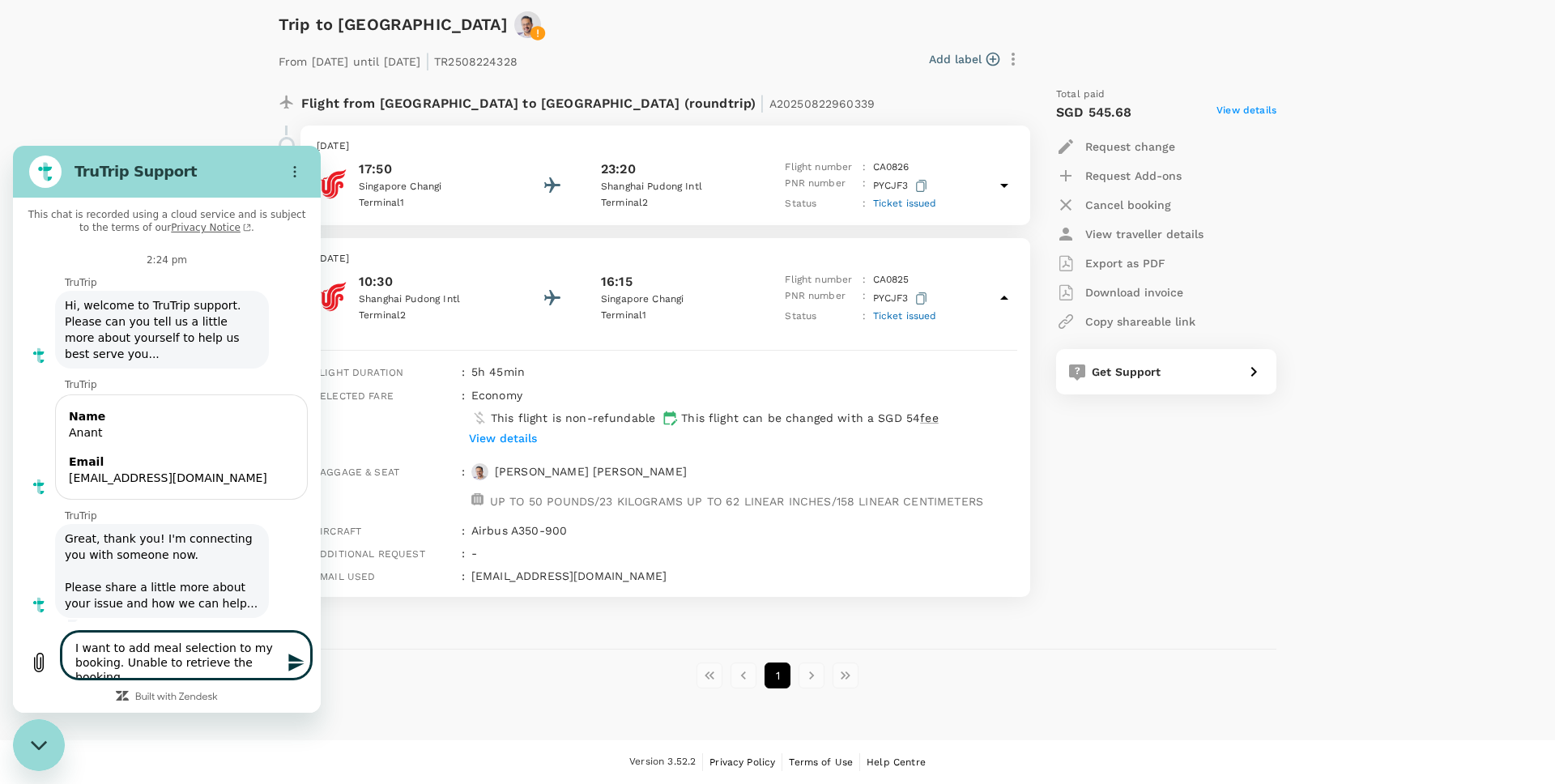
type textarea "I want to add meal selection to my booking. Unable to retrieve the booking"
type textarea "x"
type textarea "I want to add meal selection to my booking. Unable to retrieve the booking o"
type textarea "x"
type textarea "I want to add meal selection to my booking. Unable to retrieve the booking on"
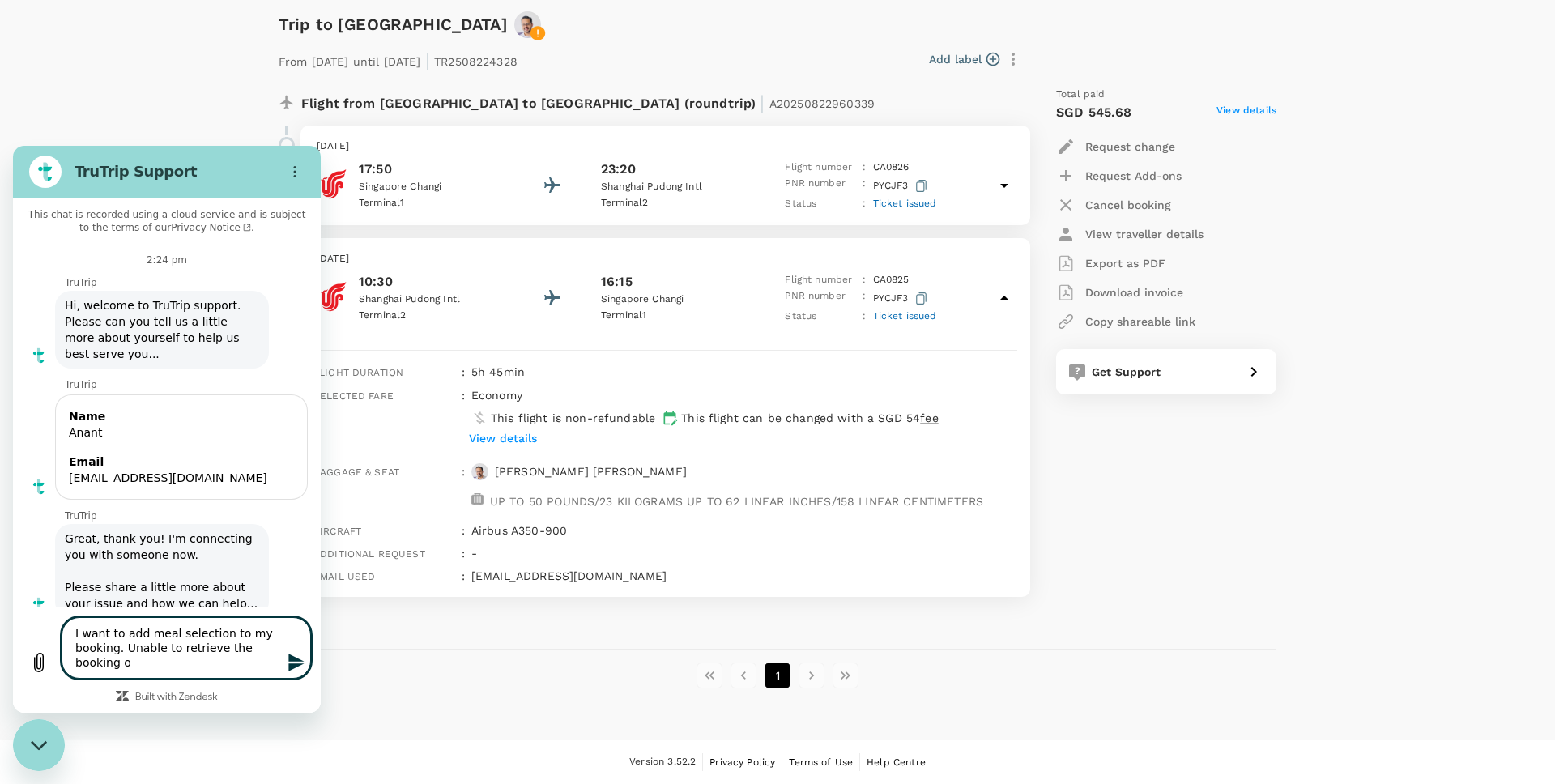
type textarea "x"
type textarea "I want to add meal selection to my booking. Unable to retrieve the booking on"
type textarea "x"
type textarea "I want to add meal selection to my booking. Unable to retrieve the booking on t"
type textarea "x"
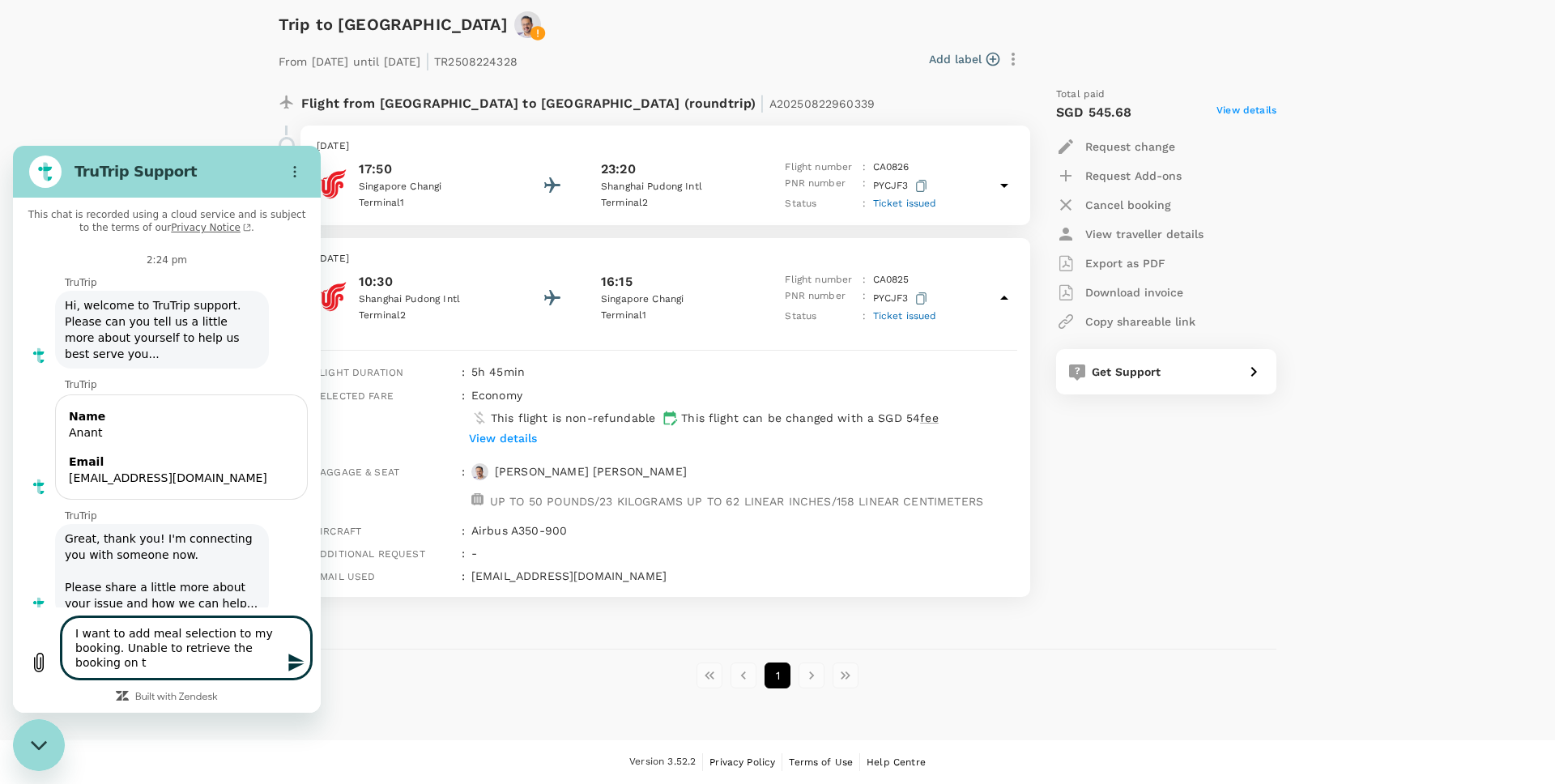
type textarea "I want to add meal selection to my booking. Unable to retrieve the booking on th"
type textarea "x"
type textarea "I want to add meal selection to my booking. Unable to retrieve the booking on t…"
type textarea "x"
type textarea "I want to add meal selection to my booking. Unable to retrieve the booking on t…"
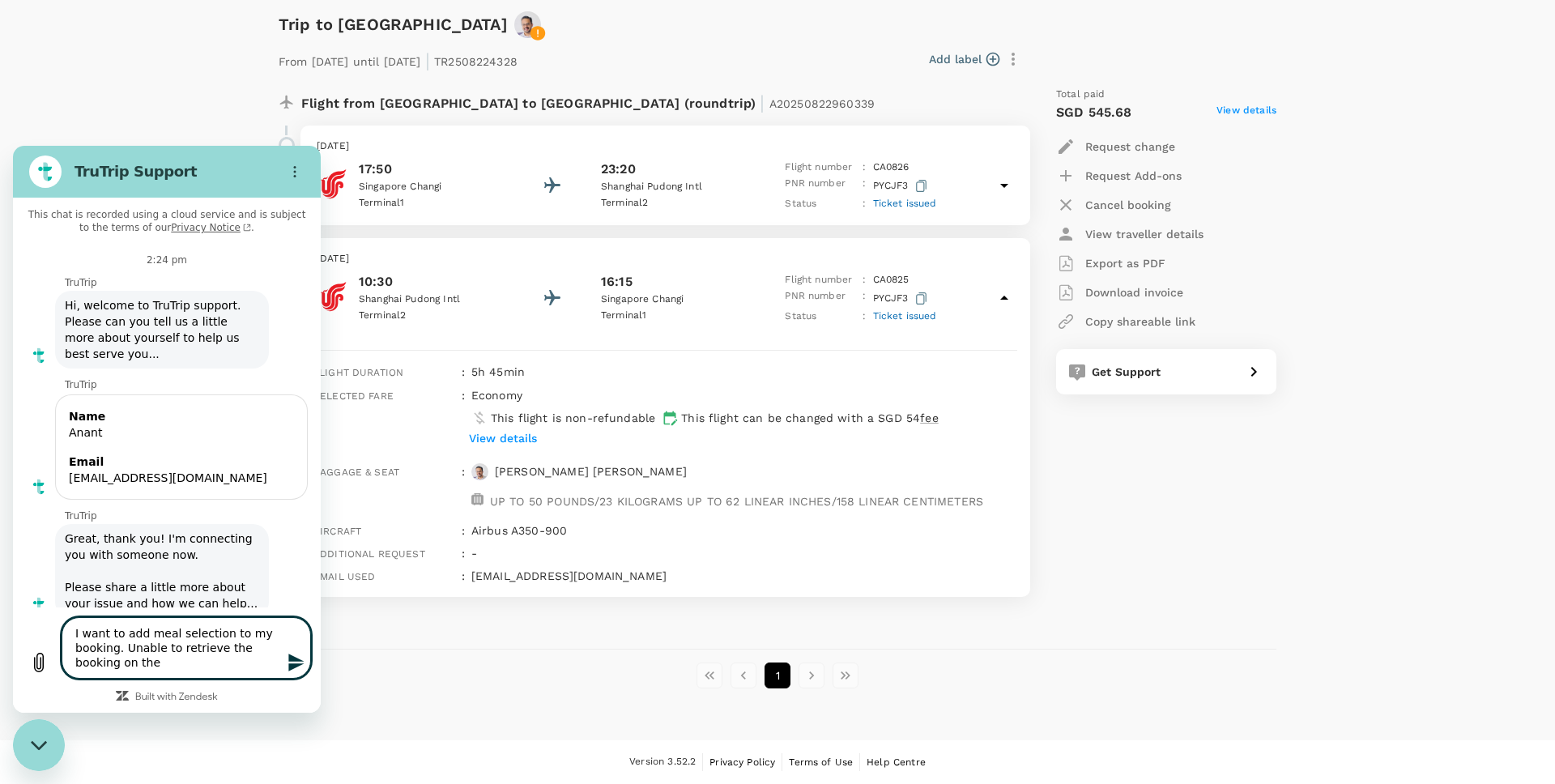
type textarea "x"
type textarea "I want to add meal selection to my booking. Unable to retrieve the booking on t…"
type textarea "x"
type textarea "I want to add meal selection to my booking. Unable to retrieve the booking on t…"
type textarea "x"
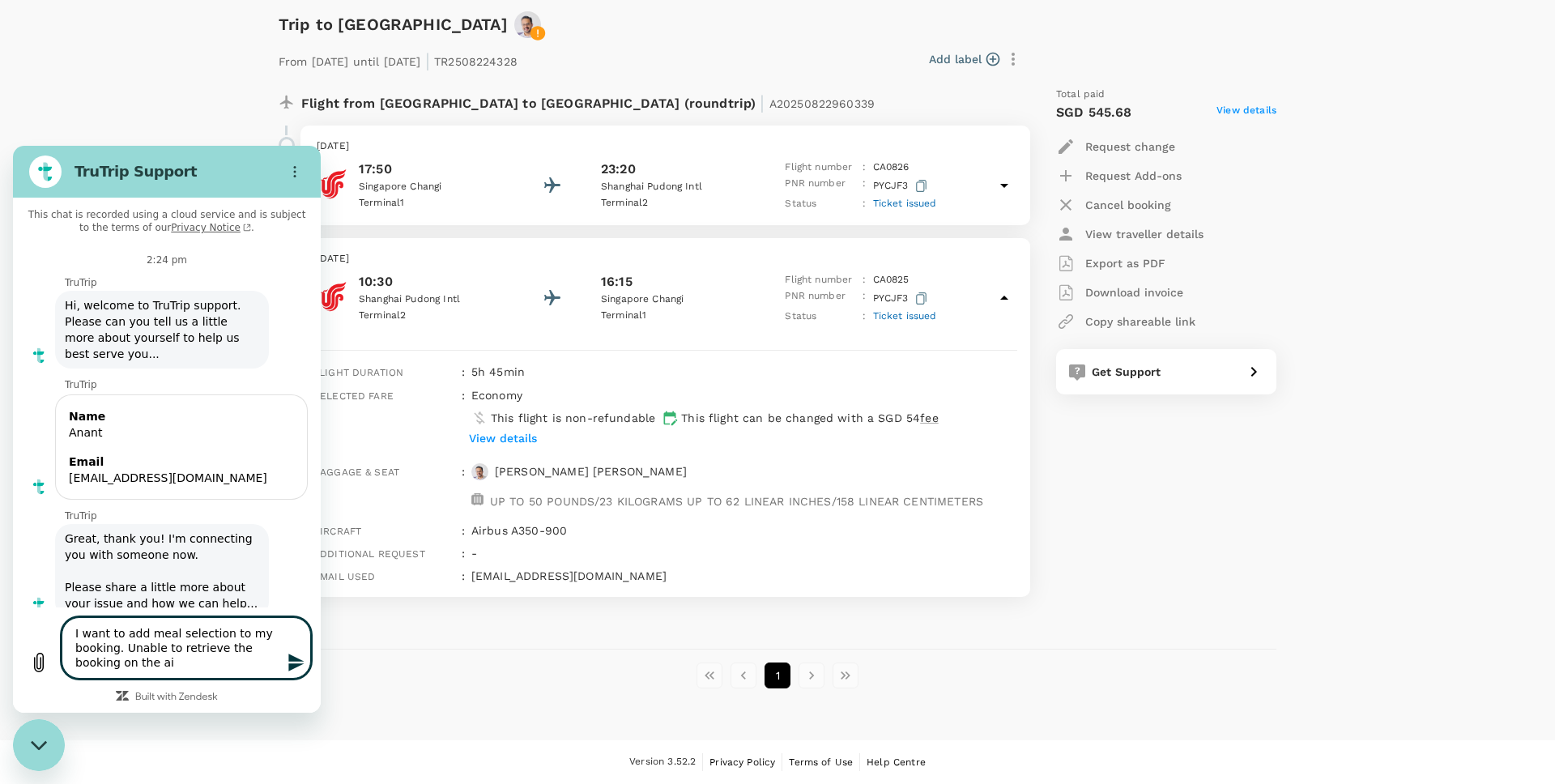
type textarea "I want to add meal selection to my booking. Unable to retrieve the booking on t…"
type textarea "x"
type textarea "I want to add meal selection to my booking. Unable to retrieve the booking on t…"
type textarea "x"
type textarea "I want to add meal selection to my booking. Unable to retrieve the booking on t…"
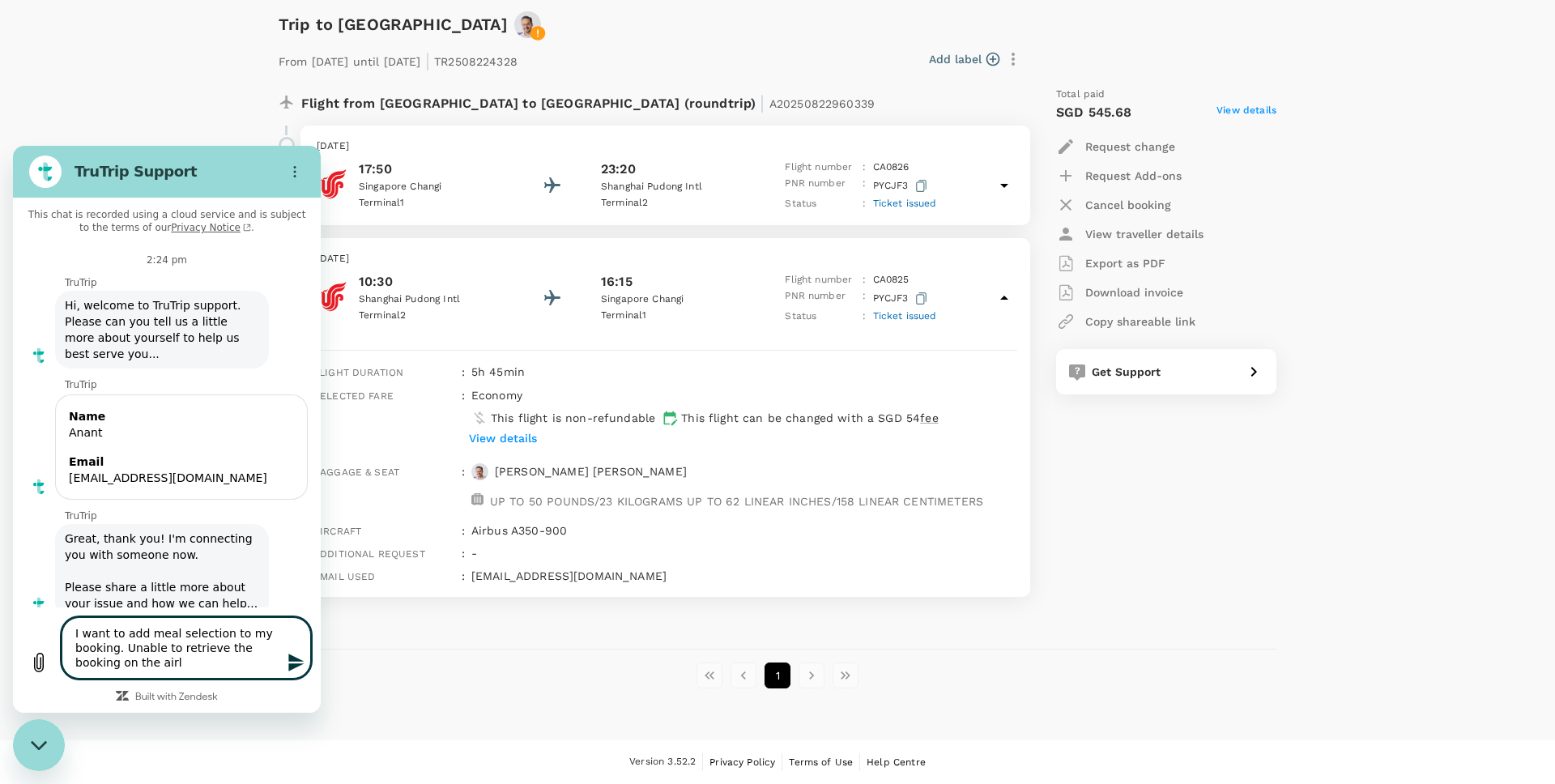
type textarea "x"
type textarea "I want to add meal selection to my booking. Unable to retrieve the booking on t…"
type textarea "x"
type textarea "I want to add meal selection to my booking. Unable to retrieve the booking on t…"
type textarea "x"
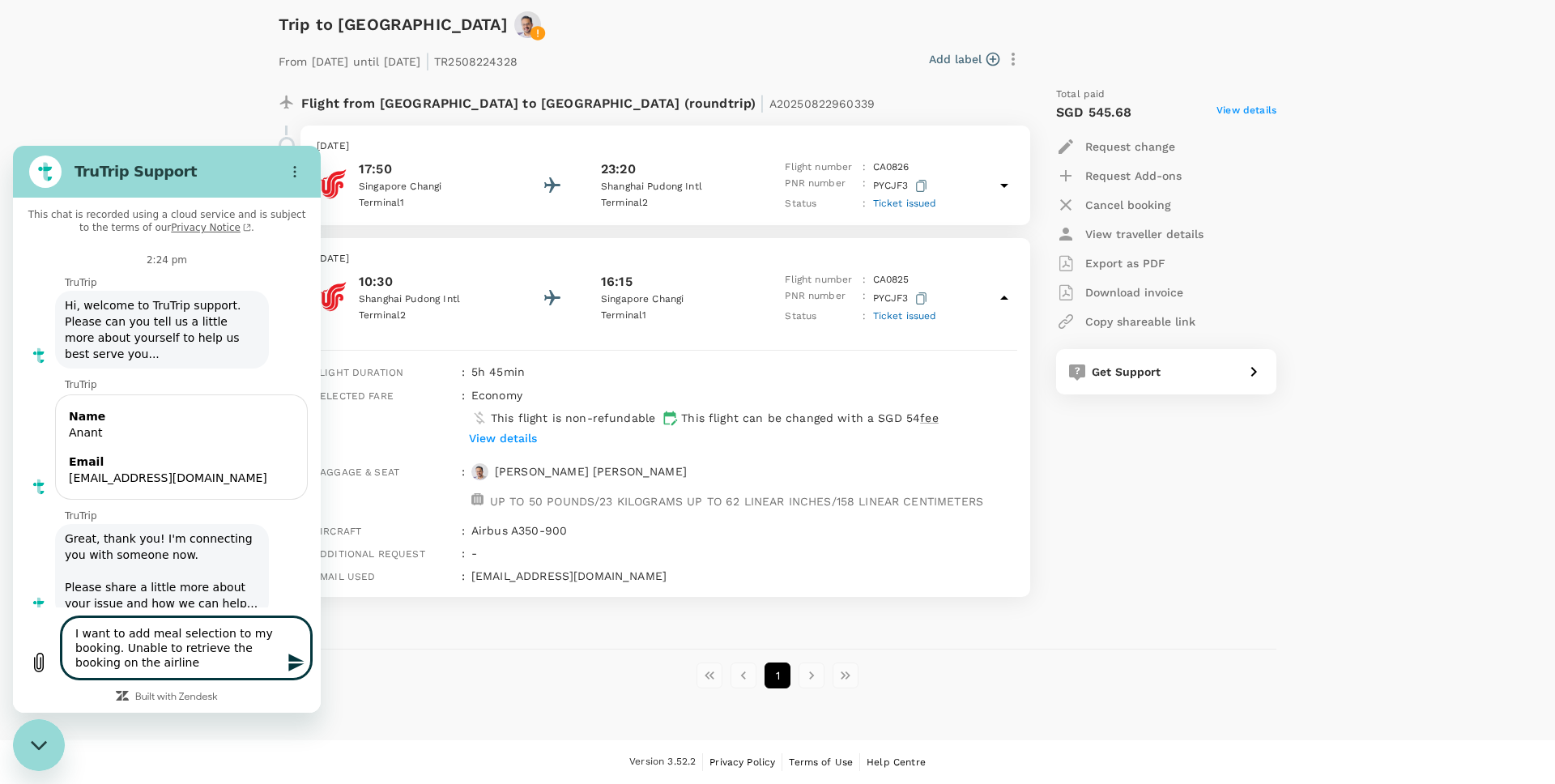
type textarea "I want to add meal selection to my booking. Unable to retrieve the booking on t…"
type textarea "x"
type textarea "I want to add meal selection to my booking. Unable to retrieve the booking on t…"
type textarea "x"
type textarea "I want to add meal selection to my booking. Unable to retrieve the booking on t…"
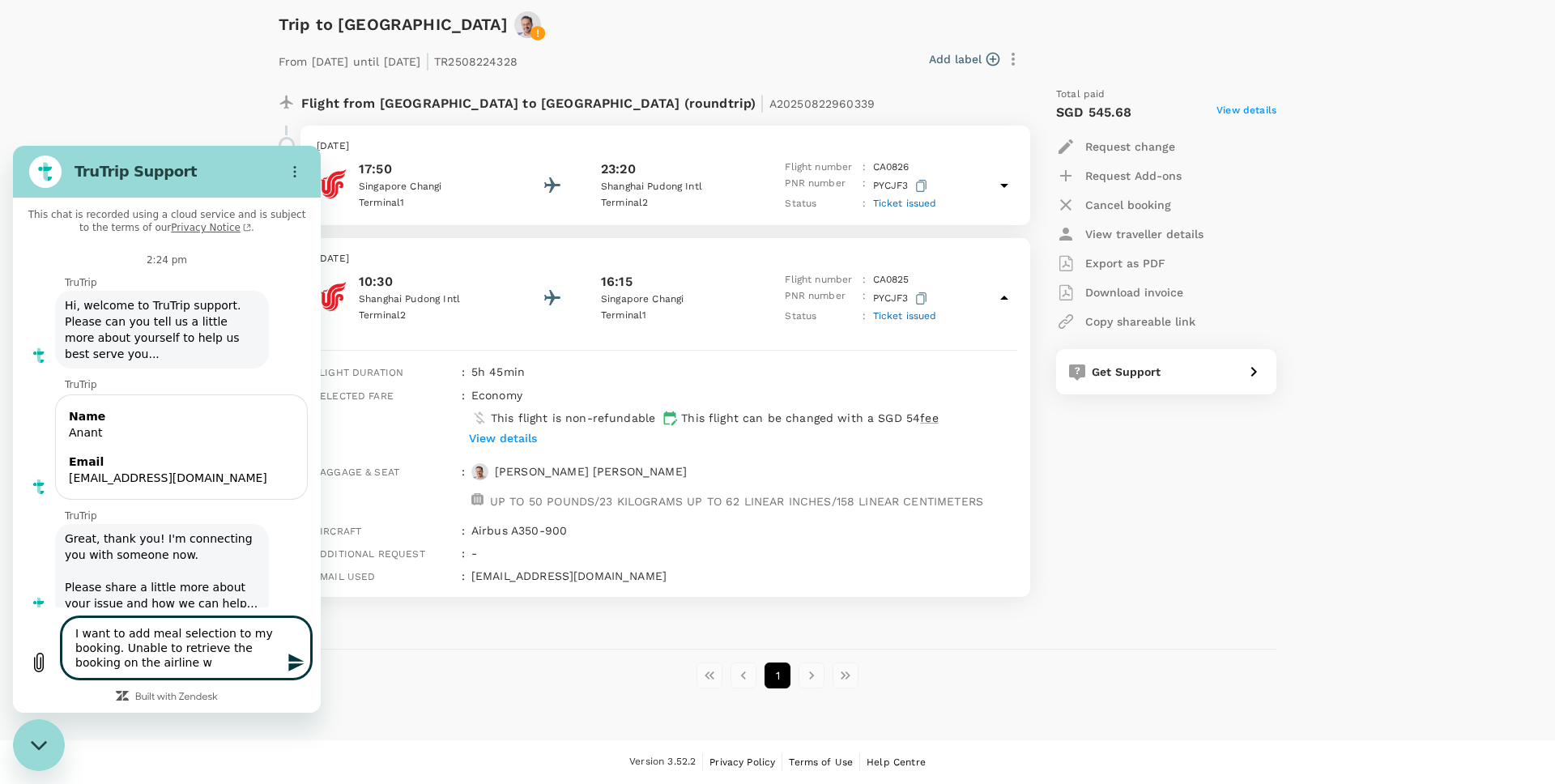
type textarea "x"
type textarea "I want to add meal selection to my booking. Unable to retrieve the booking on t…"
type textarea "x"
type textarea "I want to add meal selection to my booking. Unable to retrieve the booking on t…"
type textarea "x"
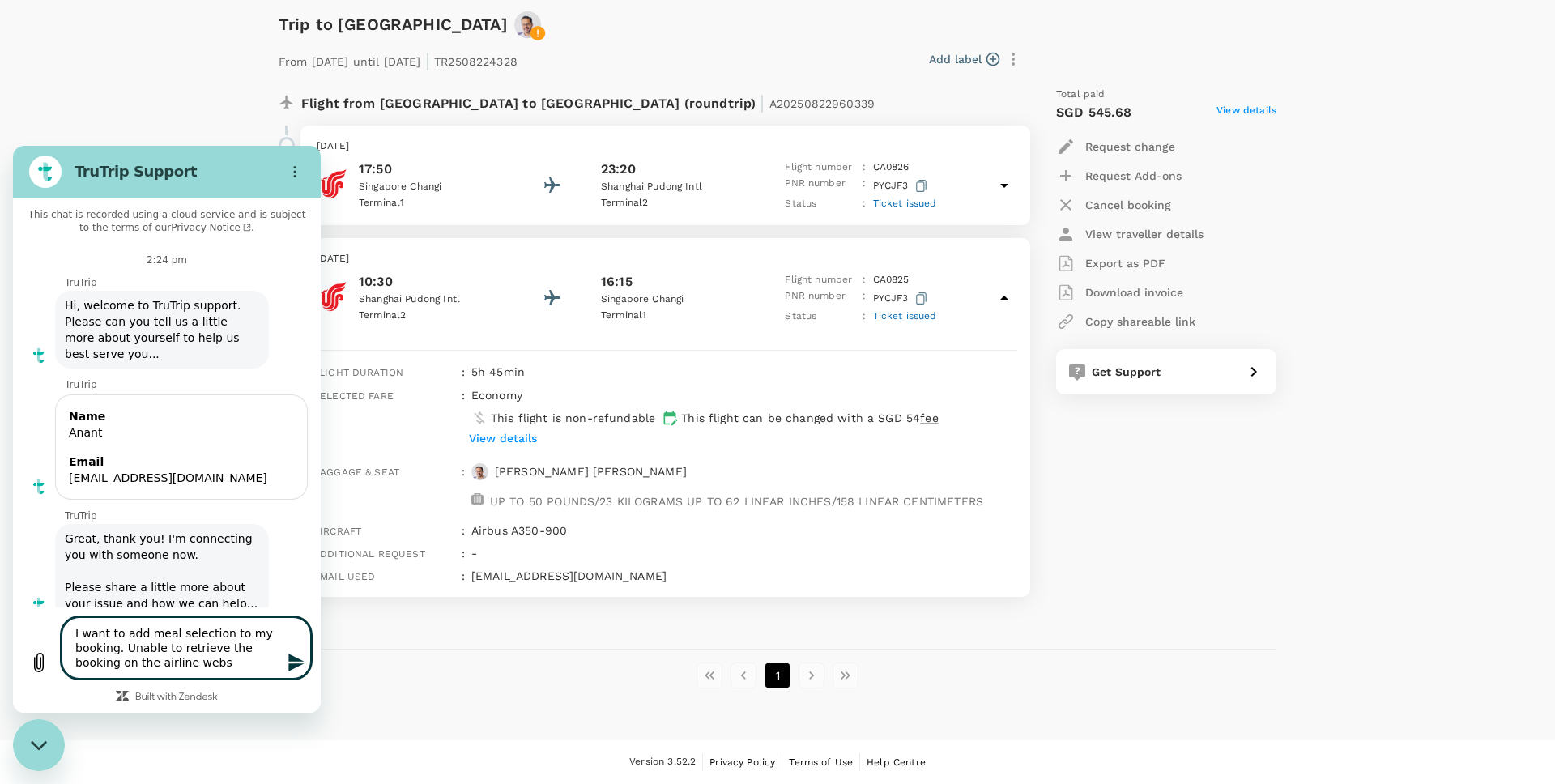
type textarea "I want to add meal selection to my booking. Unable to retrieve the booking on t…"
type textarea "x"
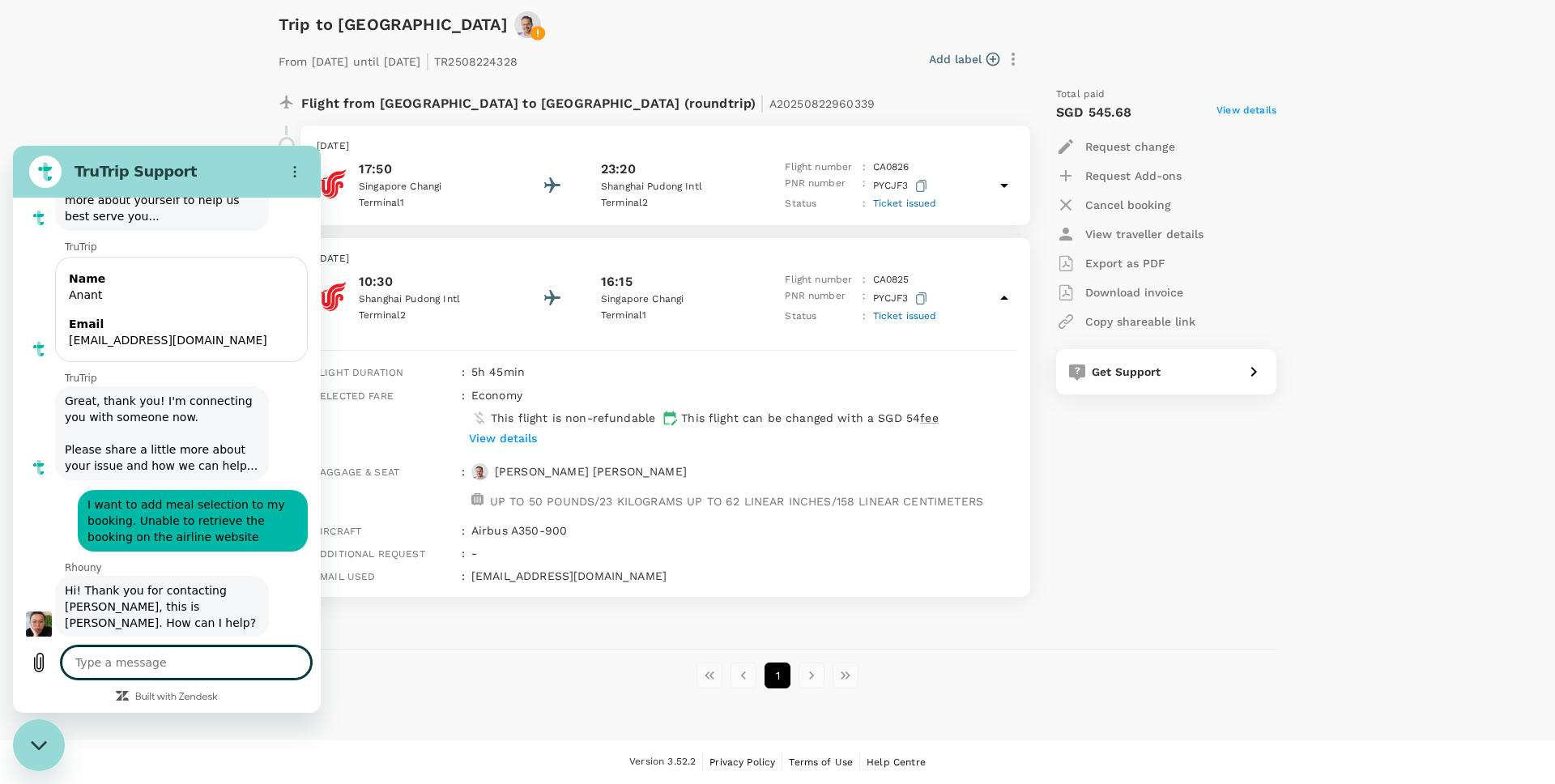
scroll to position [143, 0]
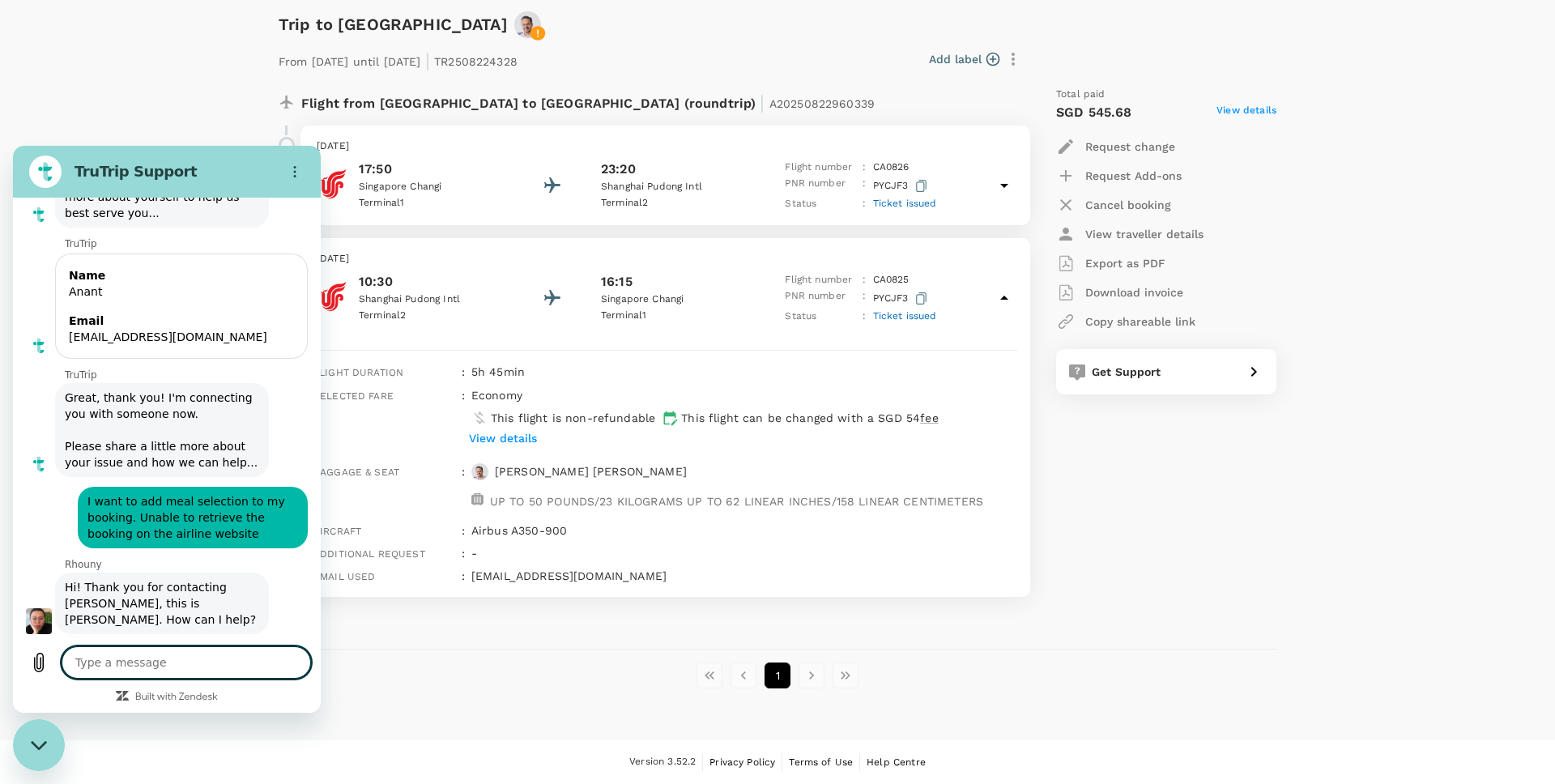
click at [119, 665] on textarea at bounding box center [186, 662] width 249 height 32
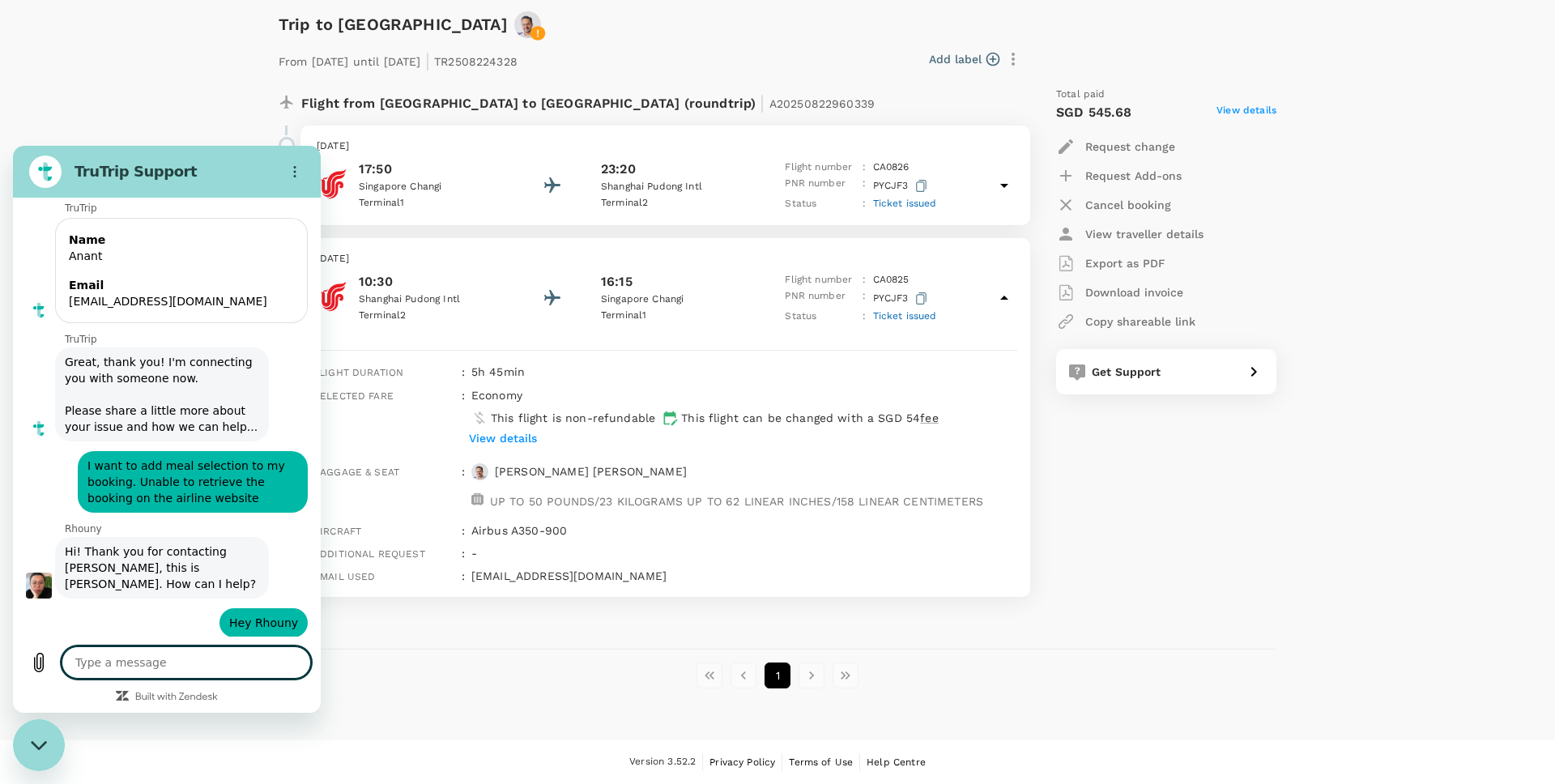
scroll to position [183, 0]
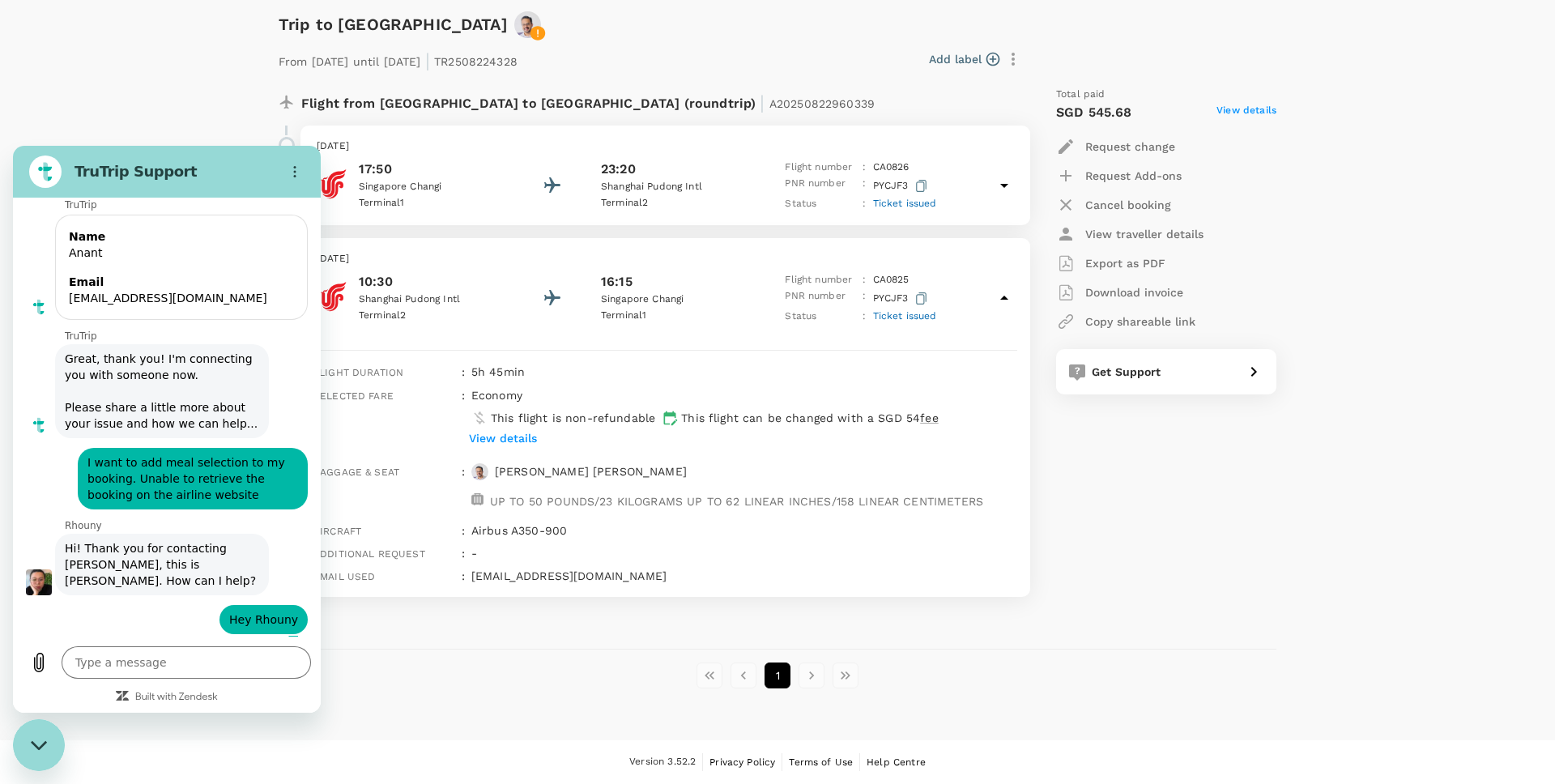
click at [83, 462] on div "says: I want to add meal selection to my booking. Unable to retrieve the bookin…" at bounding box center [193, 478] width 230 height 61
drag, startPoint x: 89, startPoint y: 464, endPoint x: 206, endPoint y: 496, distance: 121.3
click at [206, 496] on span "I want to add meal selection to my booking. Unable to retrieve the booking on t…" at bounding box center [193, 478] width 211 height 48
copy span "I want to add meal selection to my booking. Unable to retrieve the booking on t…"
click at [119, 665] on textarea at bounding box center [186, 662] width 249 height 32
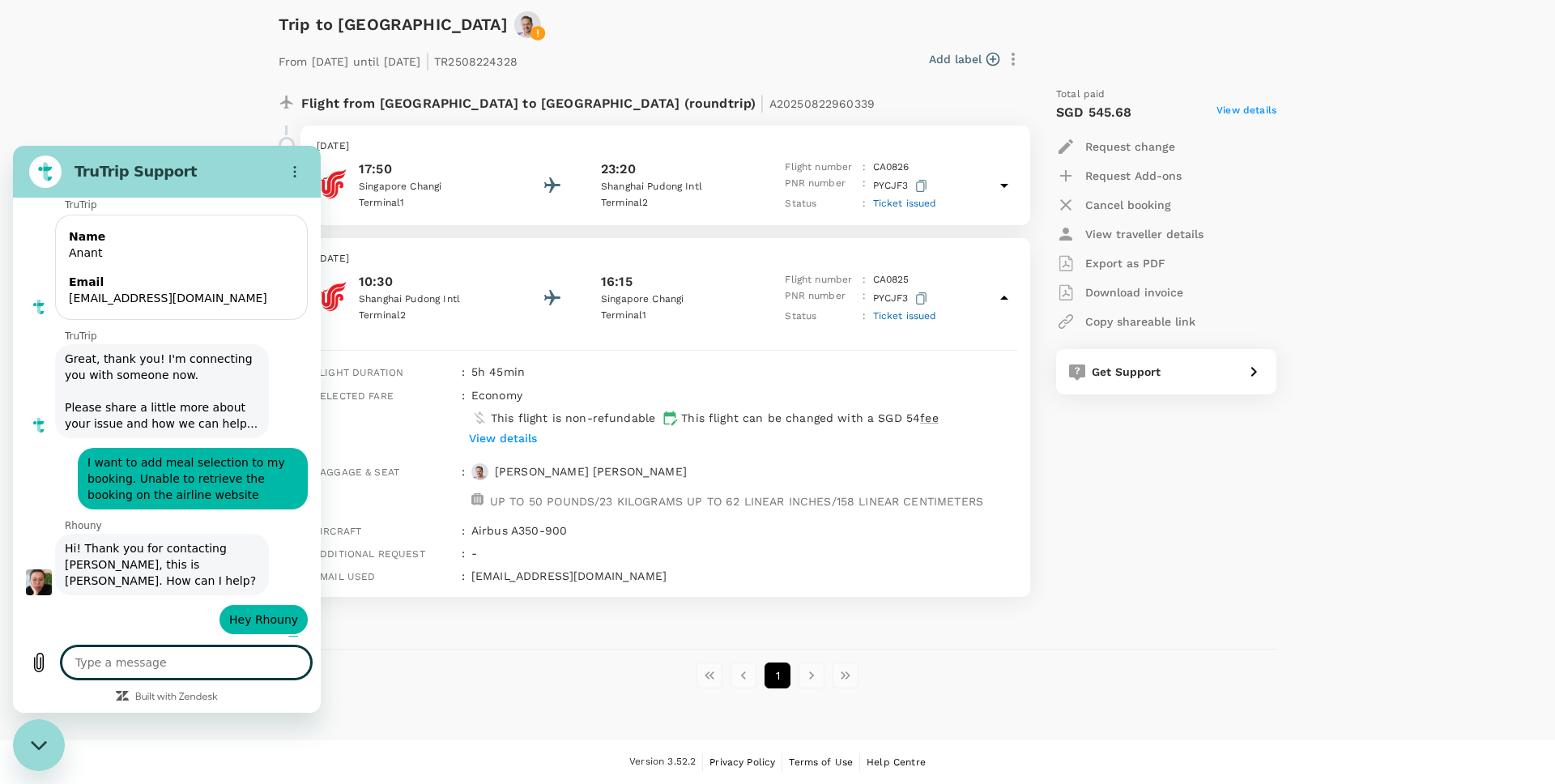
paste textarea "I want to add meal selection to my booking. Unable to retrieve the booking on t…"
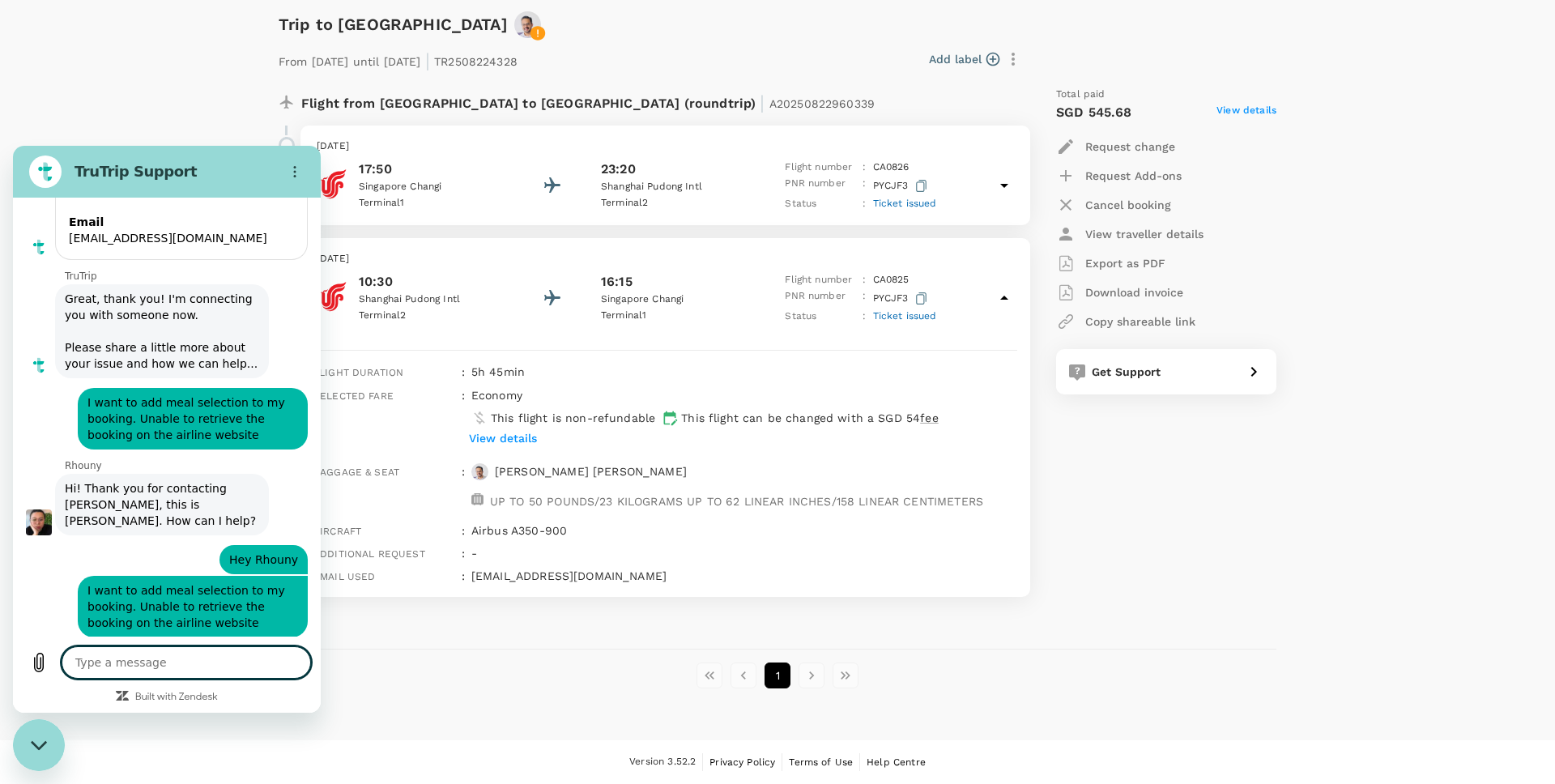
scroll to position [246, 0]
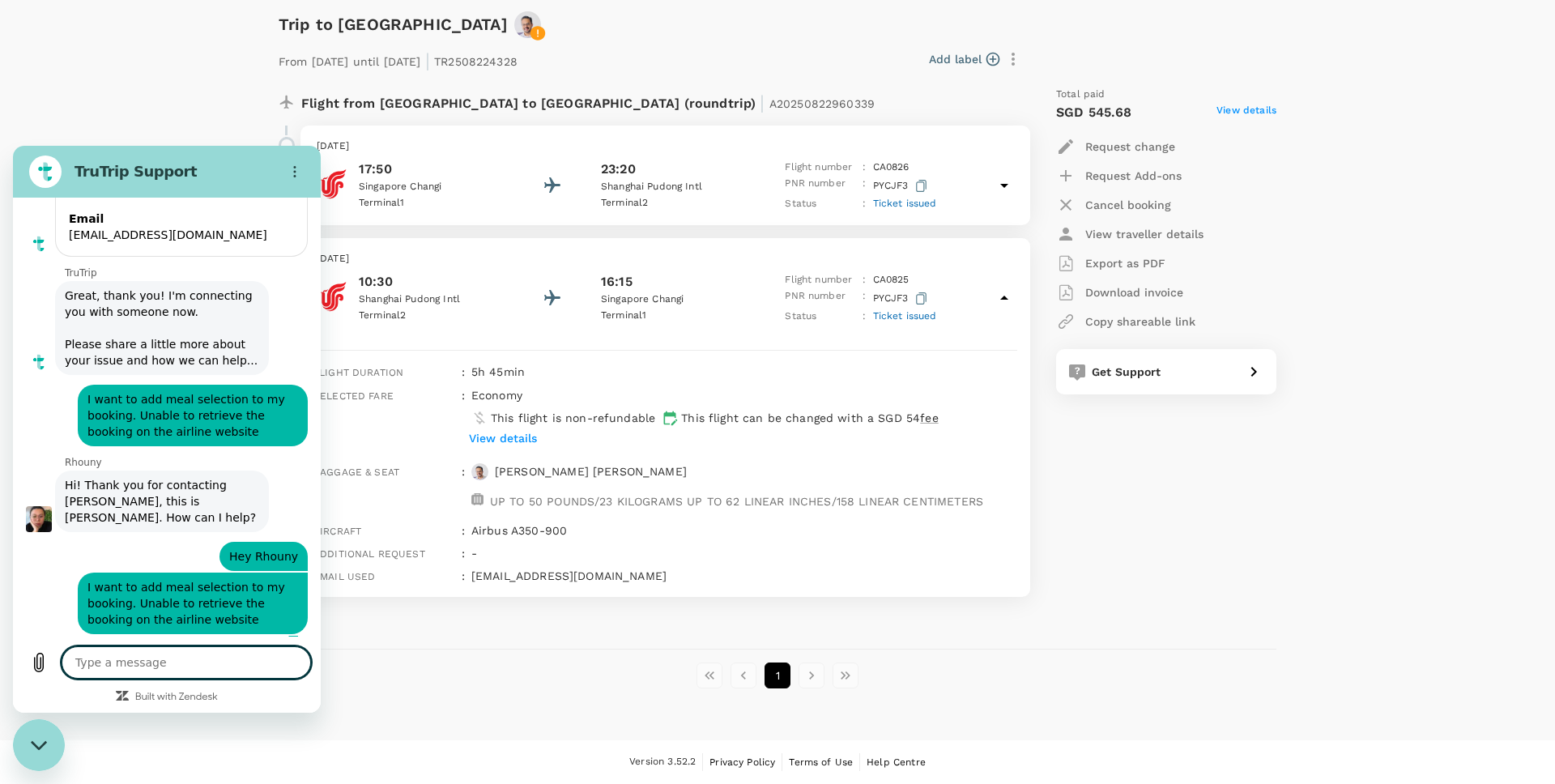
click at [769, 101] on span "A20250822960339" at bounding box center [822, 104] width 105 height 13
copy span "A20250822960339"
click at [151, 661] on textarea at bounding box center [186, 662] width 249 height 32
paste textarea "A20250822960339"
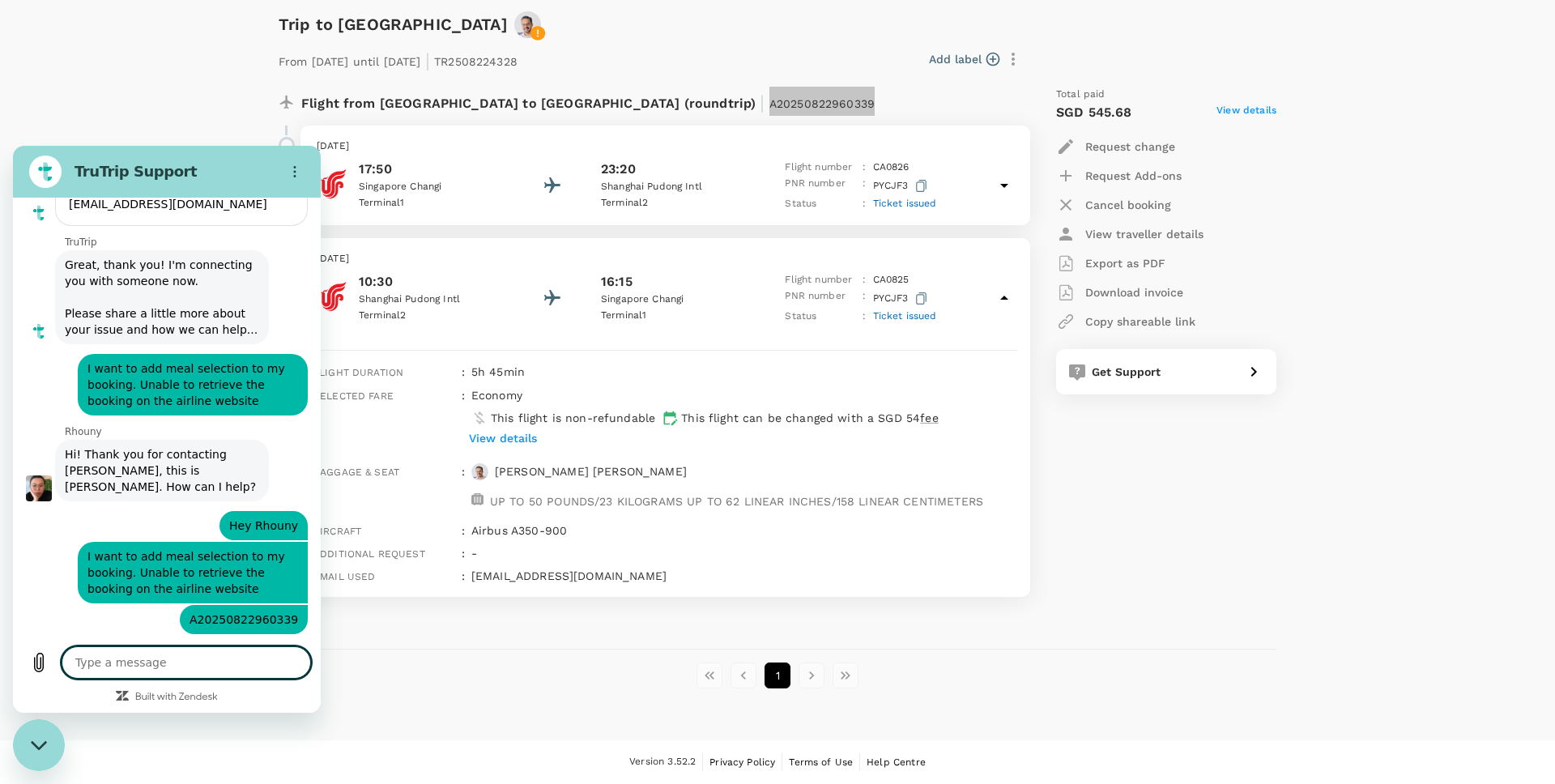
scroll to position [346, 0]
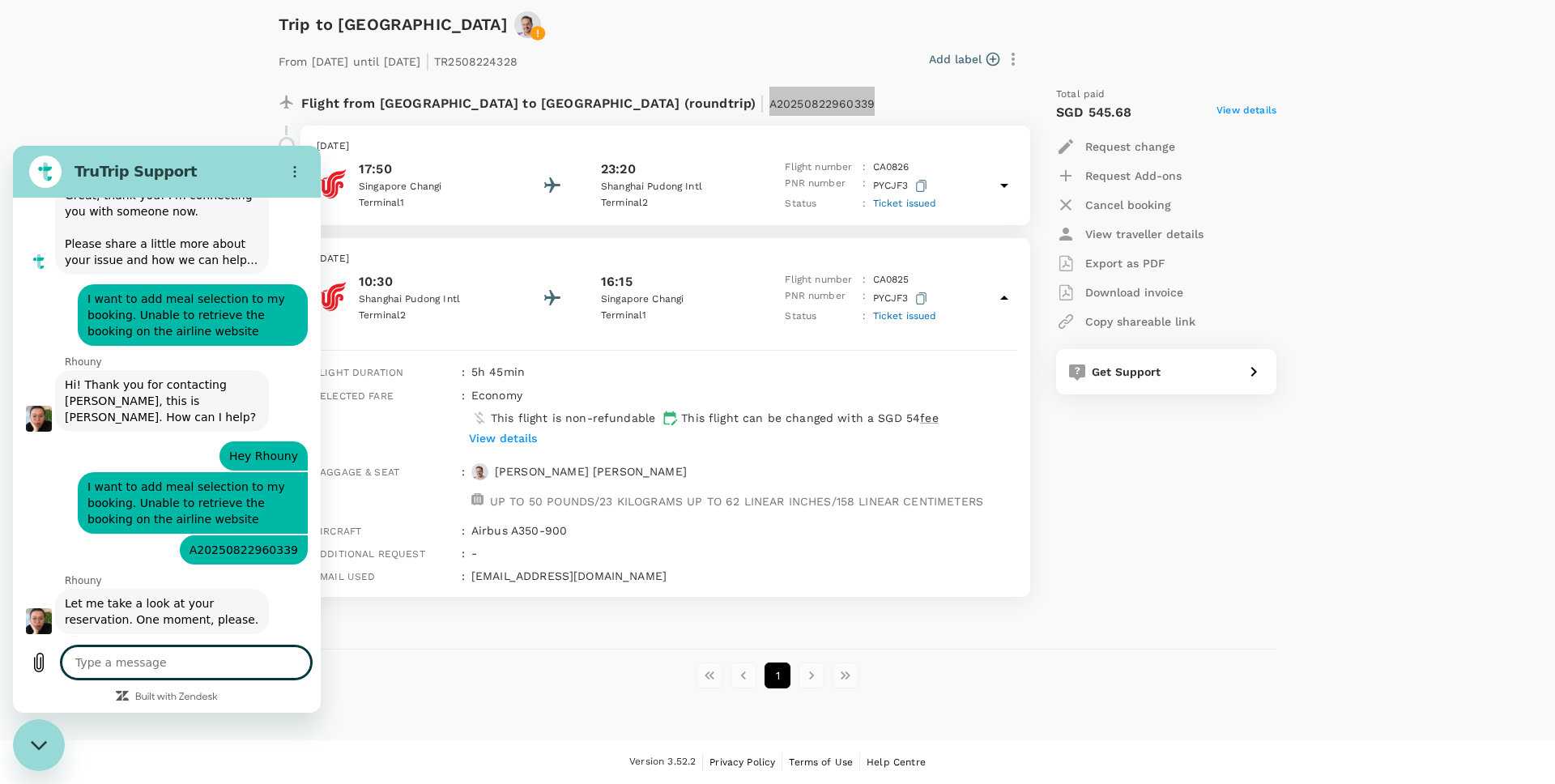
click at [170, 675] on textarea at bounding box center [186, 662] width 249 height 32
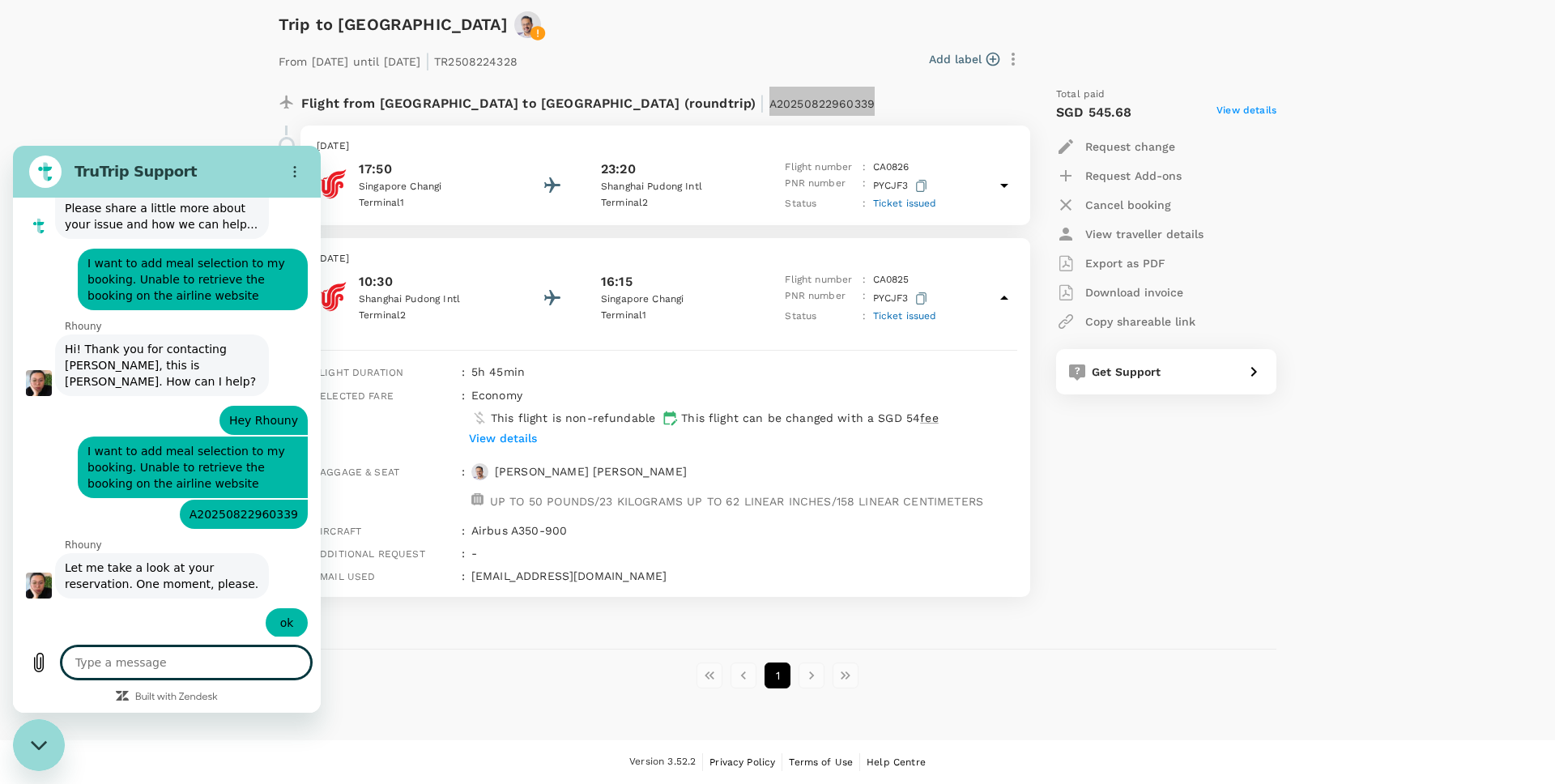
scroll to position [385, 0]
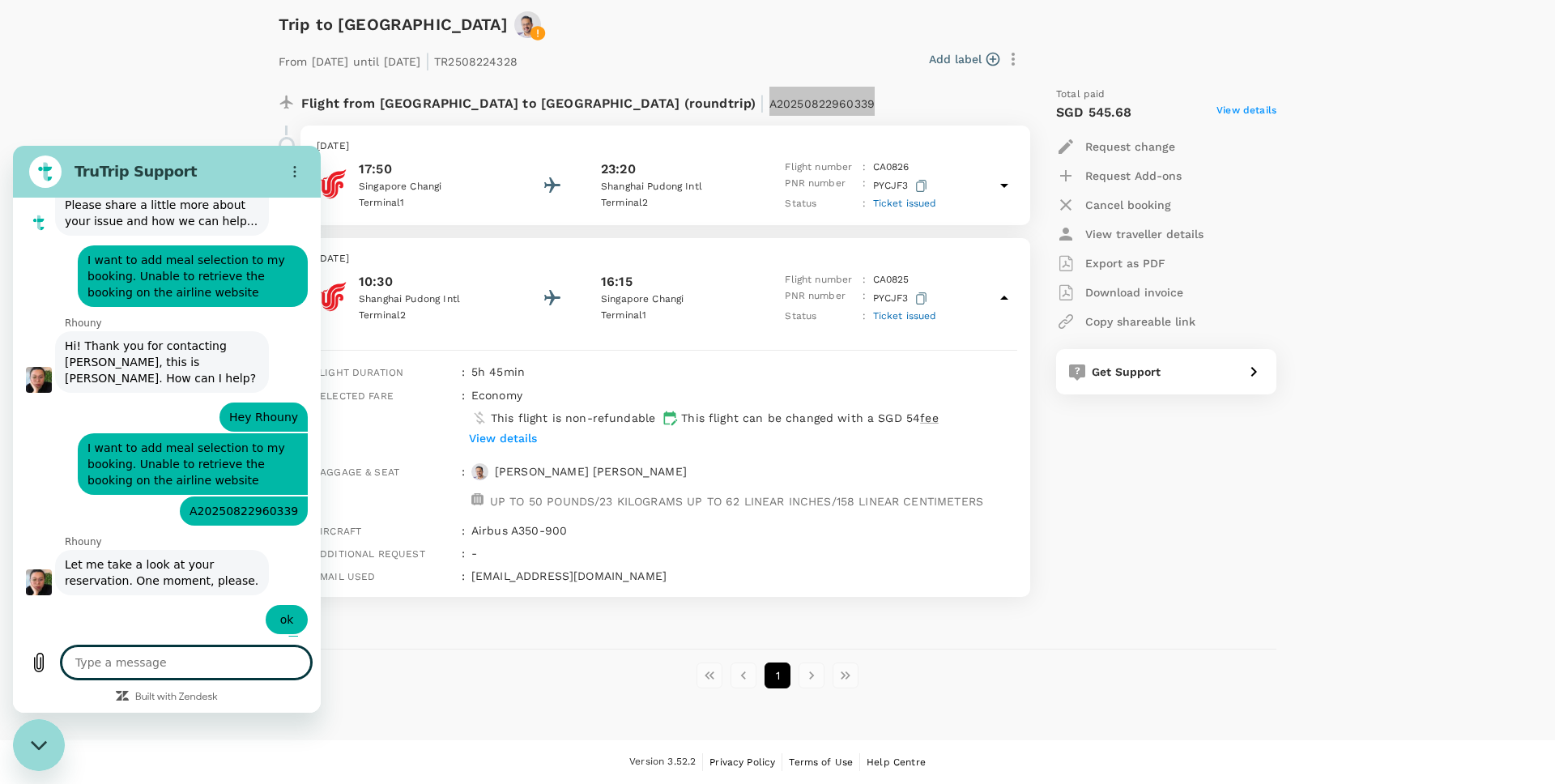
click at [161, 657] on textarea at bounding box center [186, 662] width 249 height 32
paste textarea "Vegetarian Asian ( [DEMOGRAPHIC_DATA]) meal（AVML）"
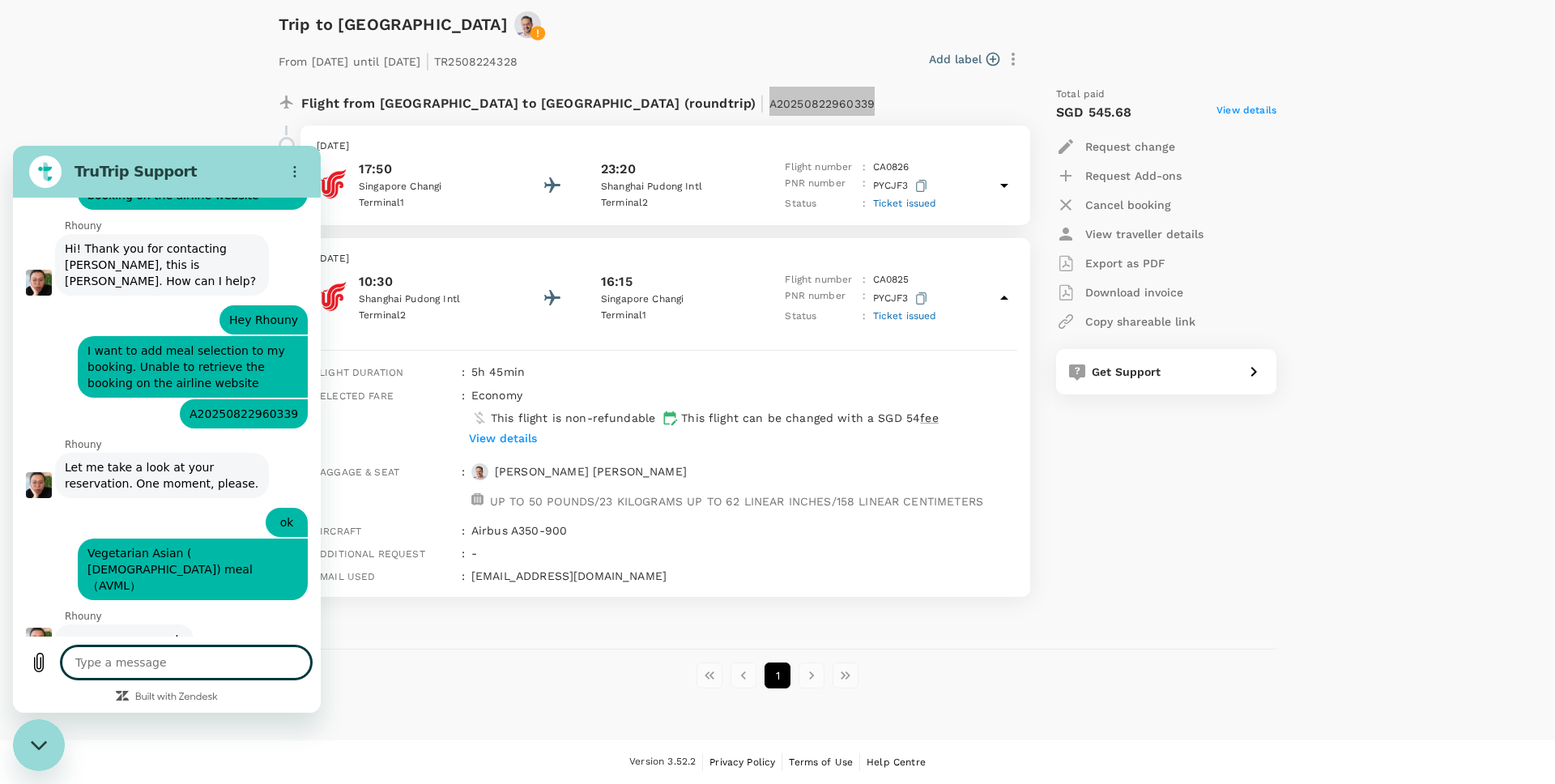
scroll to position [486, 0]
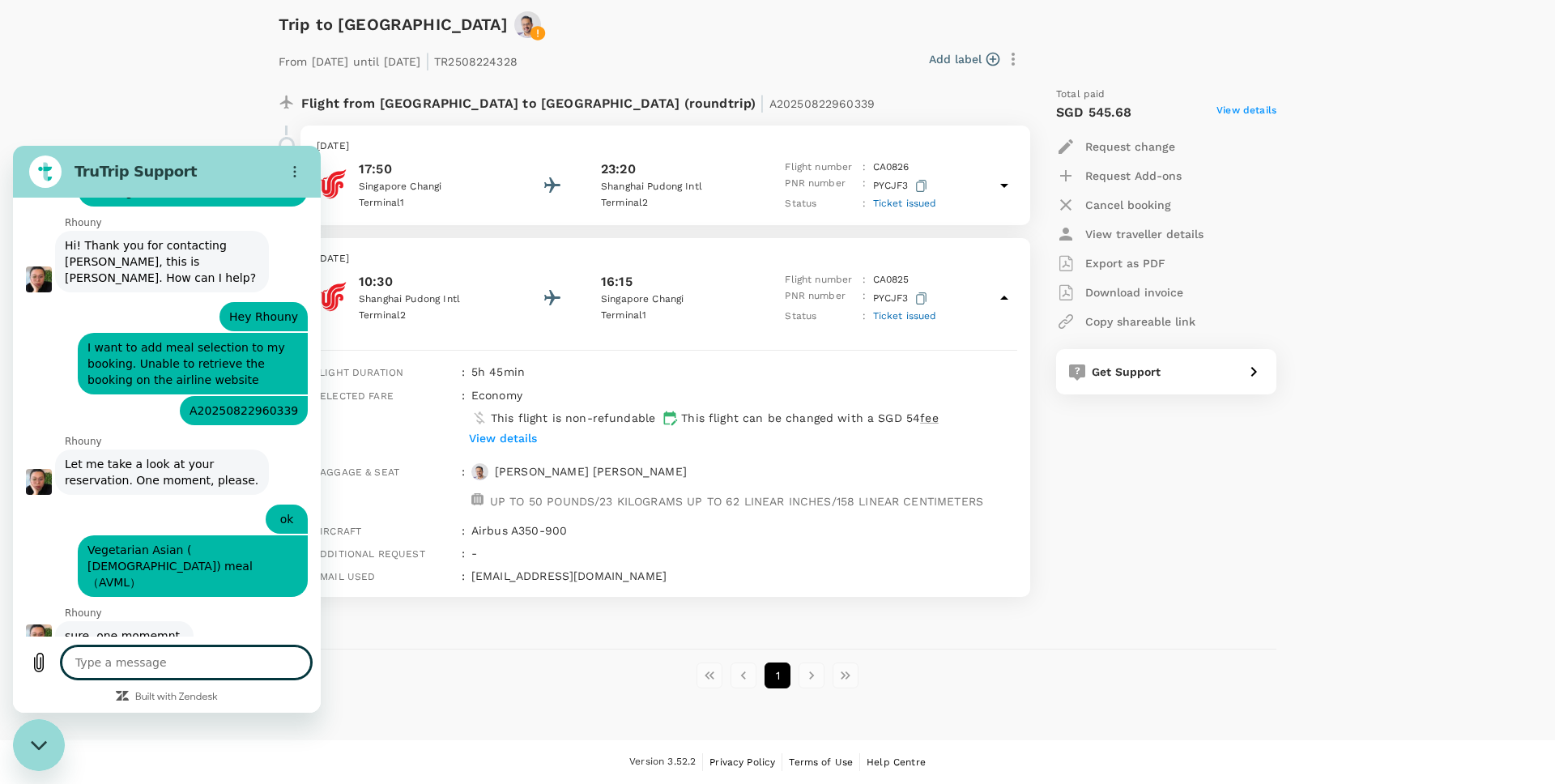
click at [155, 91] on div "Trips ​ ​ Upcoming Past Cancelled/Rejected Where I am the traveller Trip to [GE…" at bounding box center [777, 284] width 1555 height 914
click at [1112, 234] on p "View traveller details" at bounding box center [1144, 234] width 119 height 16
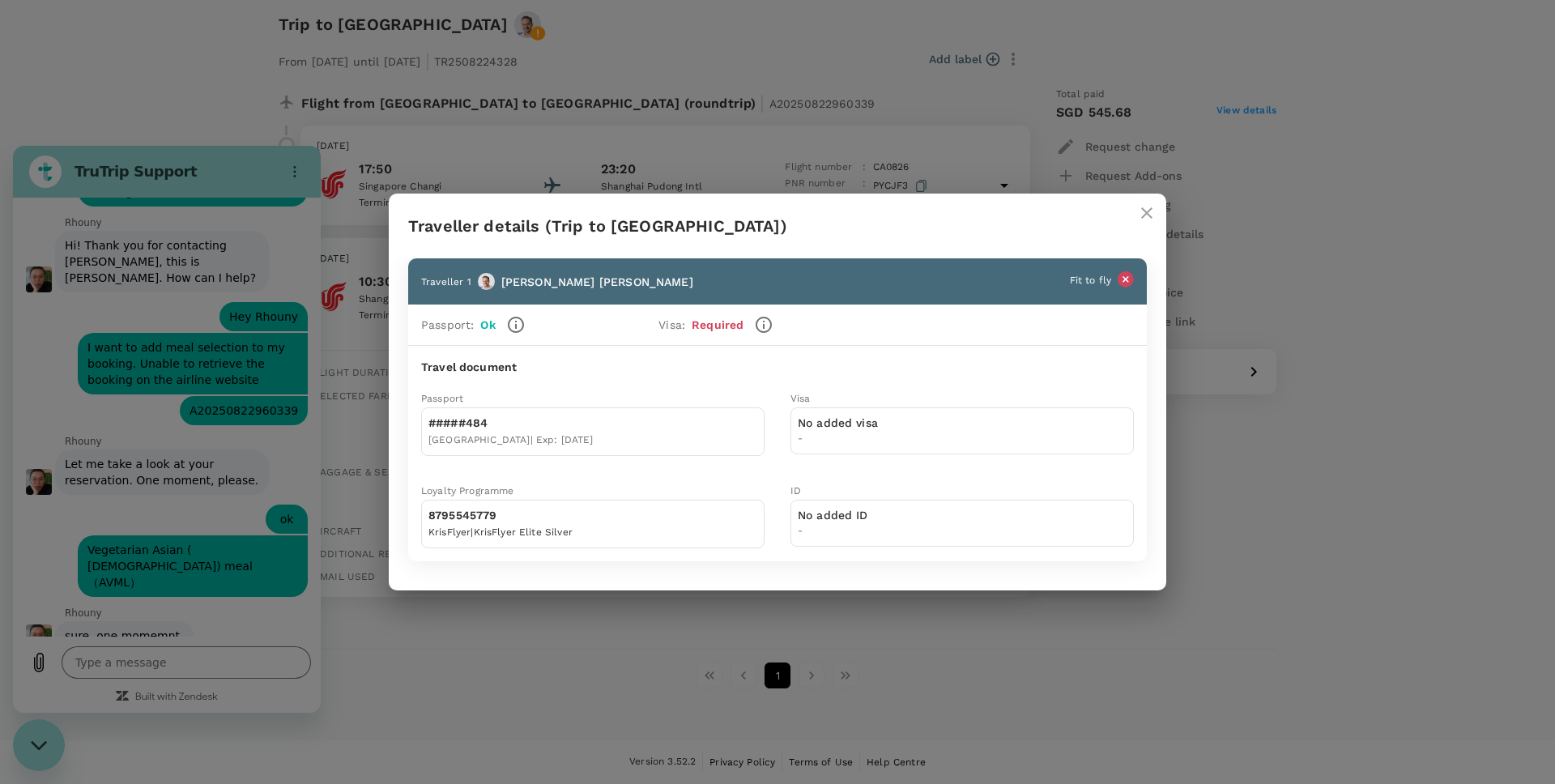
click at [883, 442] on div "No added visa -" at bounding box center [961, 431] width 343 height 47
click at [839, 442] on span "-" at bounding box center [838, 439] width 80 height 16
click at [831, 427] on p "No added visa" at bounding box center [838, 422] width 80 height 16
click at [723, 325] on p "Required" at bounding box center [717, 325] width 52 height 17
click at [925, 531] on div "No added ID -" at bounding box center [961, 523] width 343 height 47
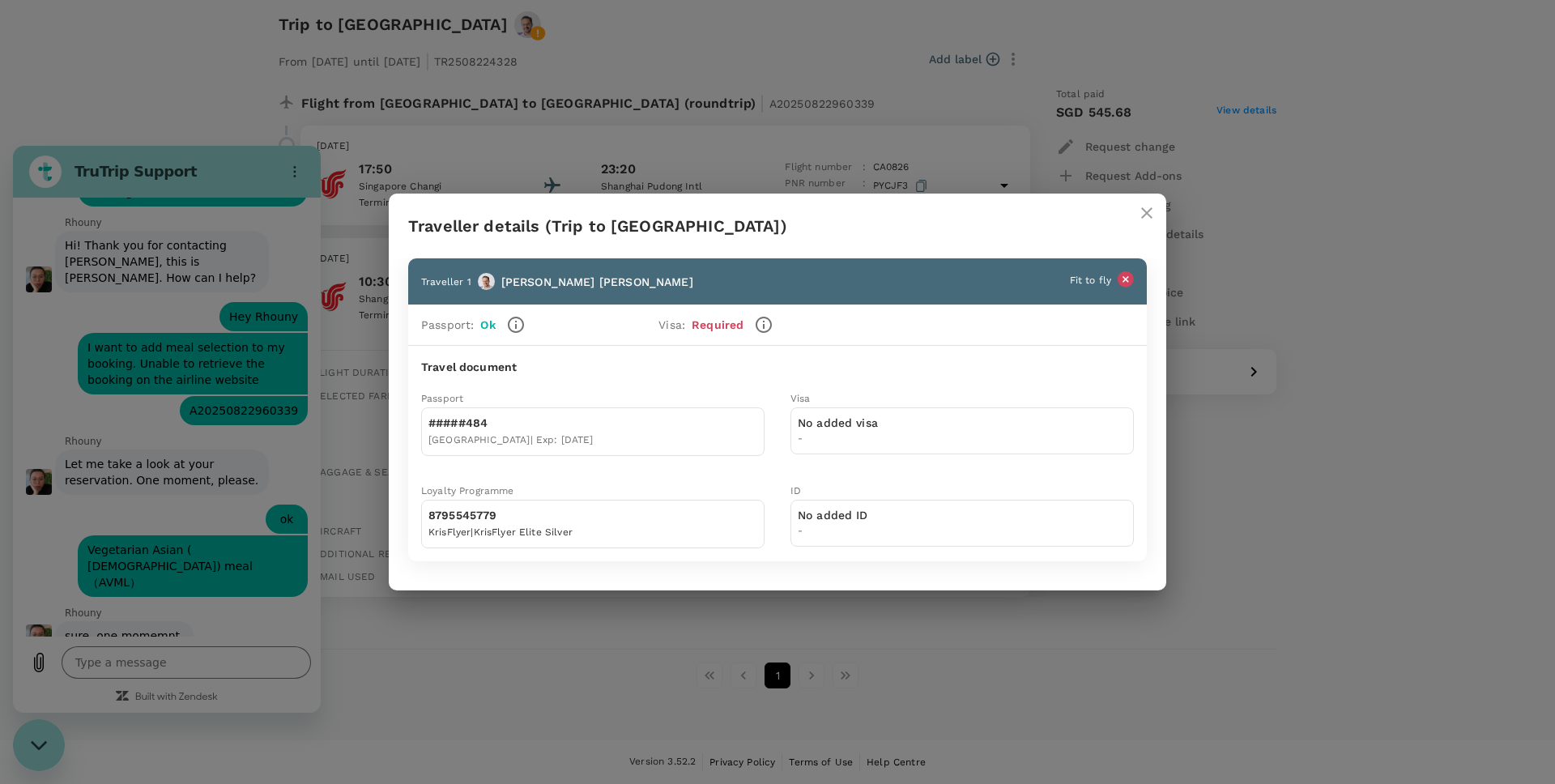
click at [1151, 214] on icon "close" at bounding box center [1147, 213] width 19 height 19
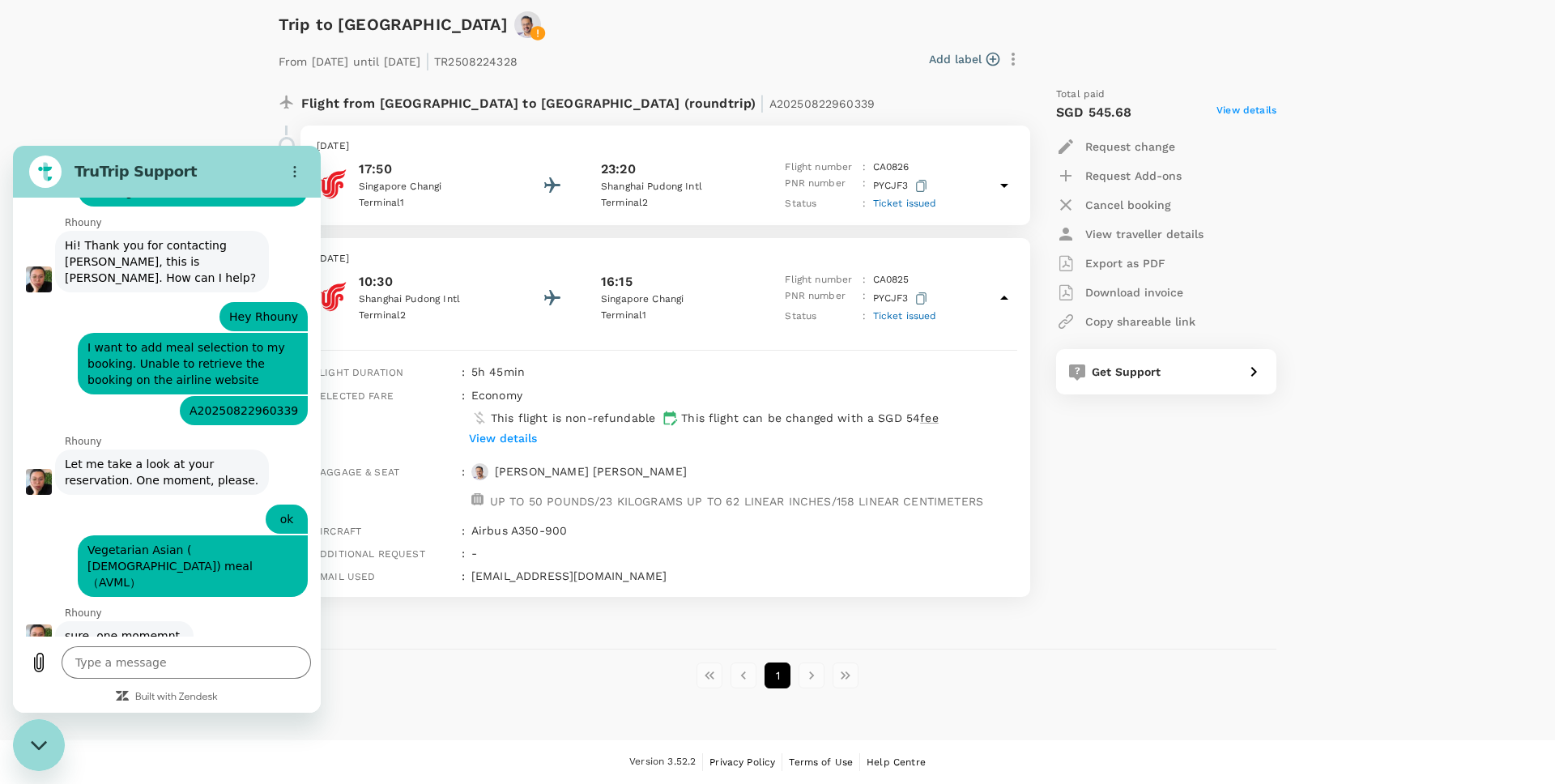
click at [43, 735] on div "Close messaging window" at bounding box center [39, 744] width 48 height 48
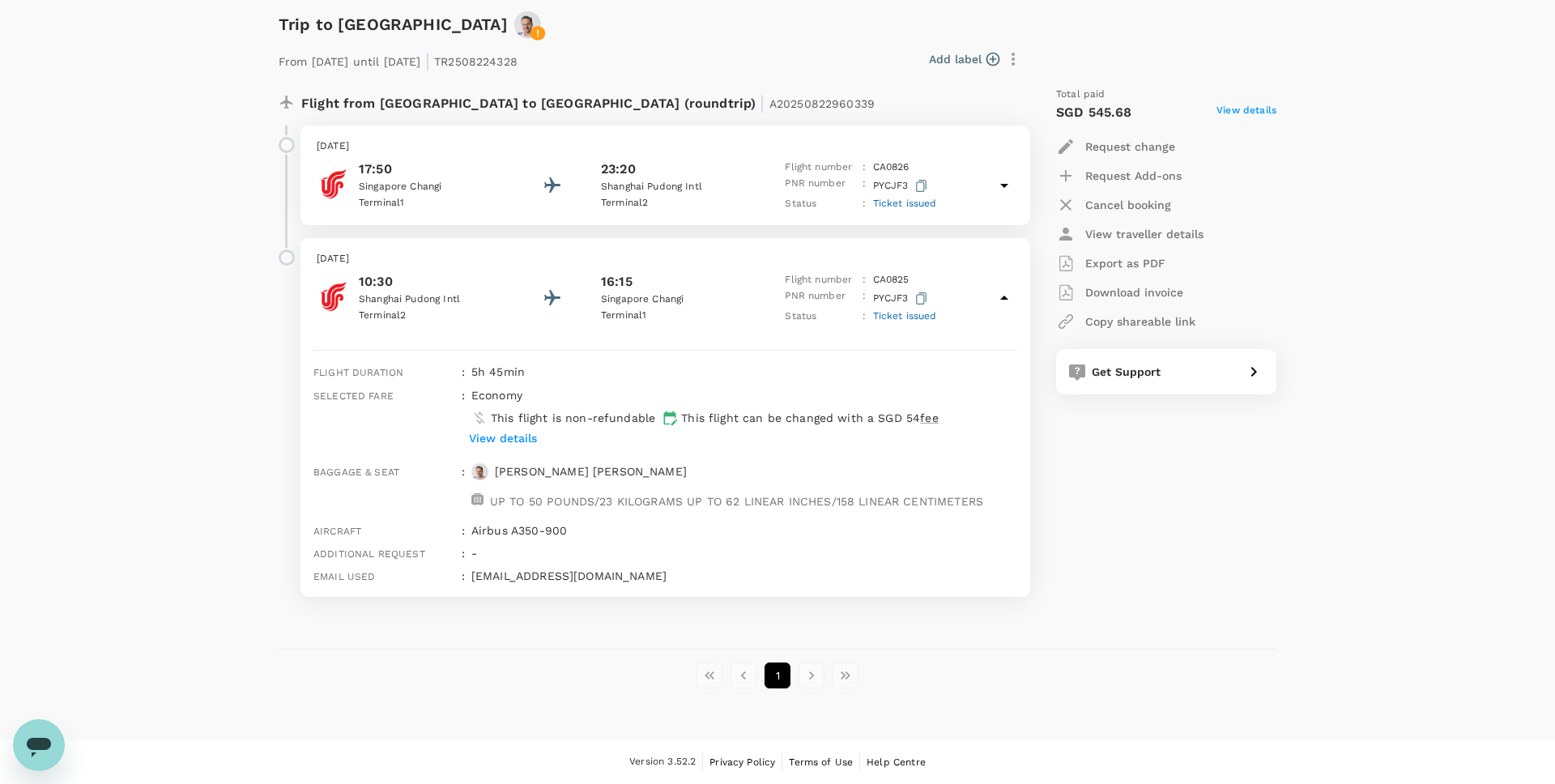
scroll to position [0, 0]
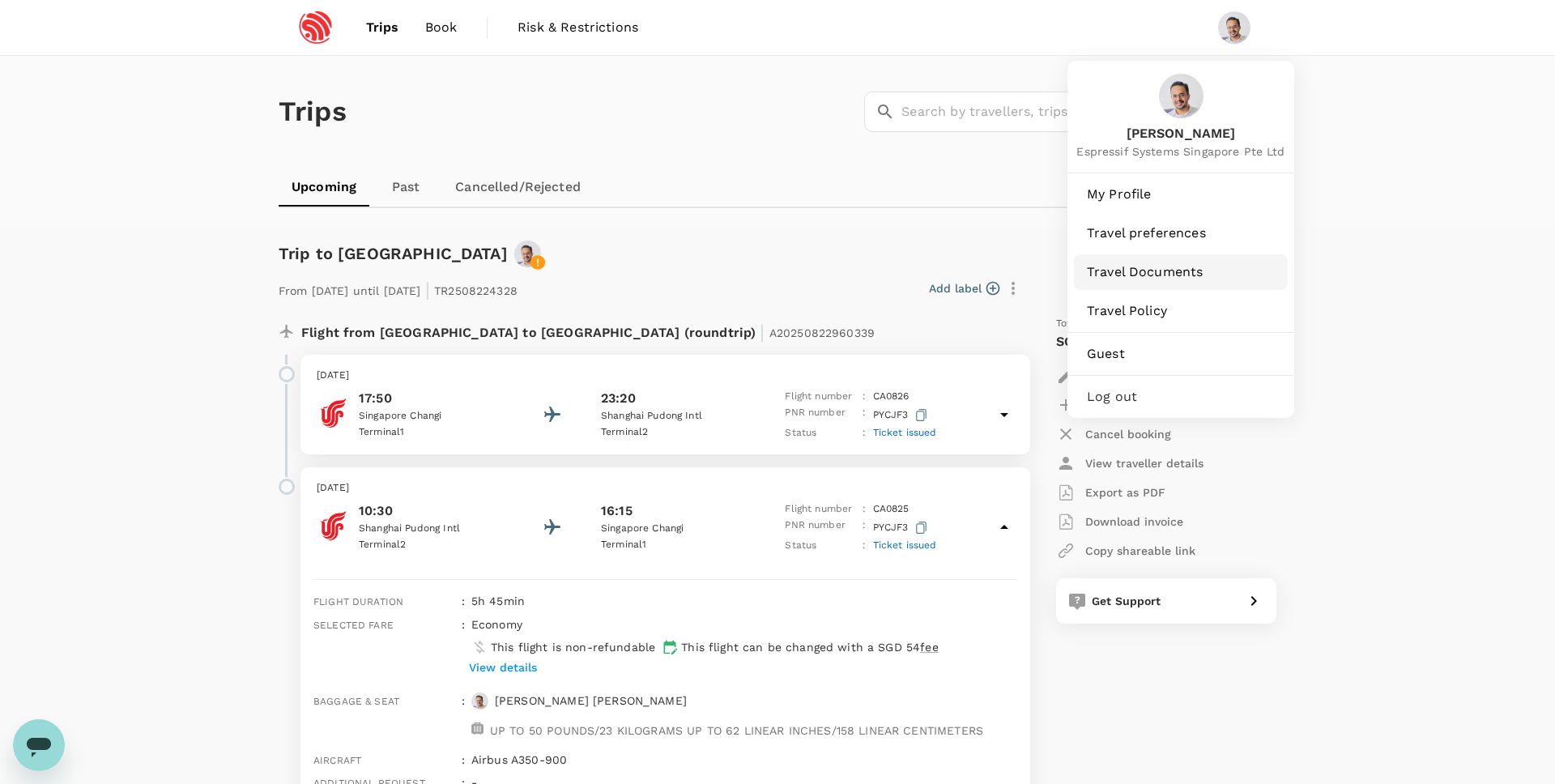
click at [1130, 274] on span "Travel Documents" at bounding box center [1181, 272] width 188 height 19
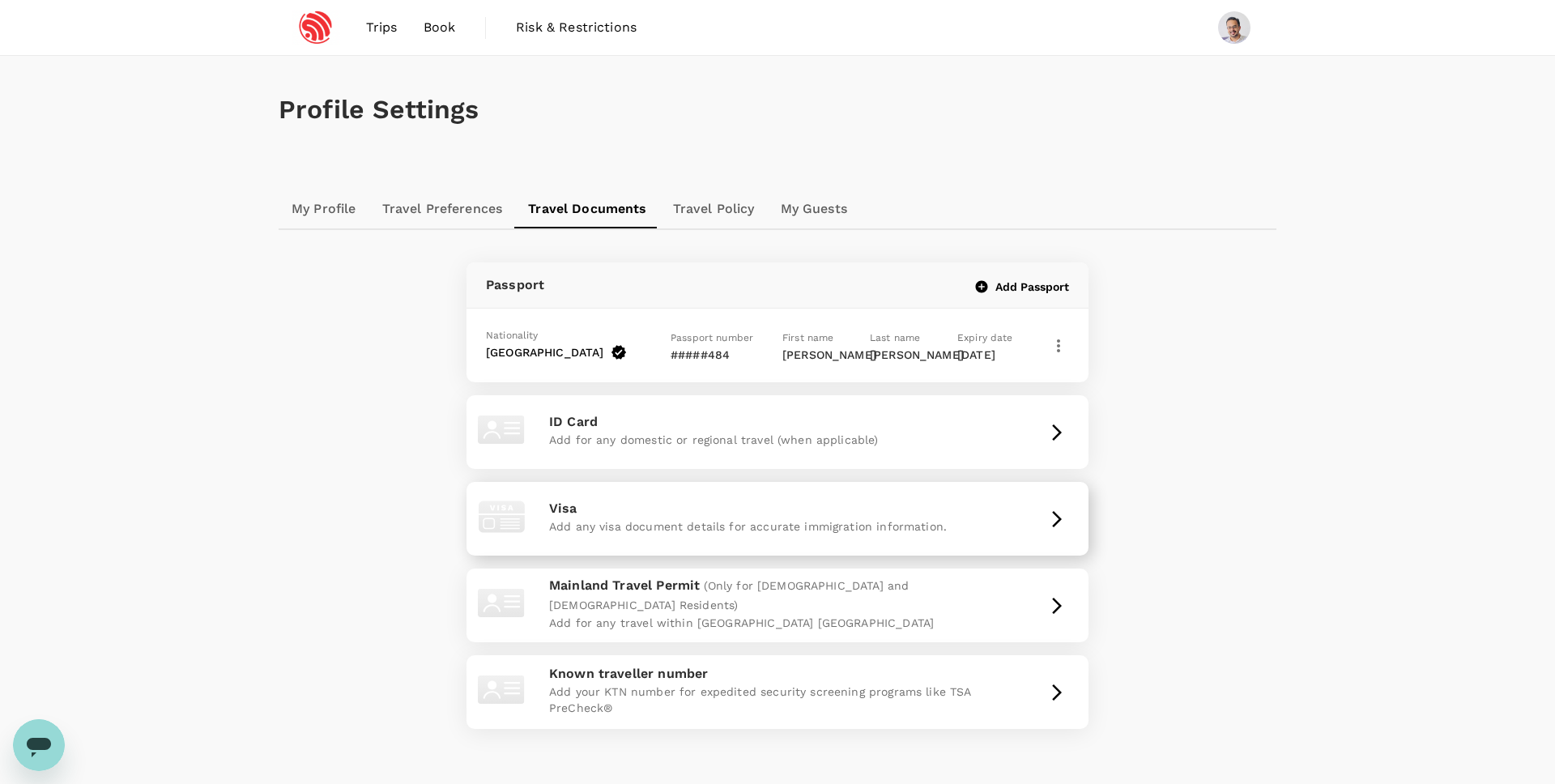
click at [738, 518] on p "Add any visa document details for accurate immigration information." at bounding box center [778, 526] width 457 height 16
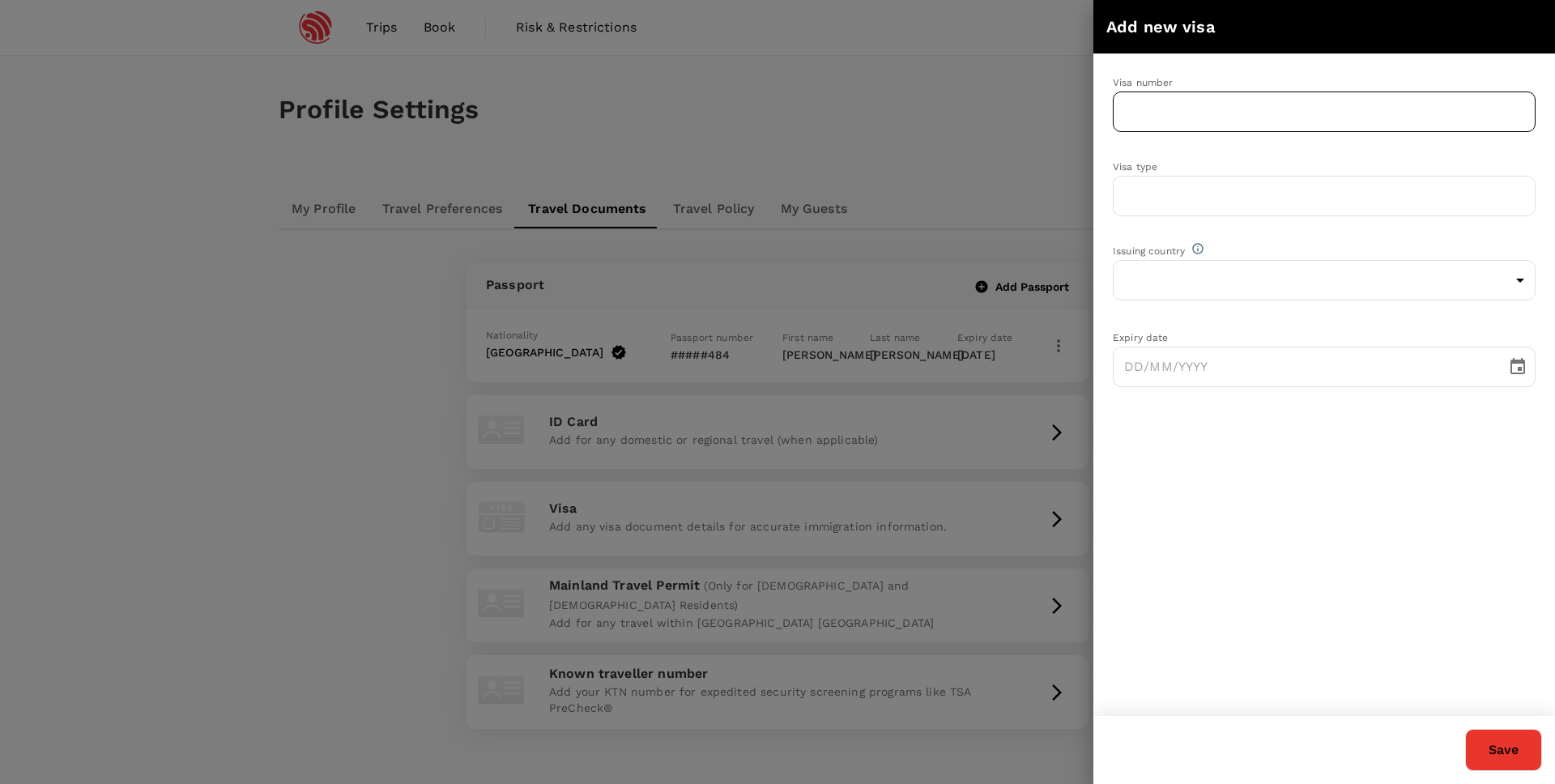
click at [1178, 128] on input "text" at bounding box center [1325, 111] width 423 height 40
click at [1227, 282] on body "Trips Book Risk & Restrictions Profile Settings My Profile Travel Preferences T…" at bounding box center [777, 446] width 1555 height 893
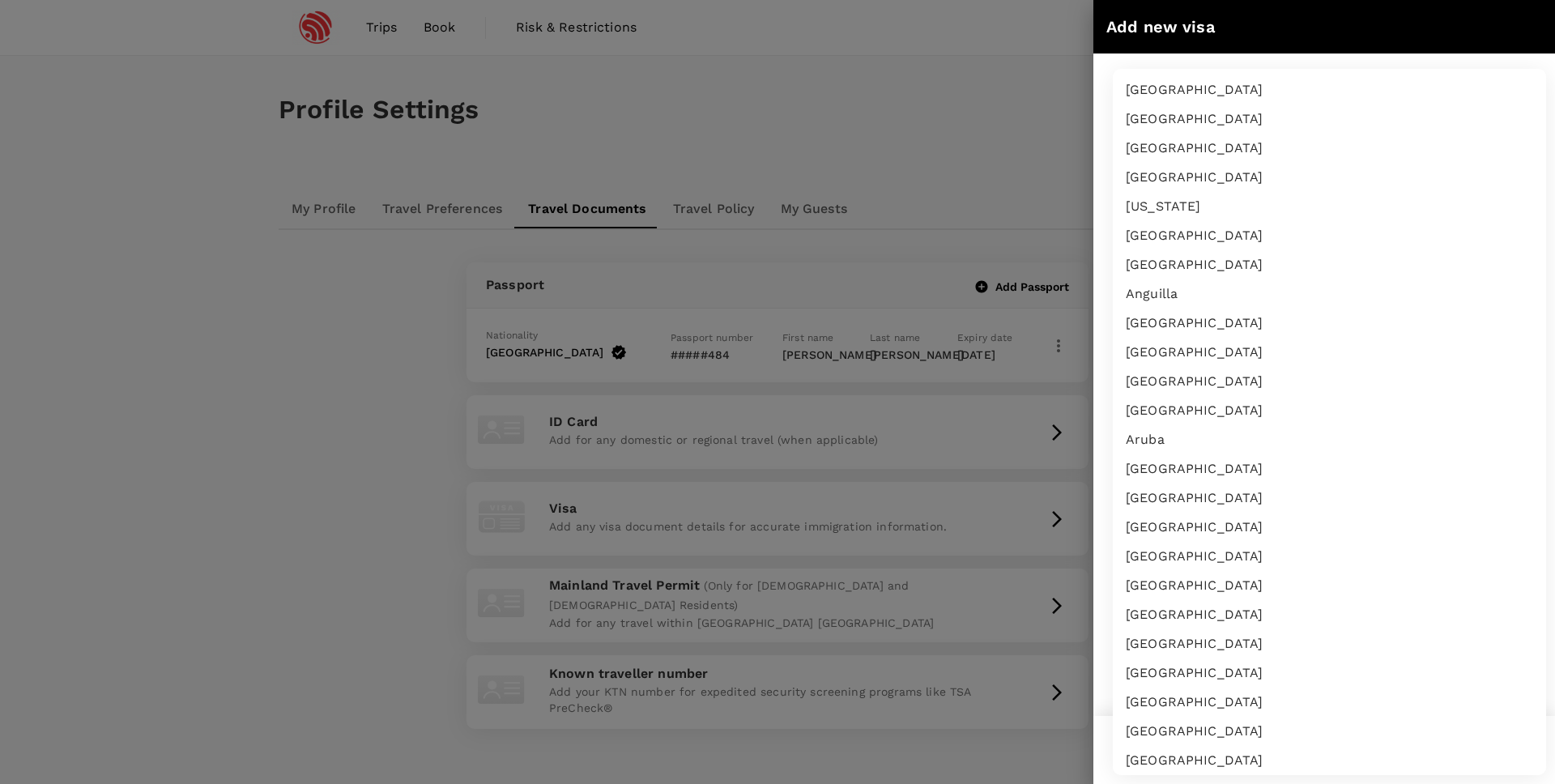
click at [890, 112] on div at bounding box center [777, 392] width 1555 height 784
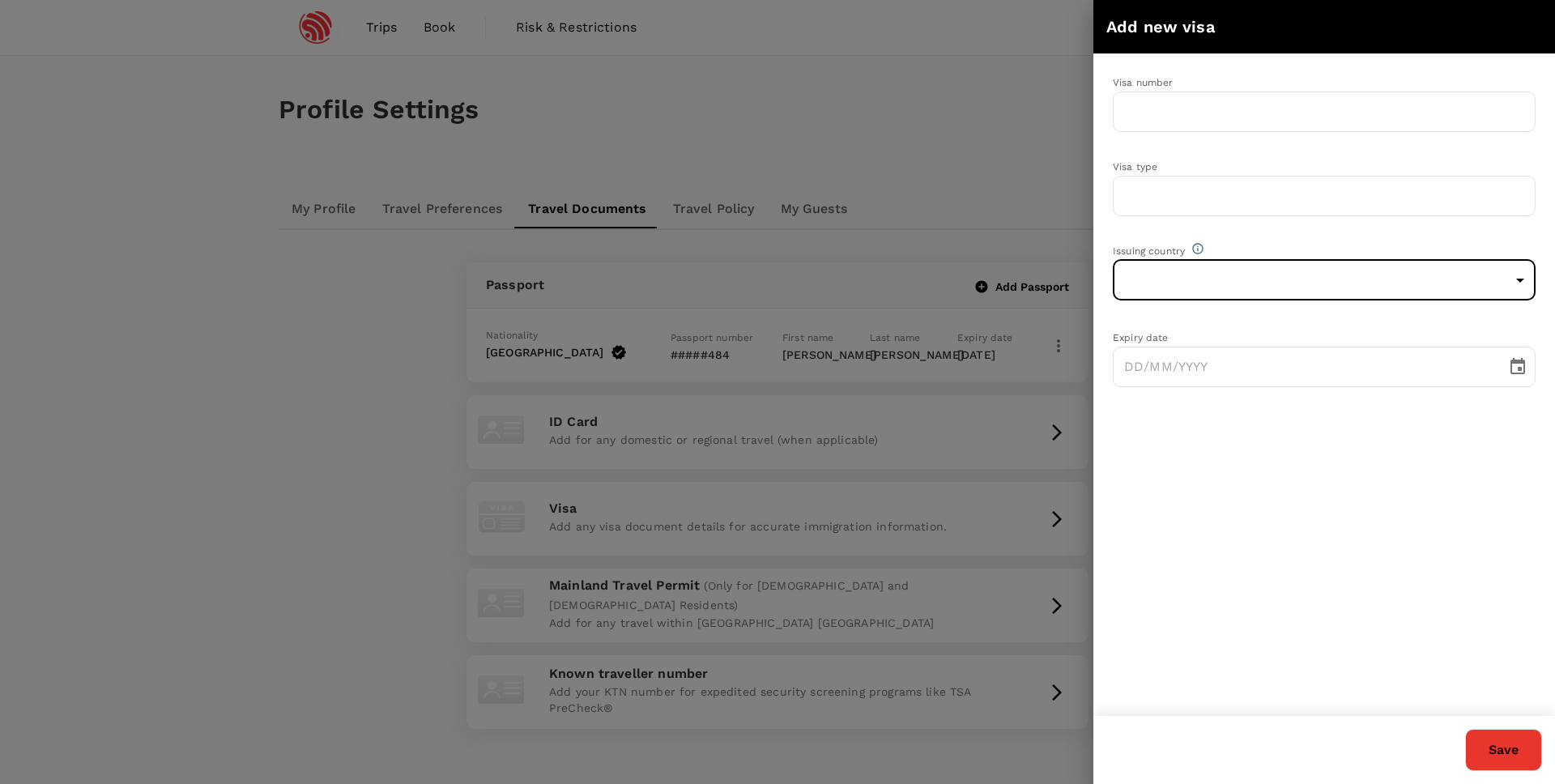
click at [1045, 169] on div at bounding box center [777, 392] width 1555 height 784
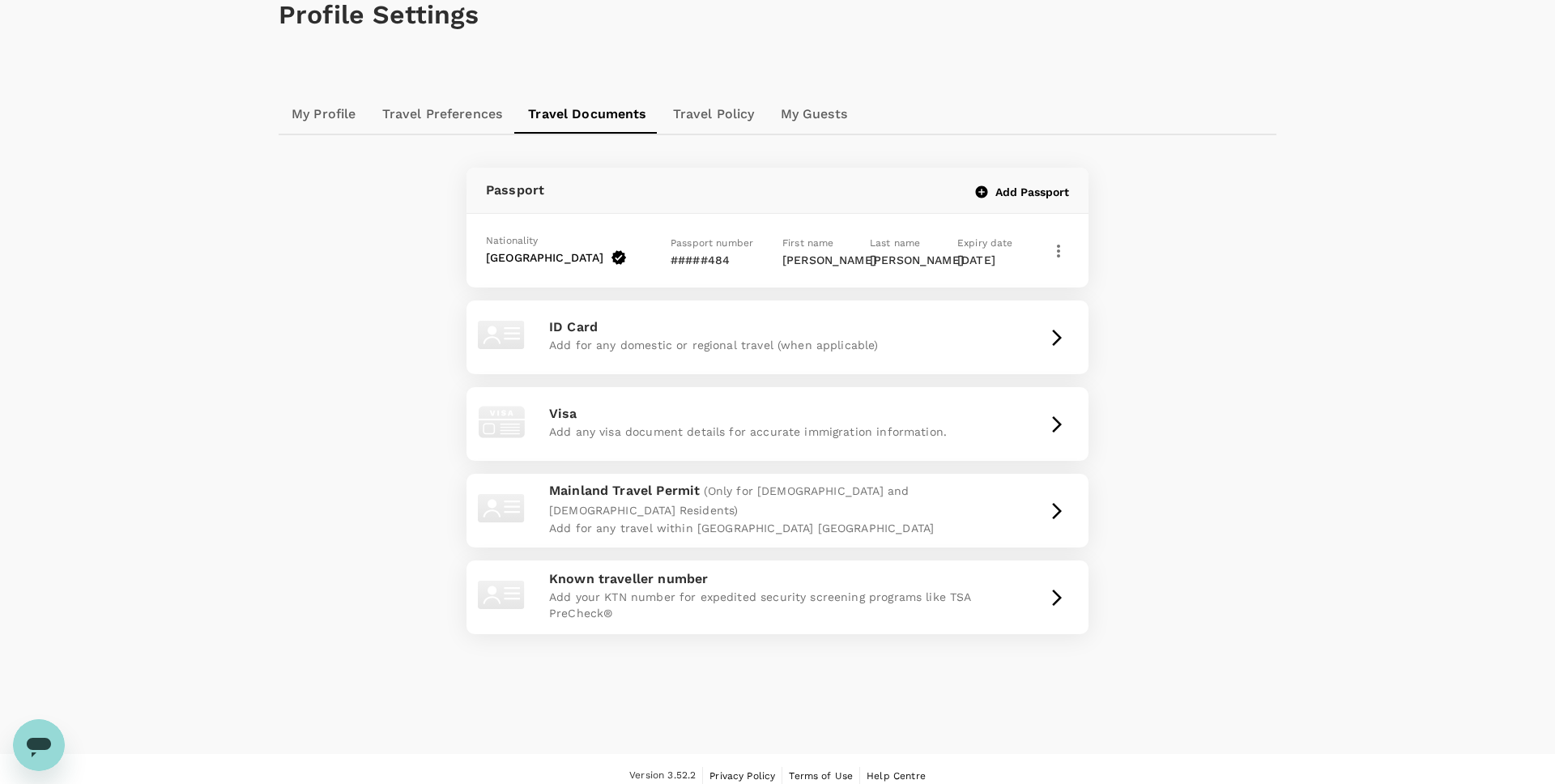
scroll to position [109, 0]
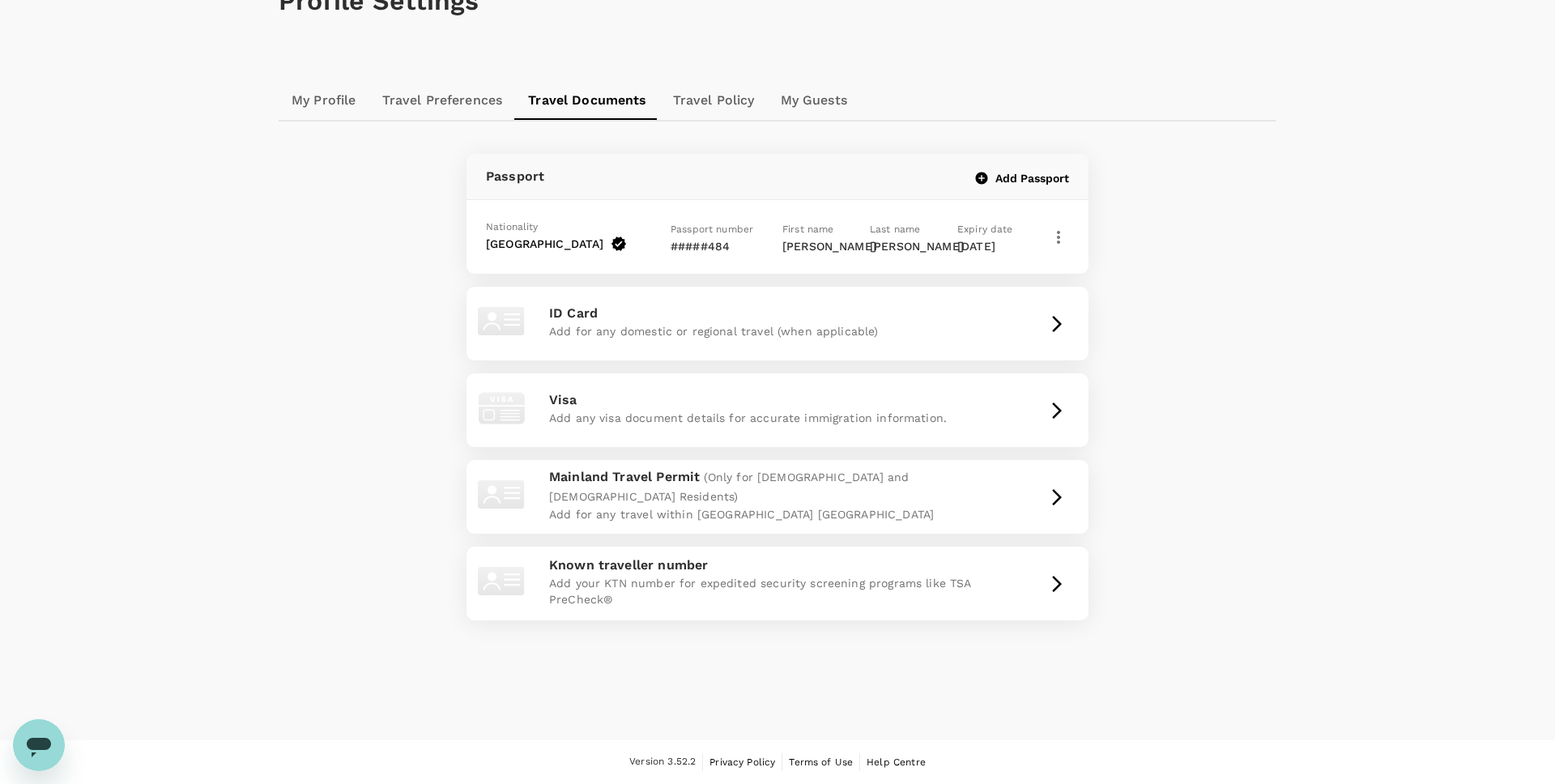
click at [53, 748] on icon "Open messaging window" at bounding box center [39, 744] width 29 height 29
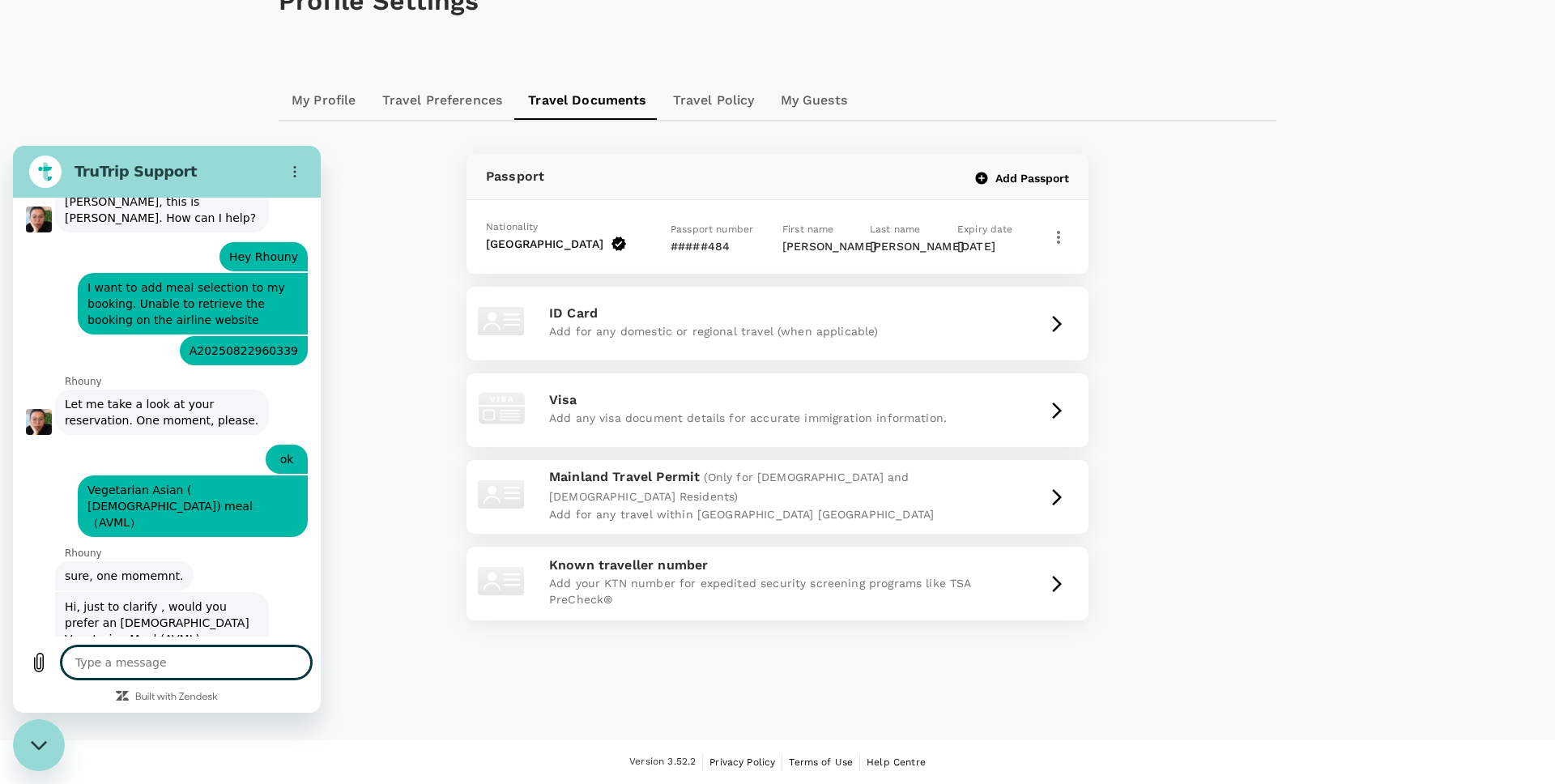
scroll to position [549, 0]
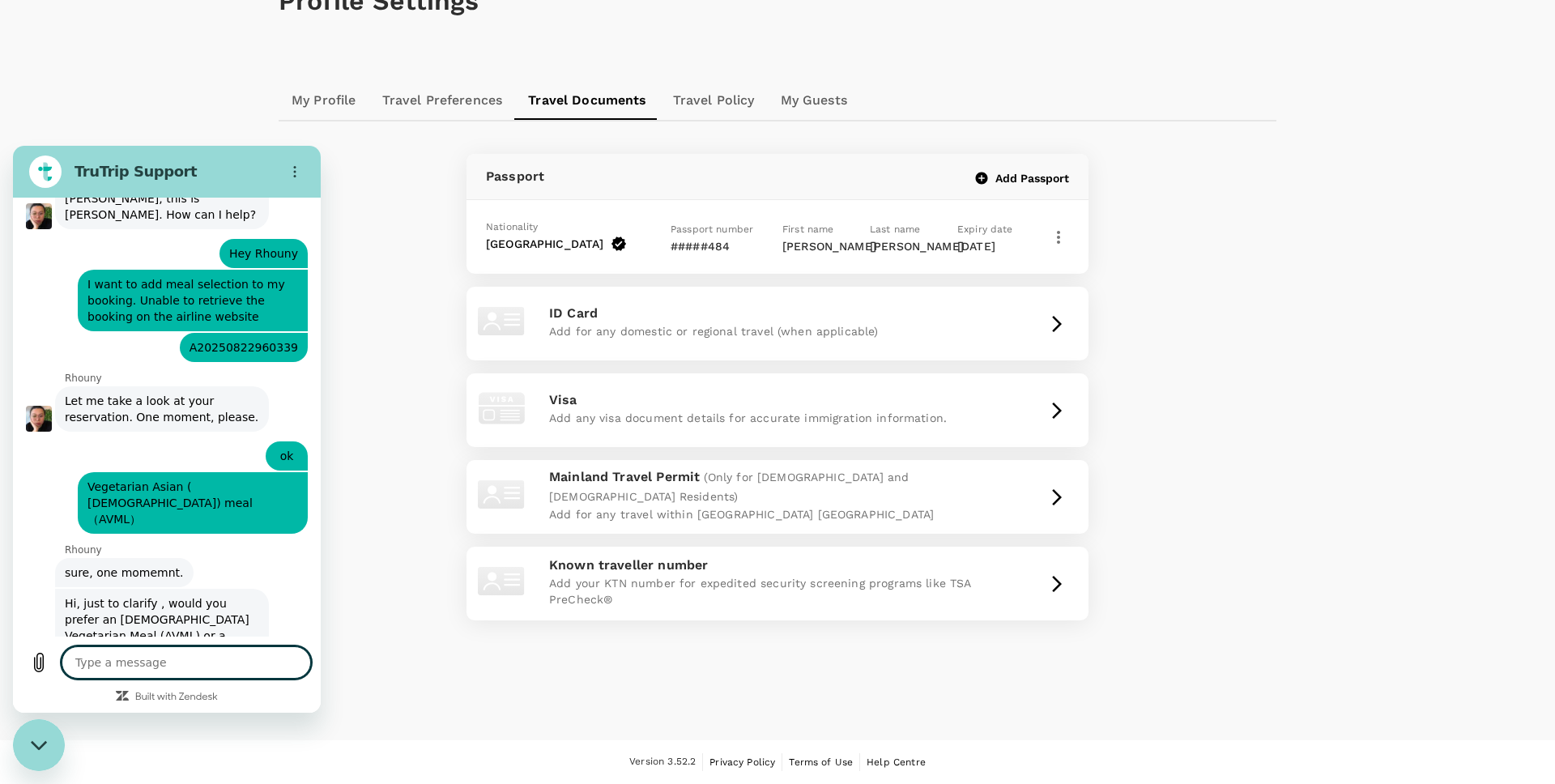
click at [121, 669] on textarea at bounding box center [186, 662] width 249 height 32
click at [126, 665] on textarea "A" at bounding box center [186, 662] width 249 height 32
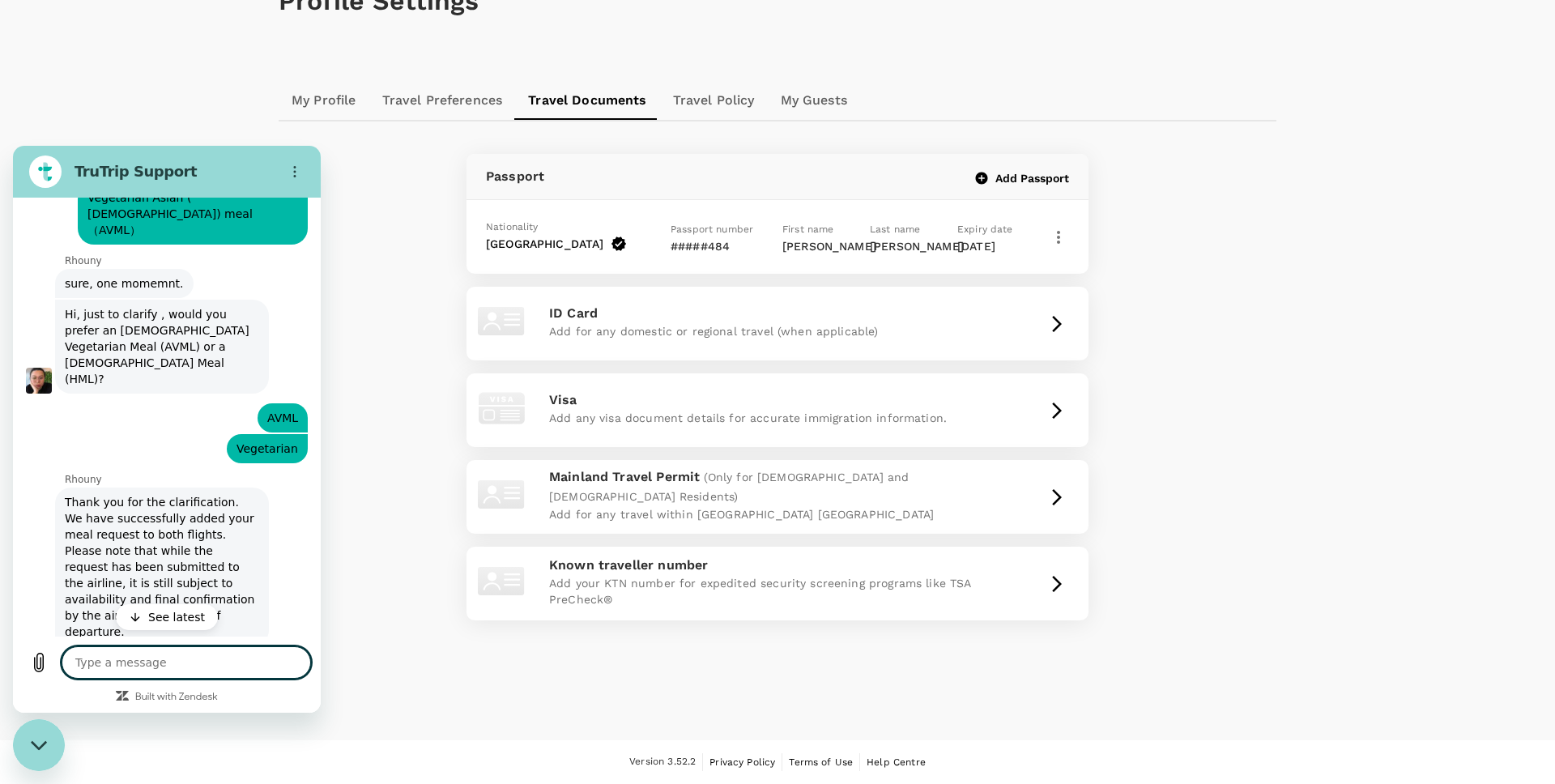
scroll to position [848, 0]
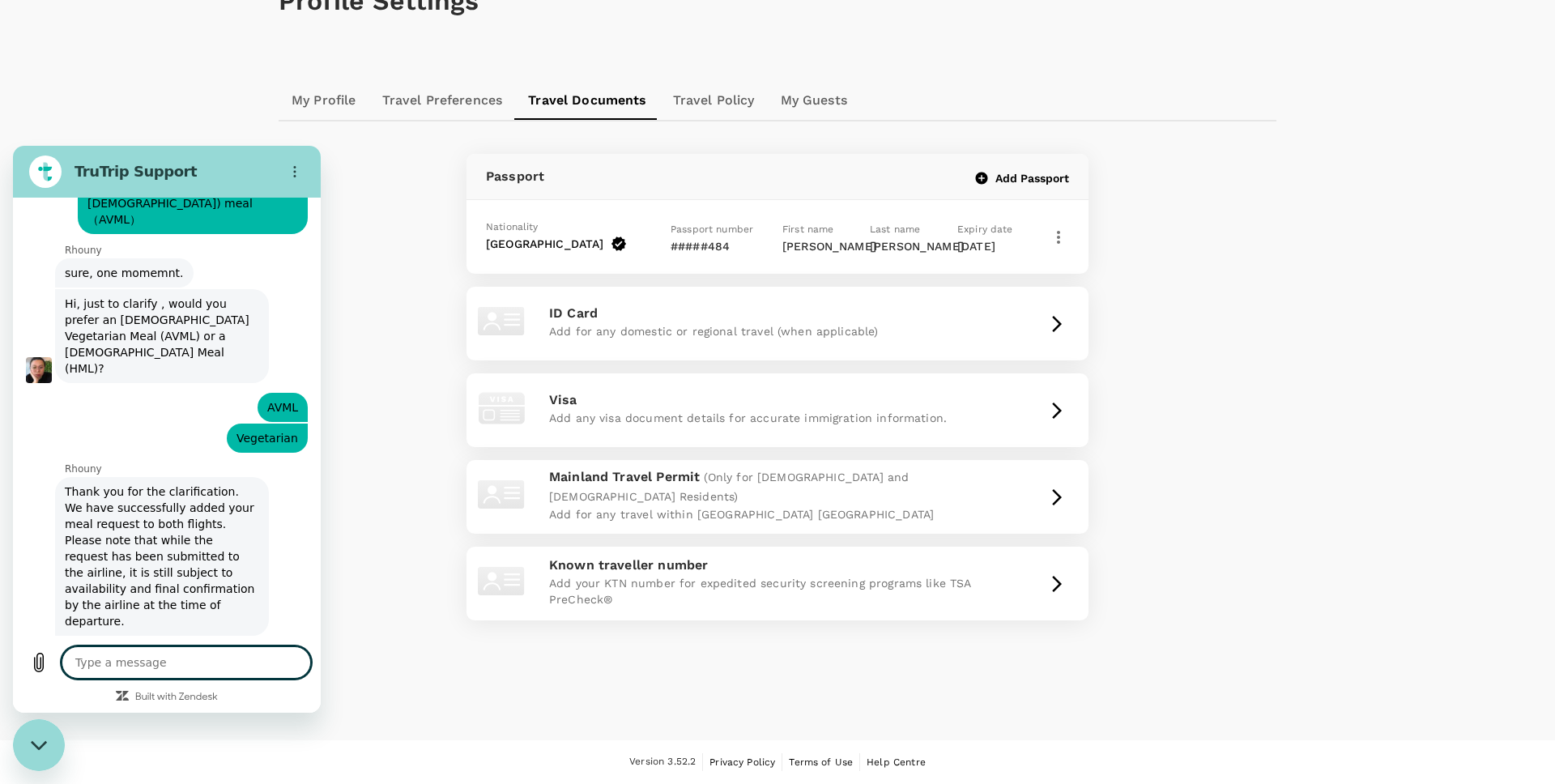
click at [200, 516] on div "Thank you for the clarification. We have successfully added your meal request t…" at bounding box center [162, 557] width 194 height 146
click at [150, 651] on textarea at bounding box center [186, 662] width 249 height 32
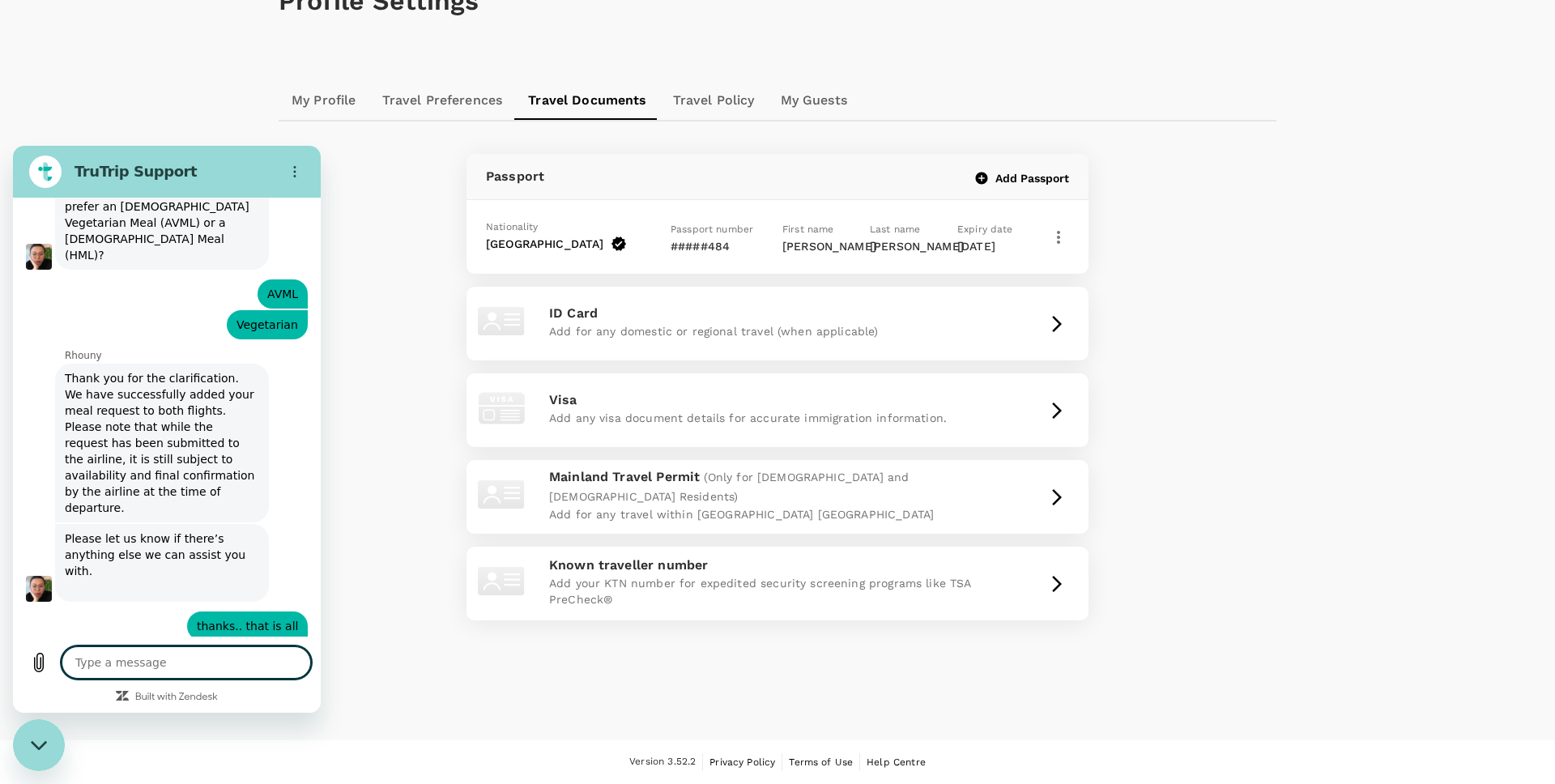
scroll to position [965, 0]
click at [1284, 370] on div "Profile Settings My Profile Travel Preferences Travel Documents Travel Policy M…" at bounding box center [777, 331] width 1037 height 767
